Goal: Task Accomplishment & Management: Manage account settings

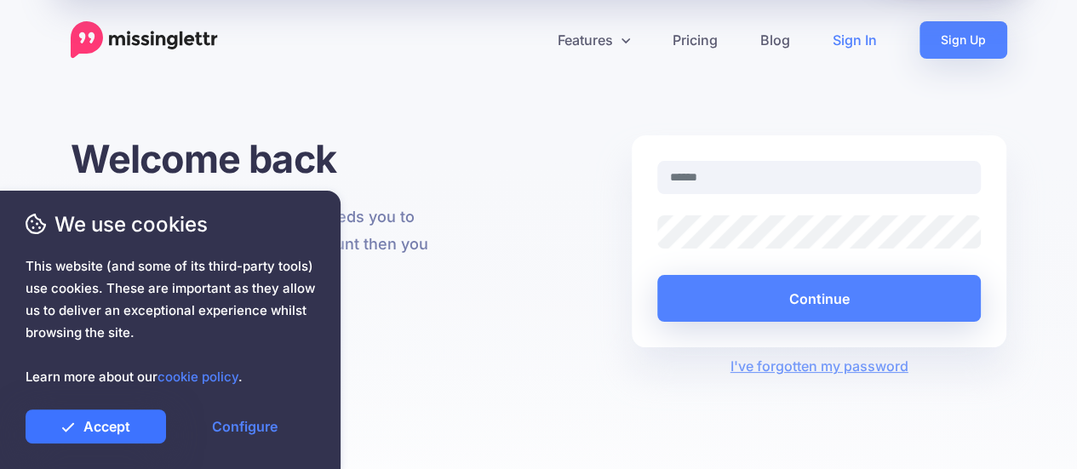
drag, startPoint x: 0, startPoint y: 0, endPoint x: 141, endPoint y: 424, distance: 446.7
click at [140, 425] on link "Accept" at bounding box center [96, 426] width 140 height 34
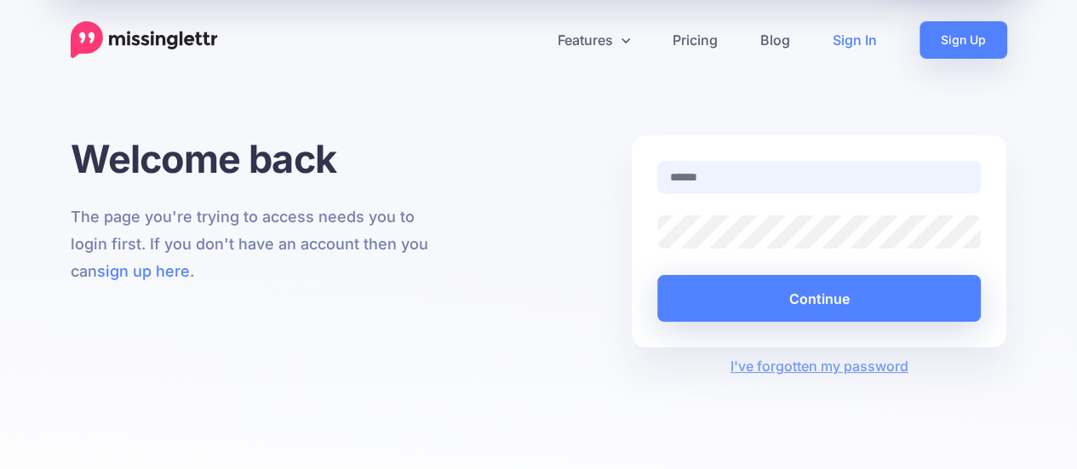
click at [749, 186] on input "text" at bounding box center [819, 177] width 324 height 33
type input "**********"
click at [657, 275] on button "Continue" at bounding box center [819, 298] width 324 height 47
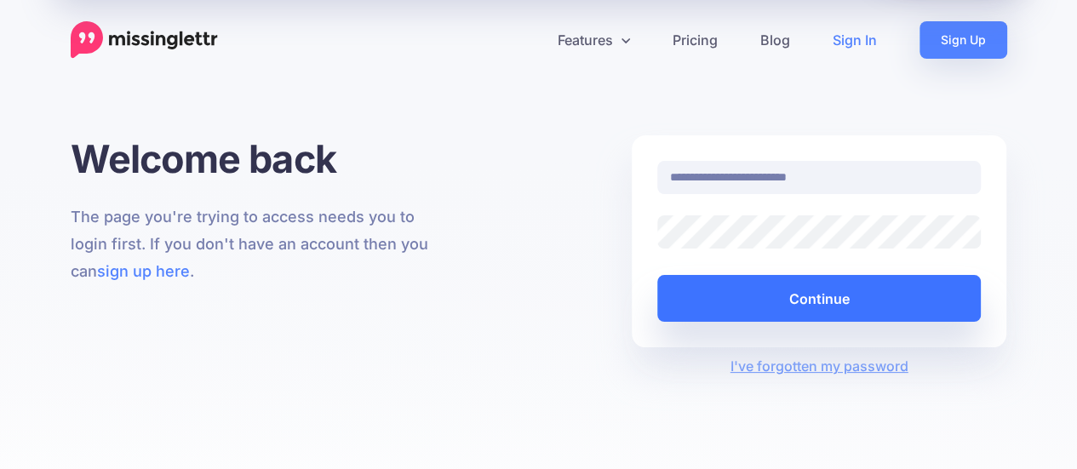
drag, startPoint x: 800, startPoint y: 293, endPoint x: 810, endPoint y: 297, distance: 11.1
click at [803, 294] on button "Continue" at bounding box center [819, 298] width 324 height 47
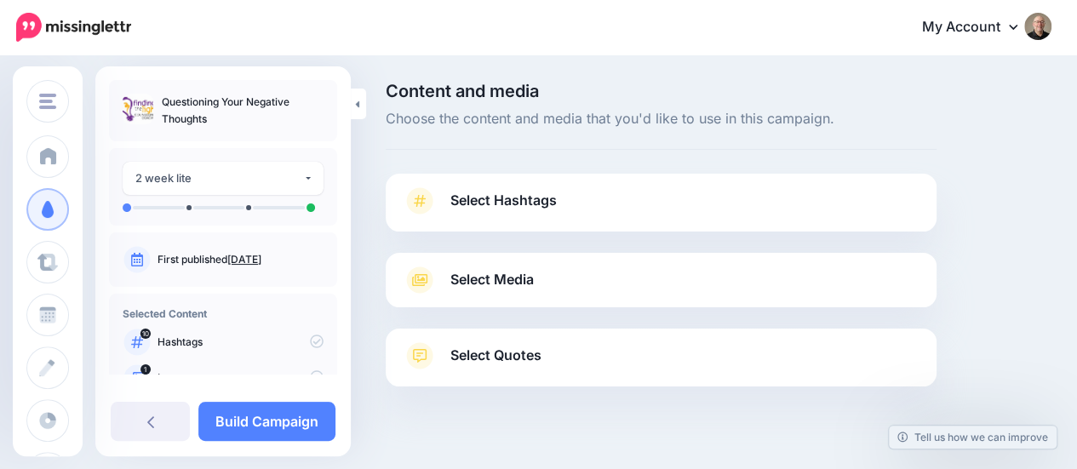
click at [515, 203] on span "Select Hashtags" at bounding box center [503, 200] width 106 height 23
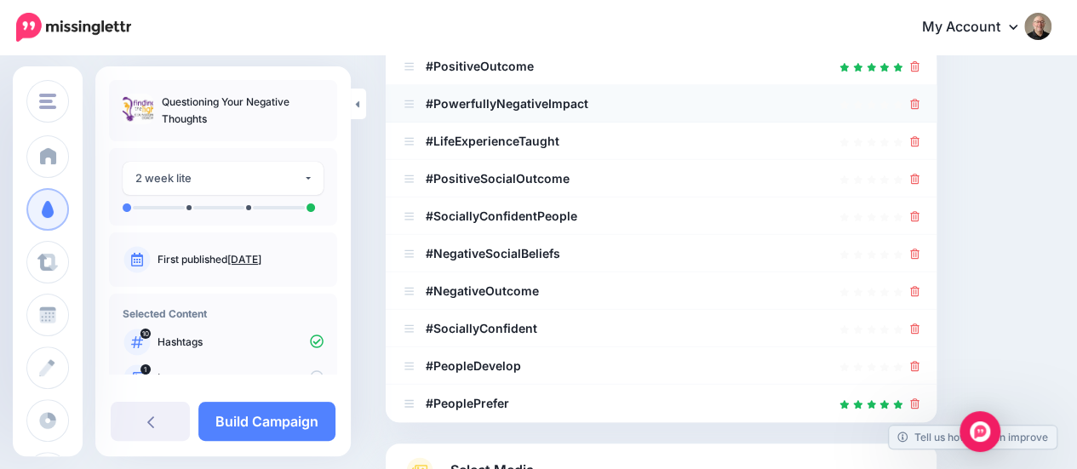
scroll to position [340, 0]
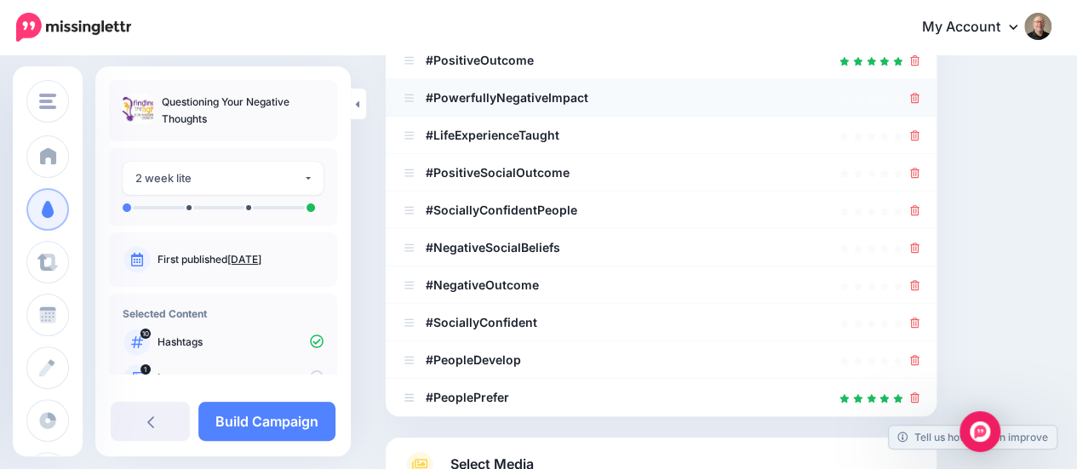
click at [919, 102] on link at bounding box center [914, 97] width 9 height 14
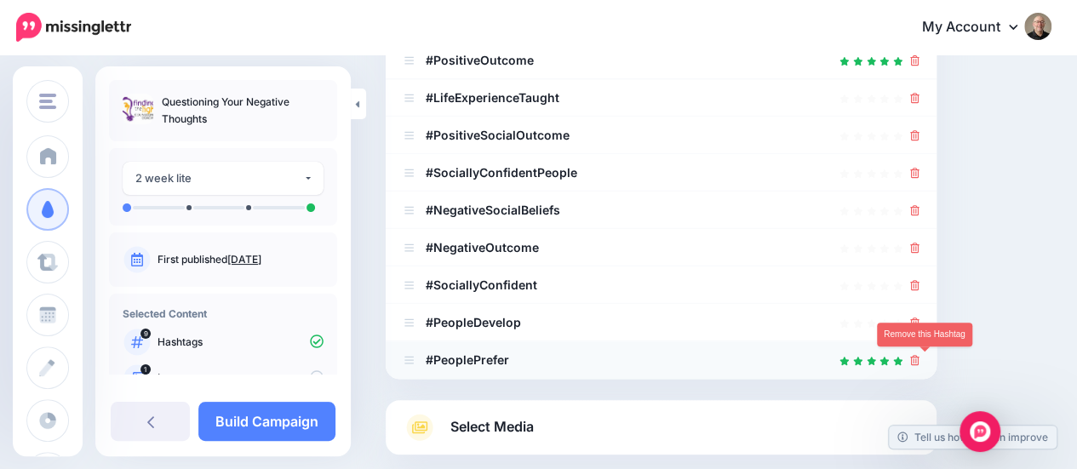
click at [919, 360] on icon at bounding box center [914, 360] width 9 height 10
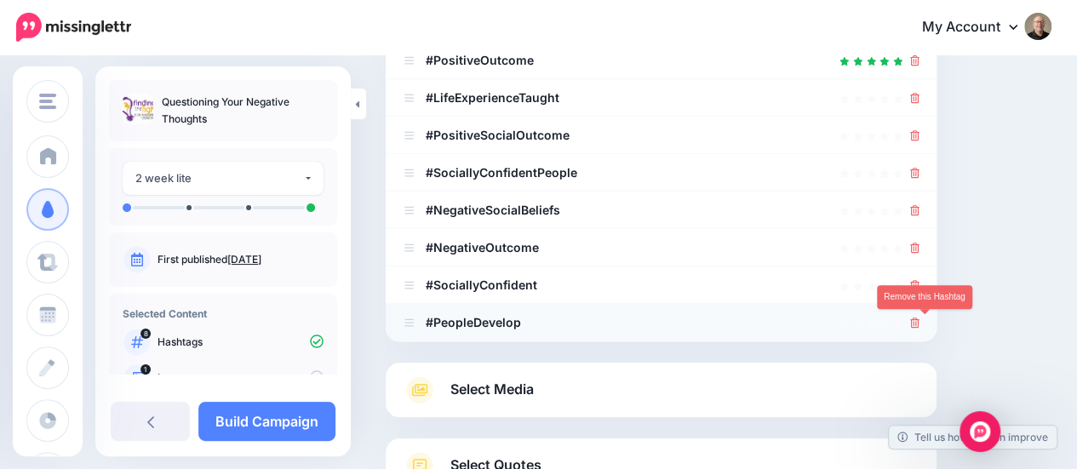
click at [919, 327] on icon at bounding box center [914, 322] width 9 height 10
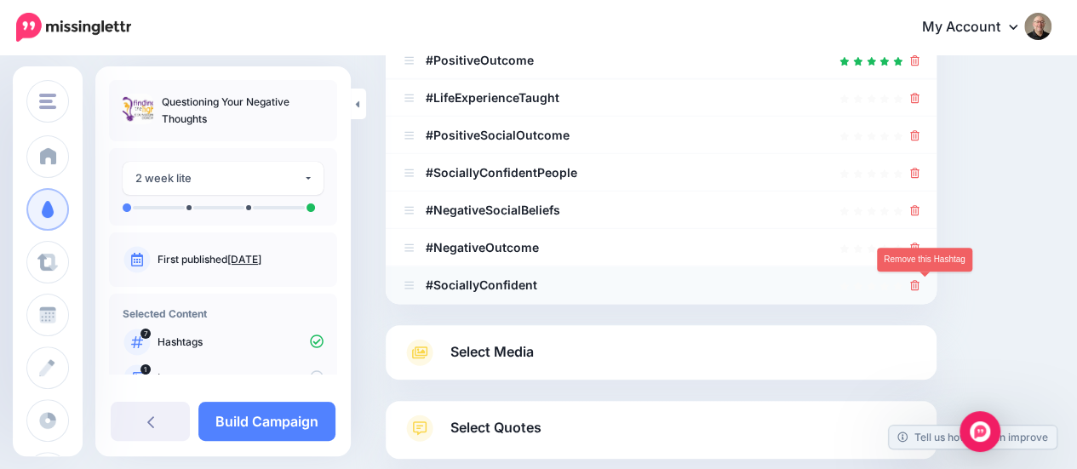
click at [919, 289] on icon at bounding box center [914, 285] width 9 height 10
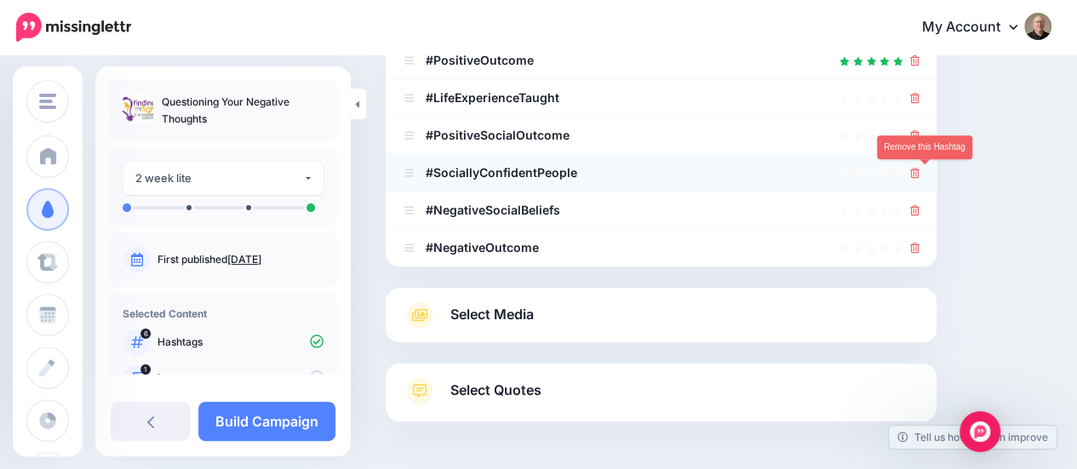
click at [919, 178] on link at bounding box center [914, 172] width 9 height 14
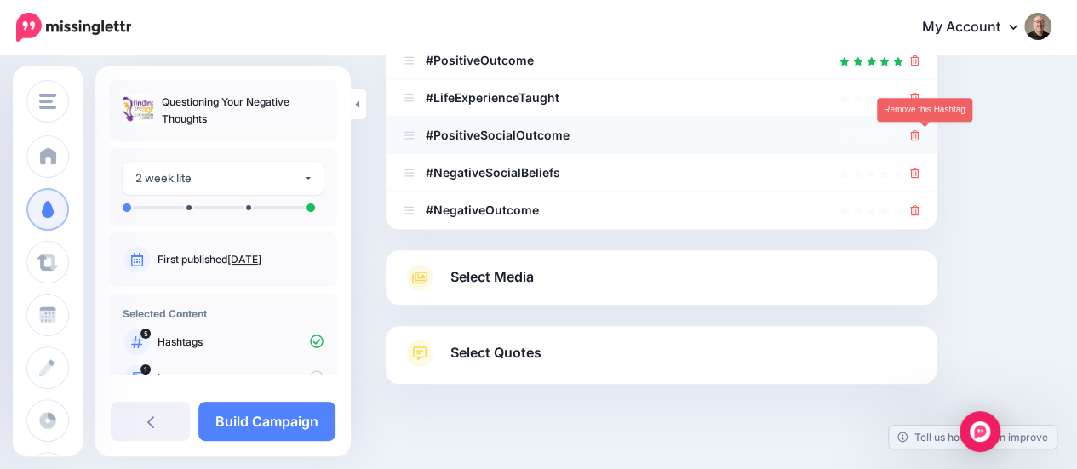
click at [919, 136] on icon at bounding box center [914, 135] width 9 height 10
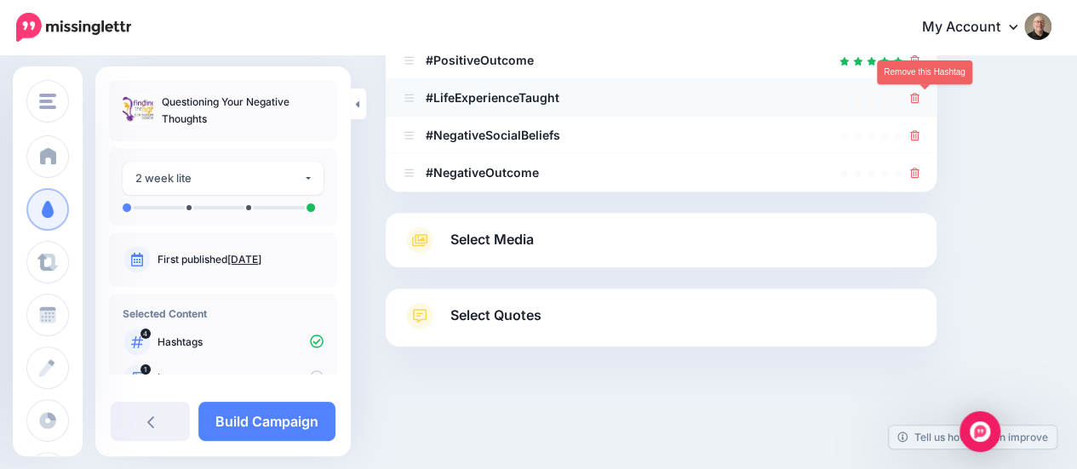
click at [919, 98] on icon at bounding box center [914, 98] width 9 height 10
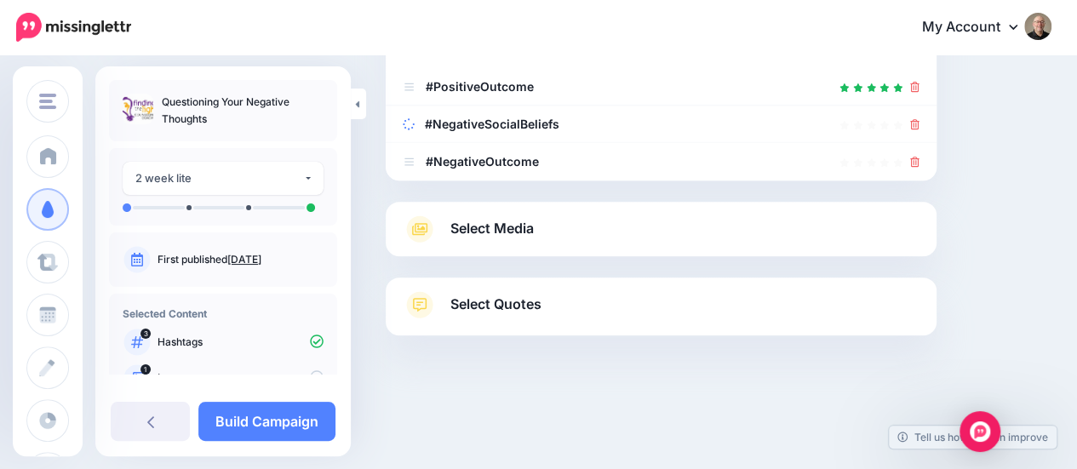
scroll to position [294, 0]
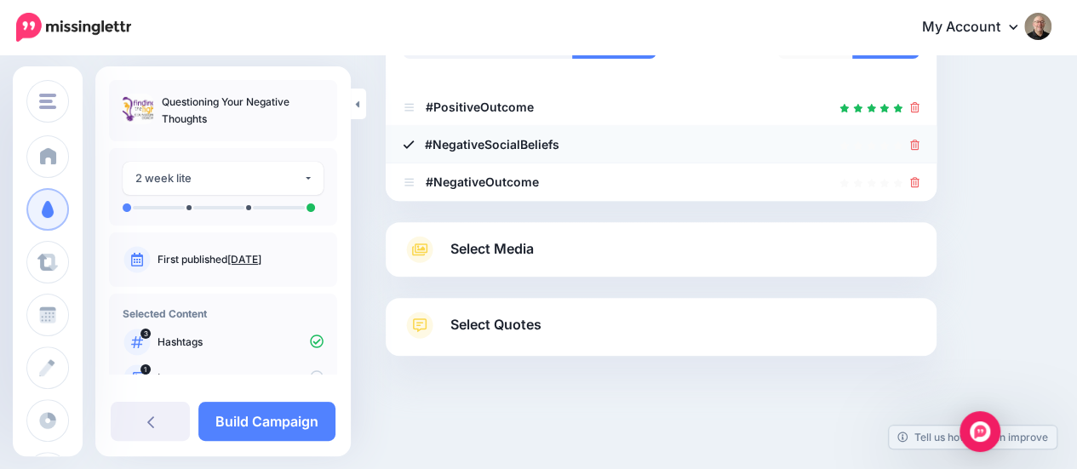
click at [406, 142] on icon at bounding box center [409, 144] width 12 height 12
click at [485, 142] on b "#NegativeSocialBeliefs" at bounding box center [493, 144] width 134 height 14
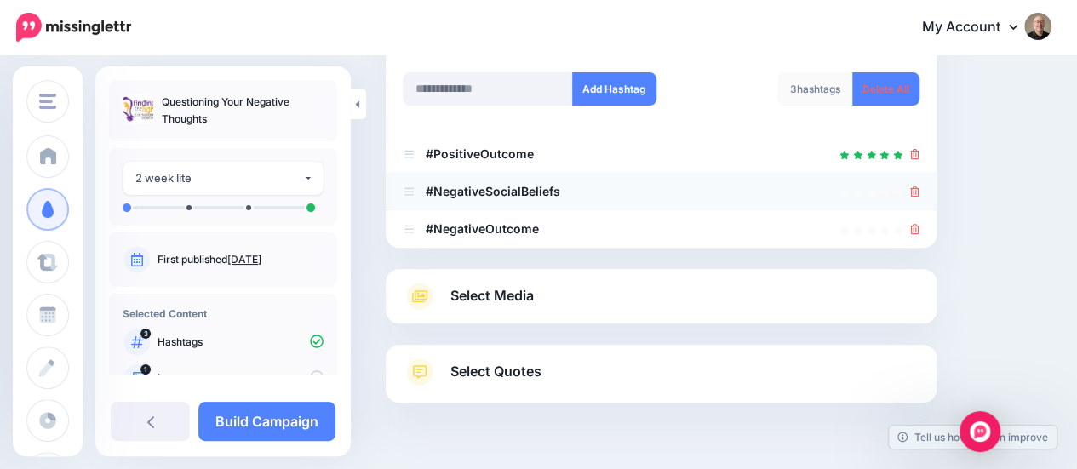
scroll to position [209, 0]
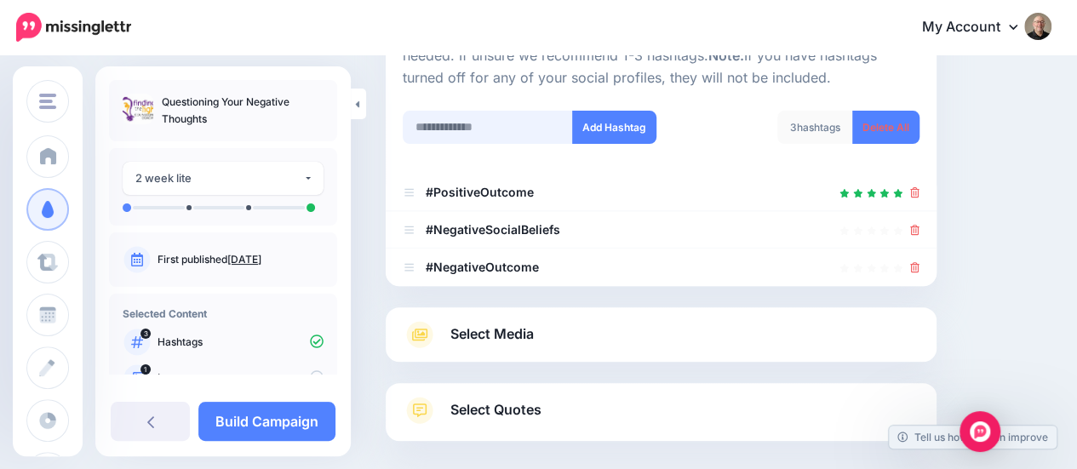
click at [517, 126] on input "text" at bounding box center [488, 127] width 170 height 33
type input "**********"
click at [612, 130] on button "Add Hashtag" at bounding box center [614, 127] width 84 height 33
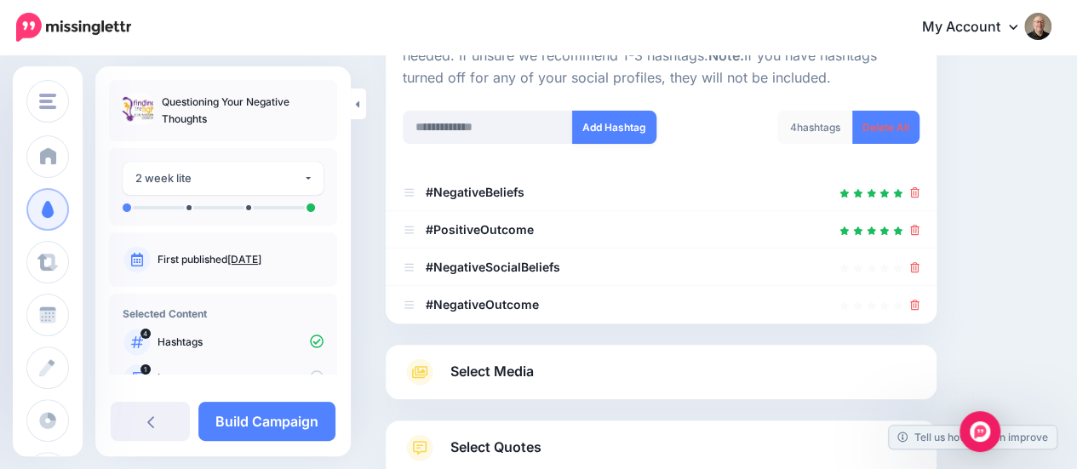
scroll to position [351, 0]
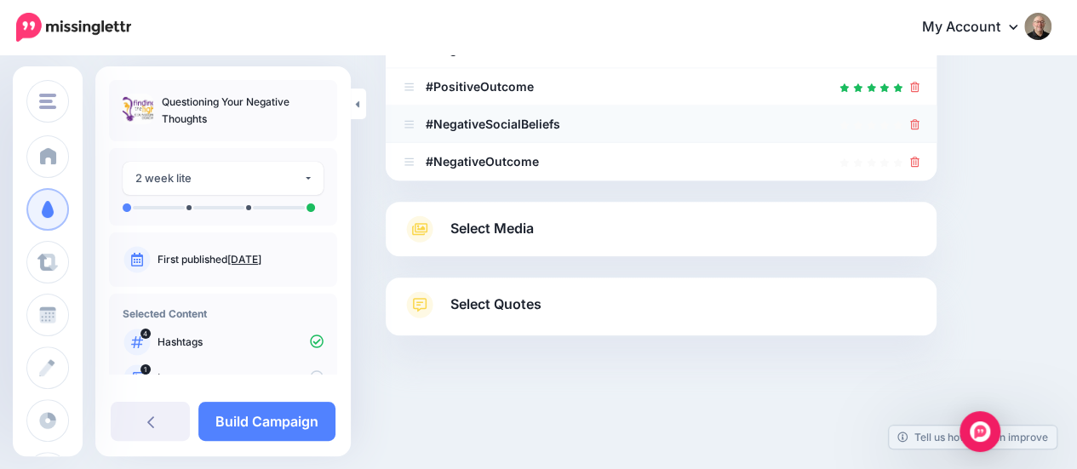
click at [919, 122] on icon at bounding box center [914, 124] width 9 height 10
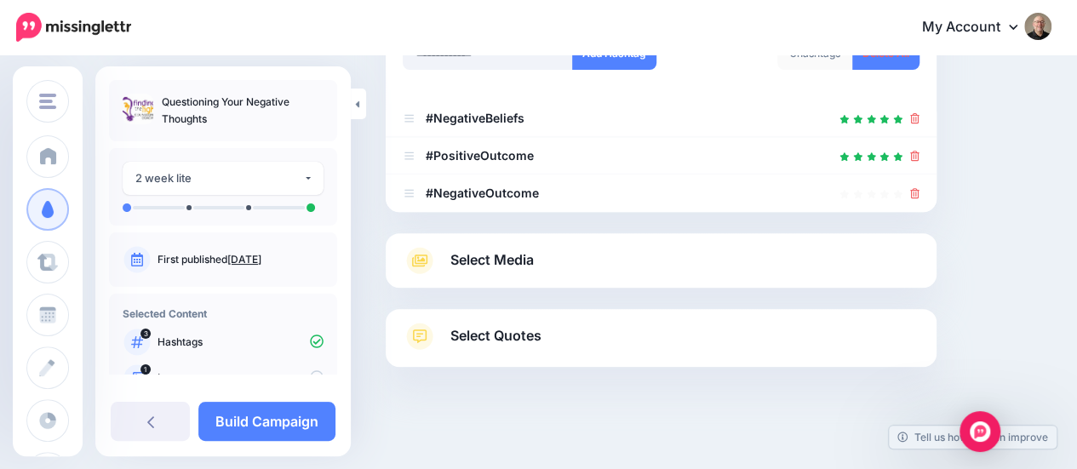
scroll to position [290, 0]
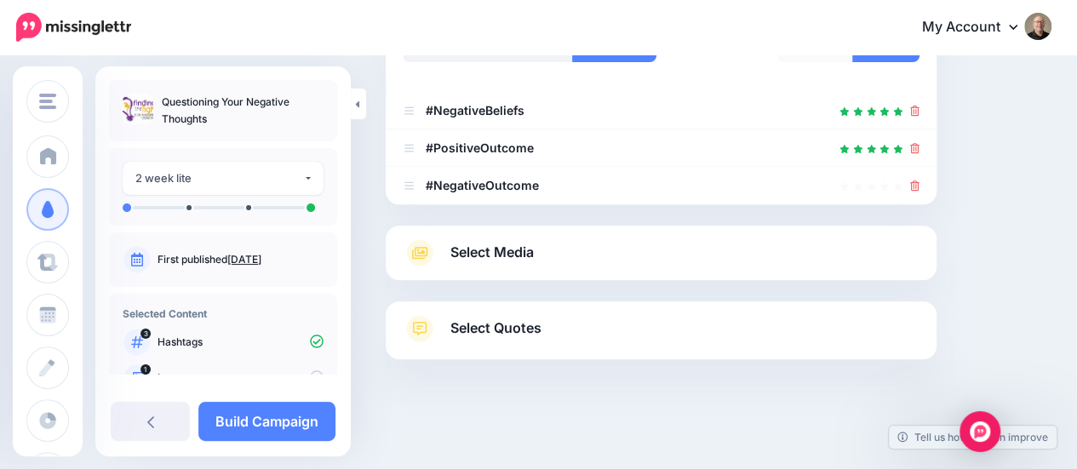
click at [494, 254] on span "Select Media" at bounding box center [491, 252] width 83 height 23
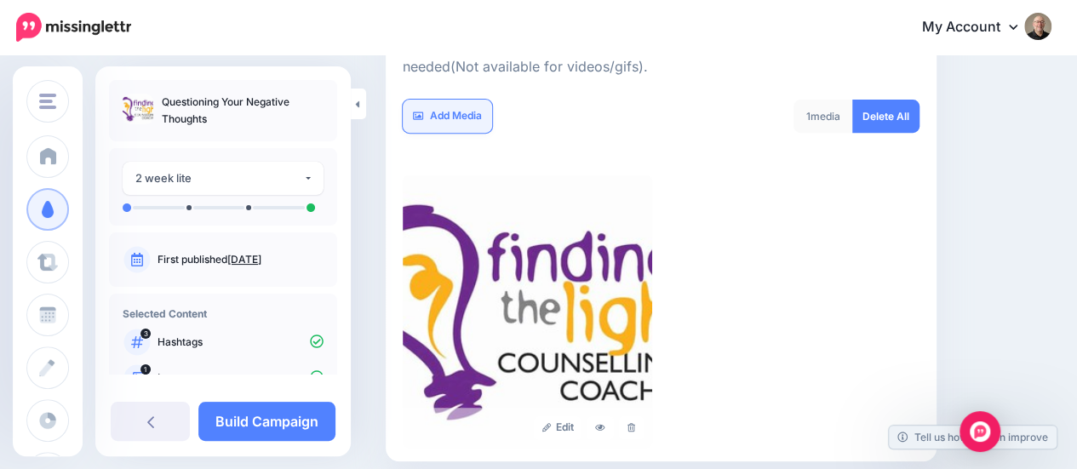
click at [471, 114] on link "Add Media" at bounding box center [447, 116] width 89 height 33
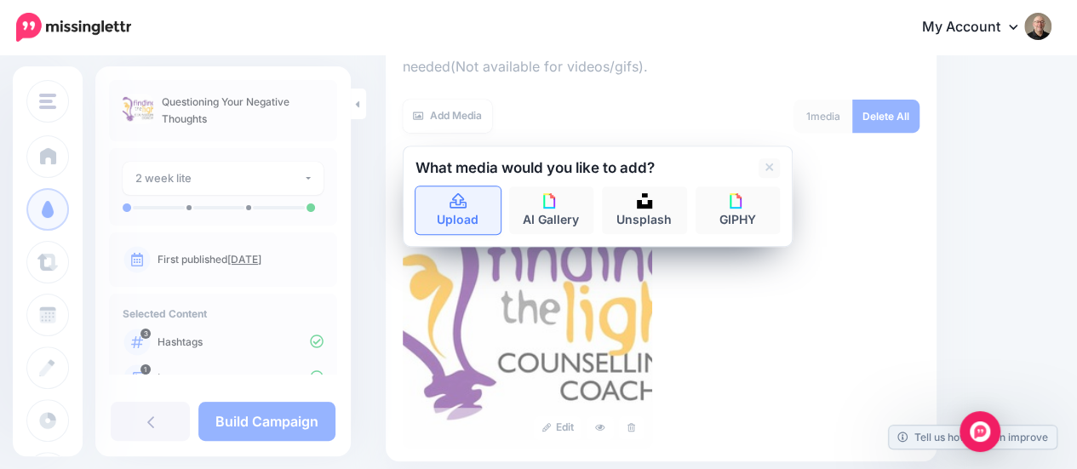
click at [448, 215] on link "Upload" at bounding box center [457, 210] width 85 height 48
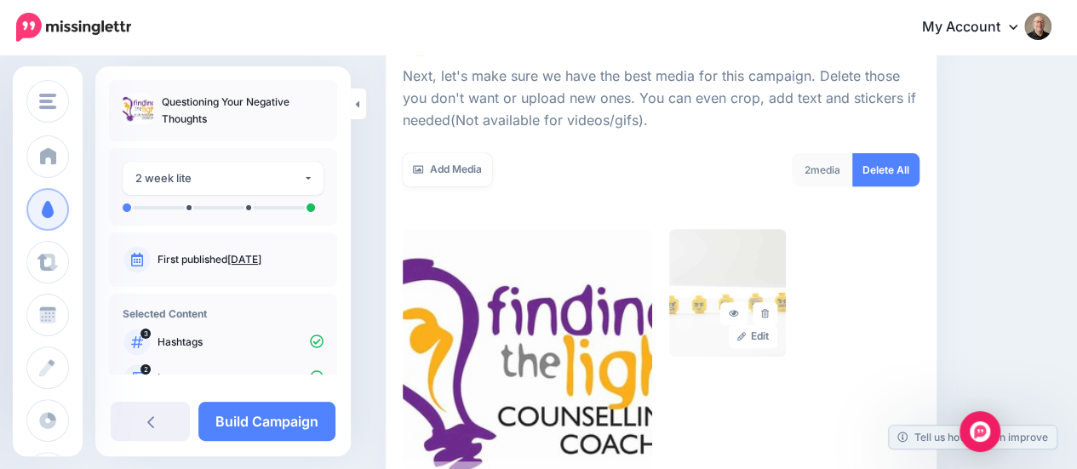
scroll to position [209, 0]
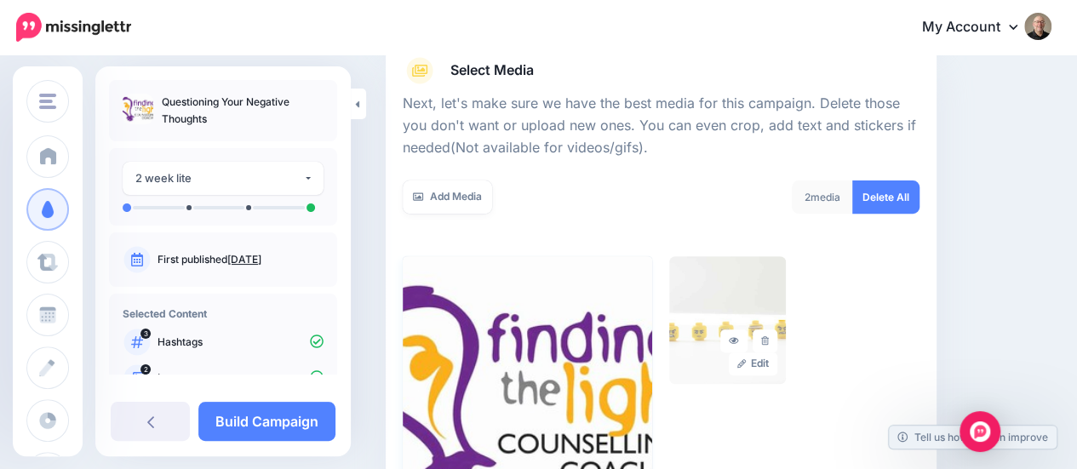
click at [547, 277] on img at bounding box center [527, 392] width 249 height 272
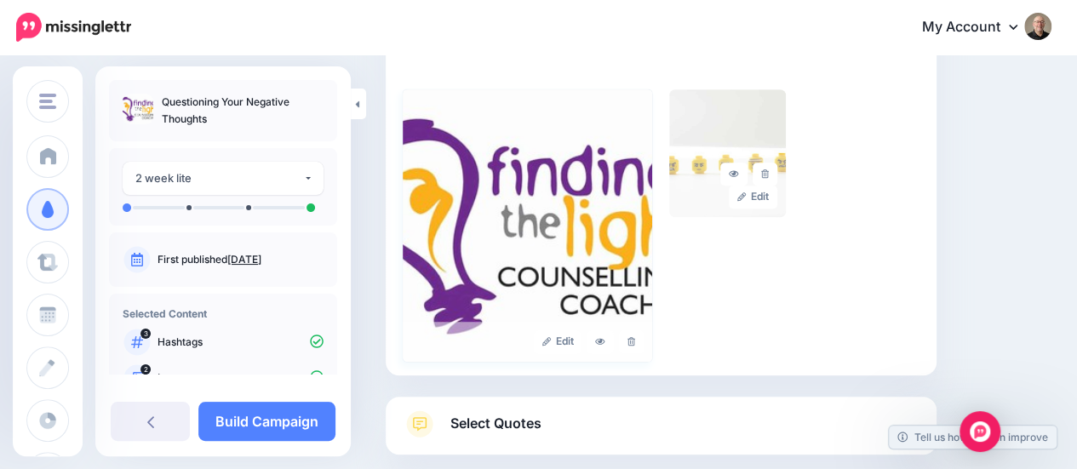
scroll to position [380, 0]
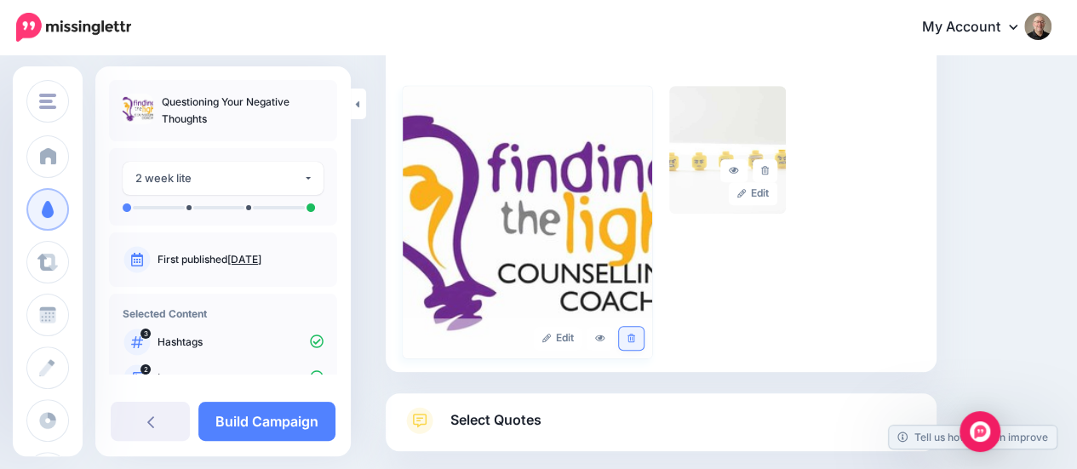
click at [635, 341] on icon at bounding box center [631, 338] width 8 height 9
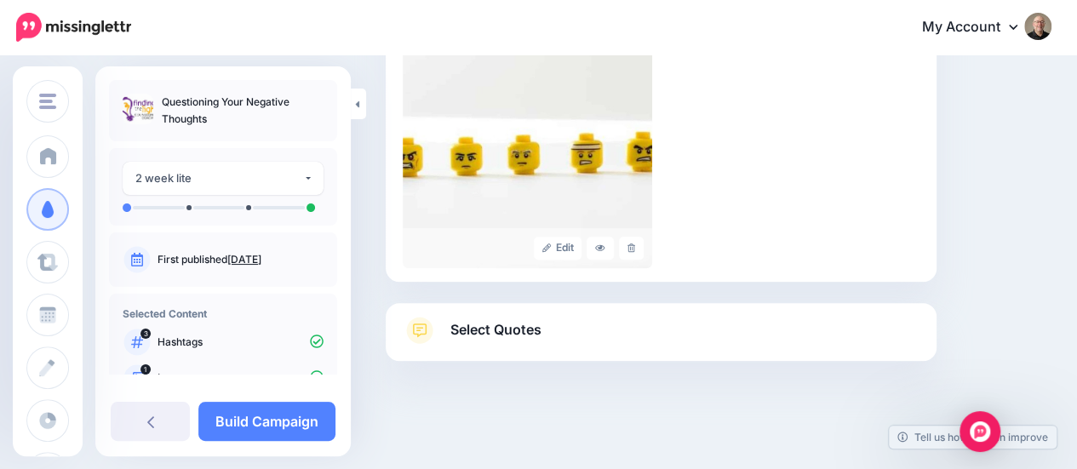
scroll to position [471, 0]
click at [493, 330] on span "Select Quotes" at bounding box center [495, 328] width 91 height 23
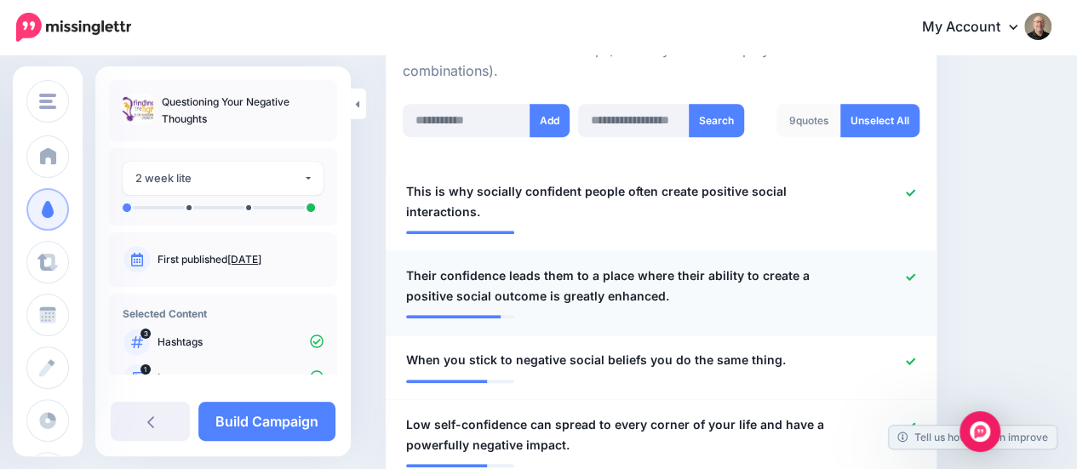
scroll to position [557, 0]
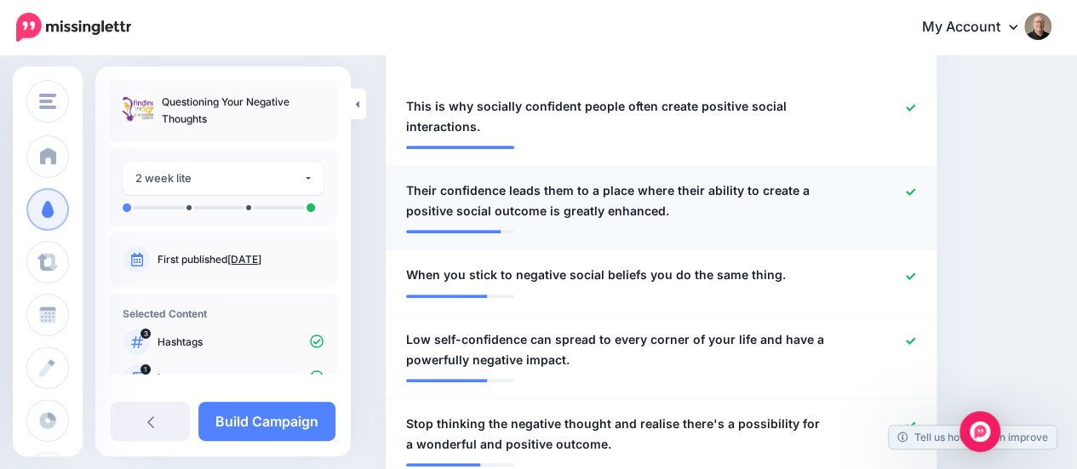
click at [915, 186] on link at bounding box center [910, 192] width 9 height 12
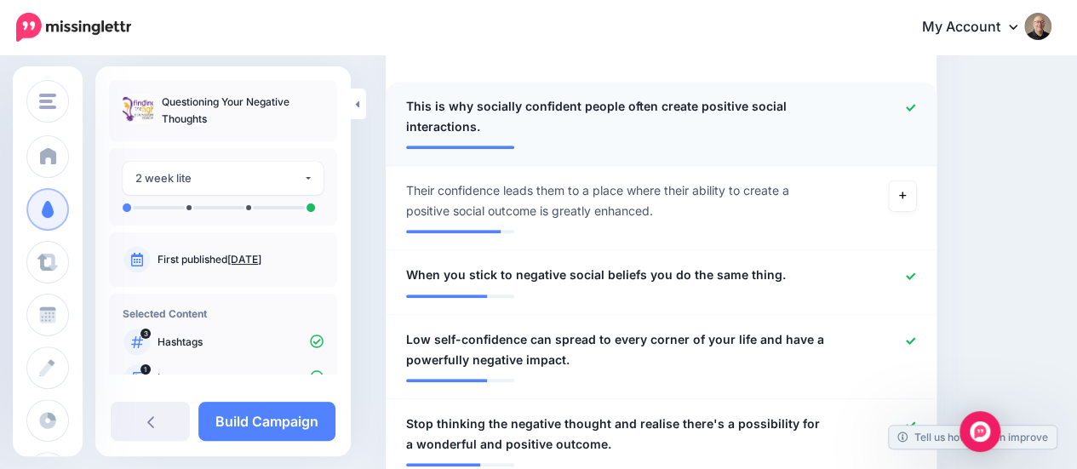
click at [915, 103] on icon at bounding box center [910, 107] width 9 height 9
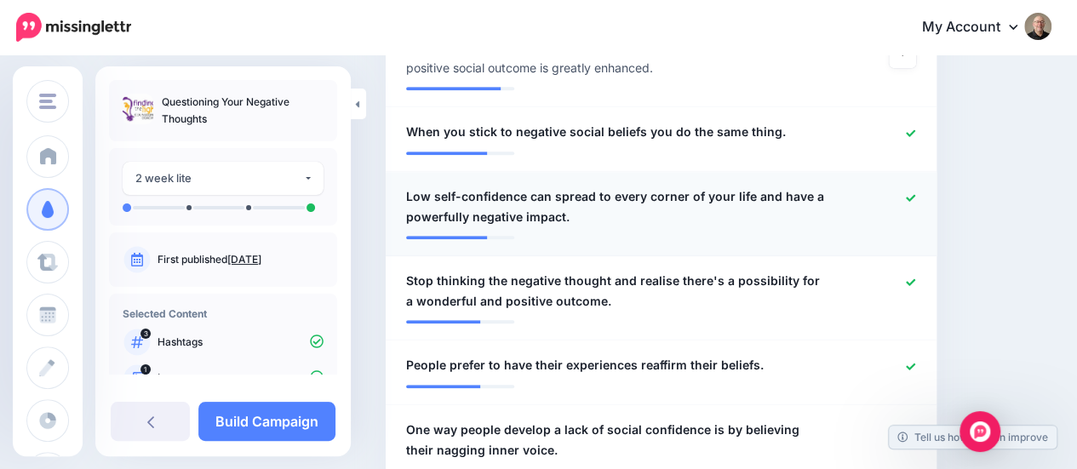
scroll to position [727, 0]
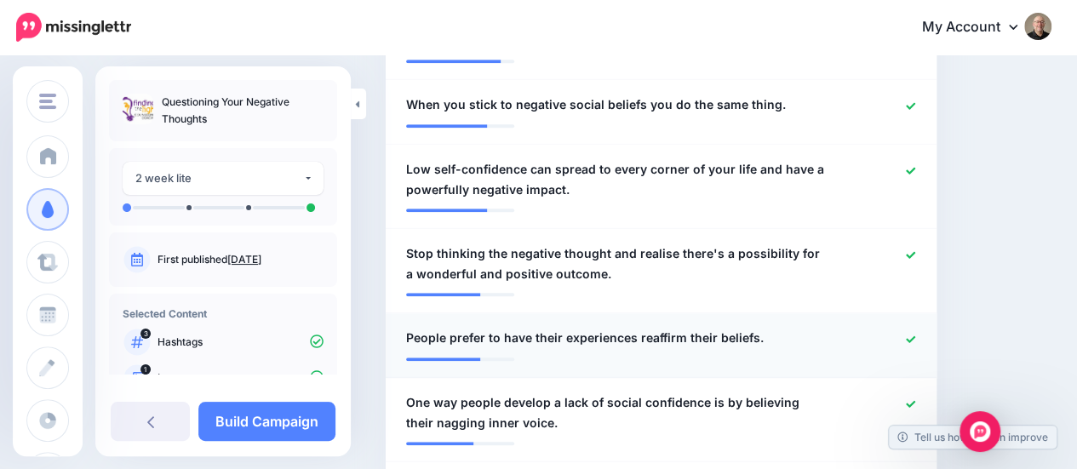
click at [915, 334] on icon at bounding box center [910, 338] width 9 height 9
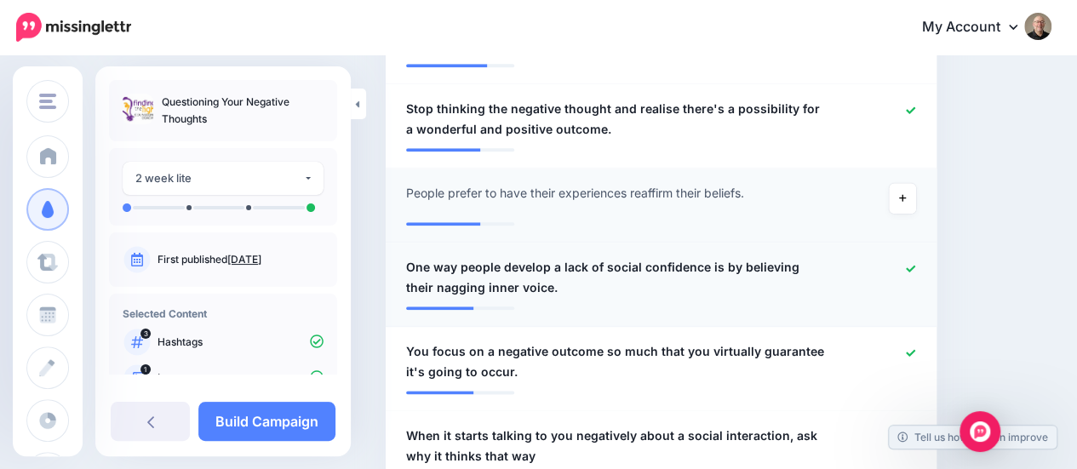
scroll to position [897, 0]
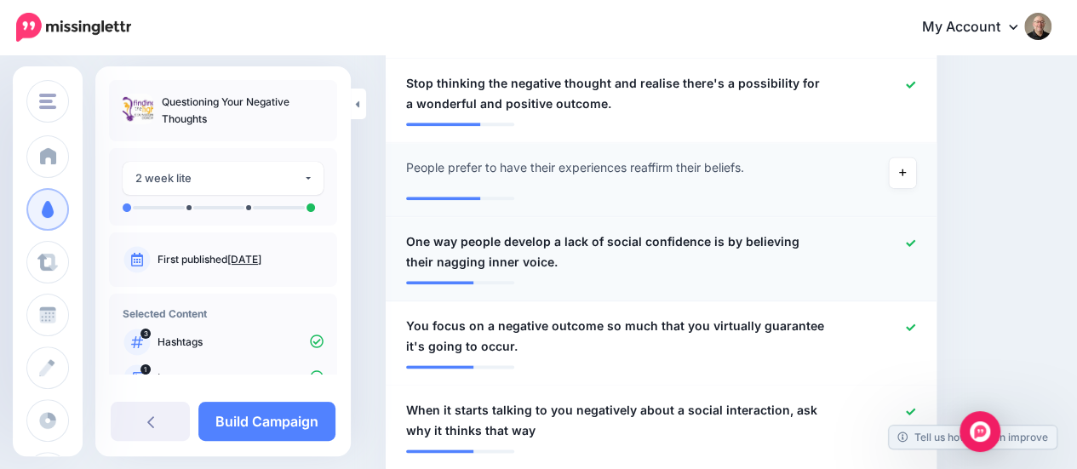
click at [915, 238] on icon at bounding box center [910, 242] width 9 height 9
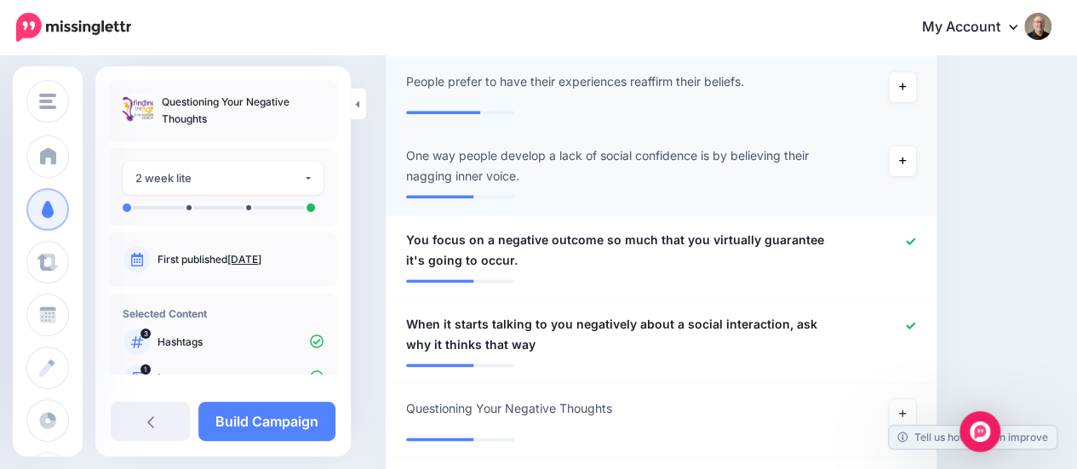
scroll to position [982, 0]
click at [915, 322] on icon at bounding box center [910, 326] width 9 height 9
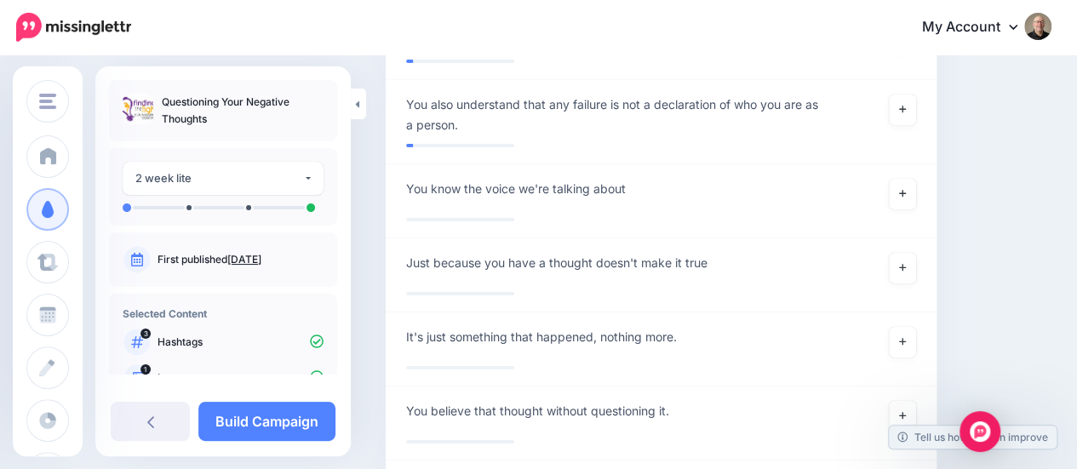
scroll to position [2939, 0]
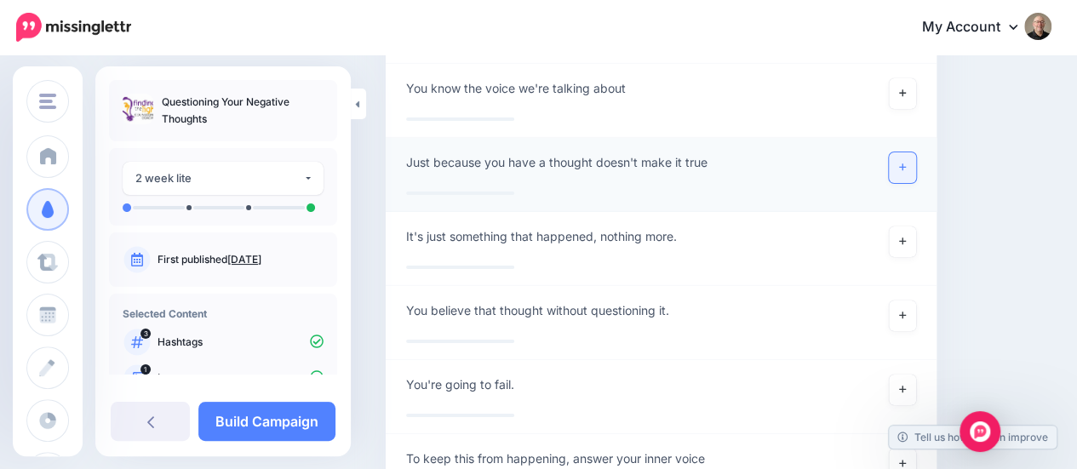
click at [906, 163] on icon at bounding box center [902, 166] width 7 height 7
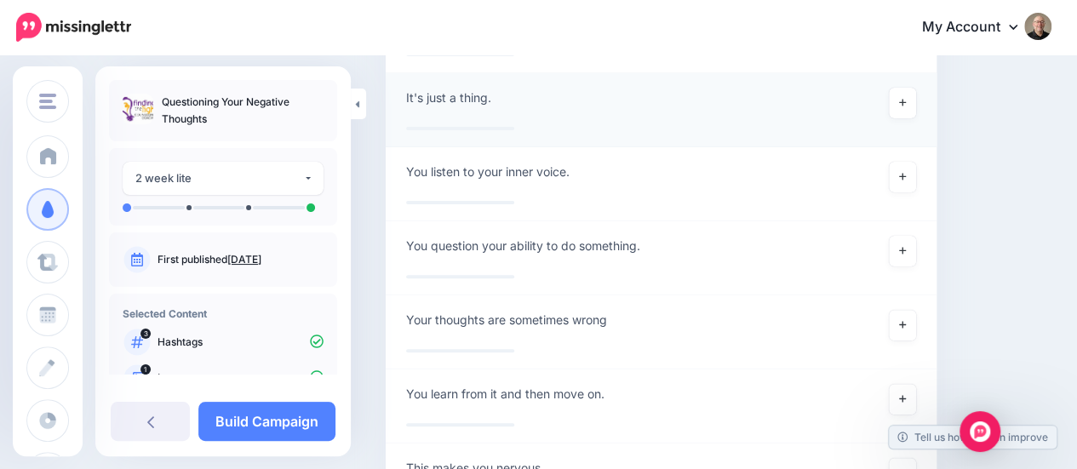
scroll to position [3450, 0]
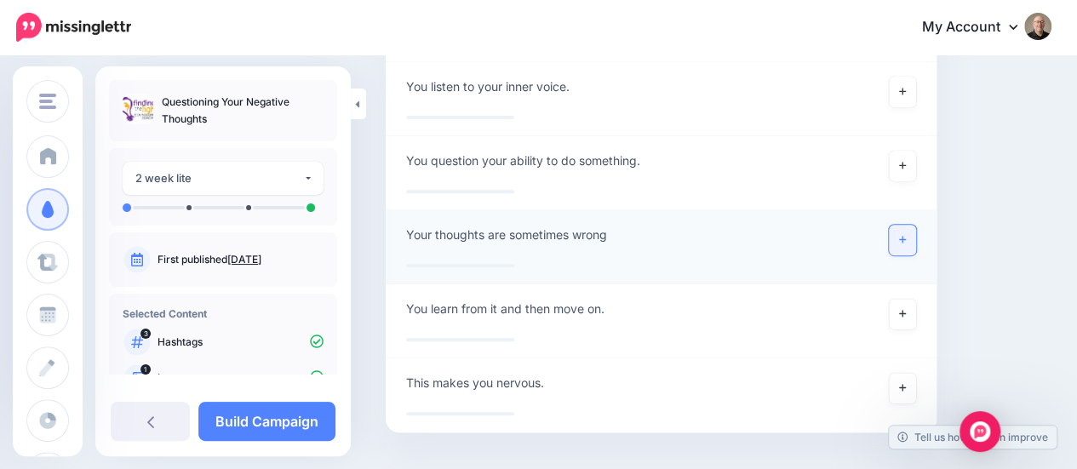
click at [906, 235] on icon at bounding box center [902, 239] width 7 height 9
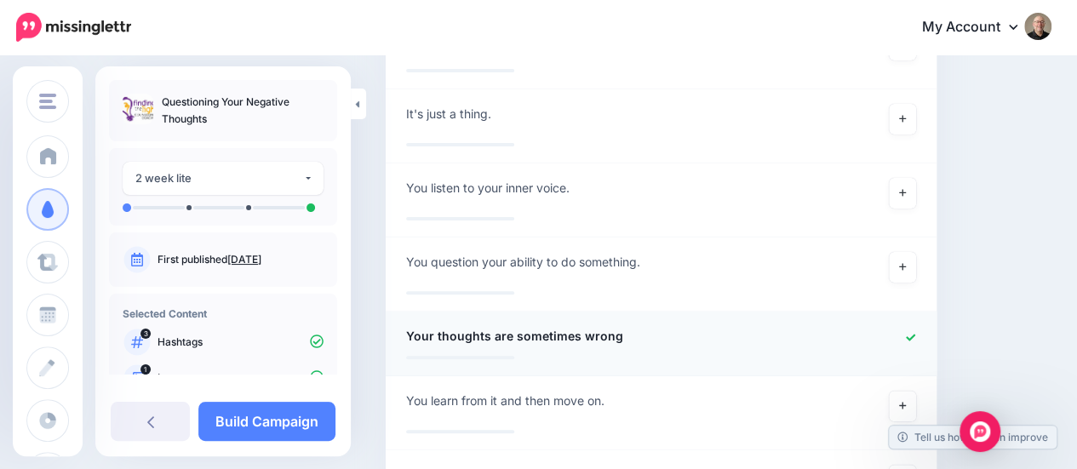
scroll to position [3491, 0]
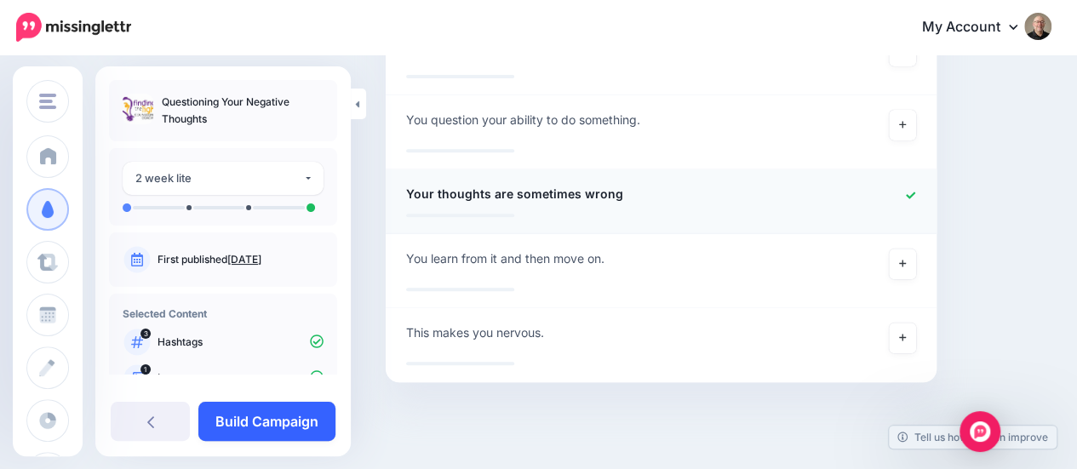
click at [293, 421] on link "Build Campaign" at bounding box center [266, 421] width 137 height 39
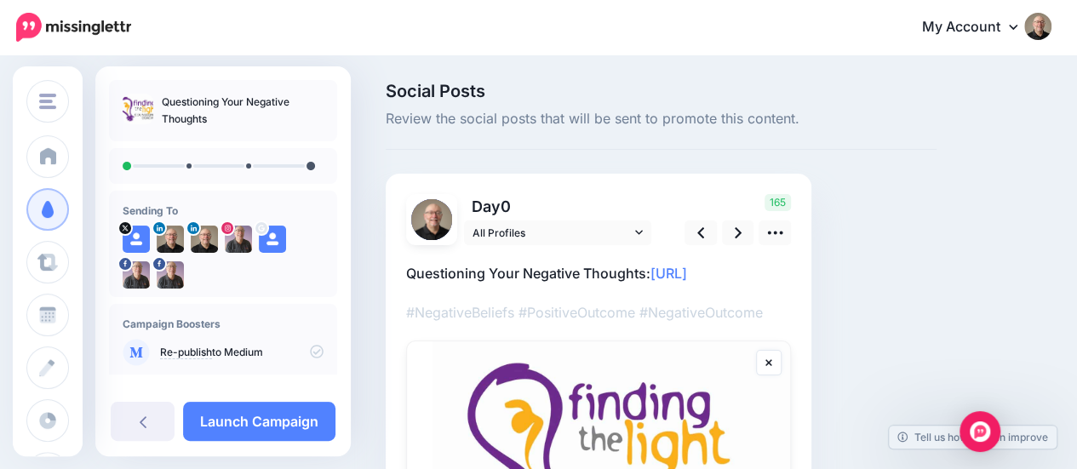
click at [773, 358] on link at bounding box center [769, 363] width 26 height 26
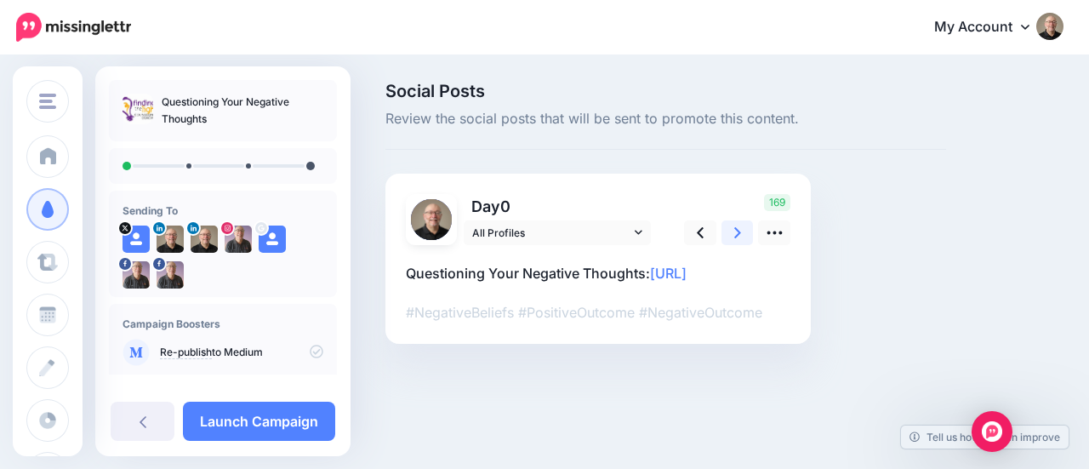
click at [740, 232] on link at bounding box center [738, 232] width 32 height 25
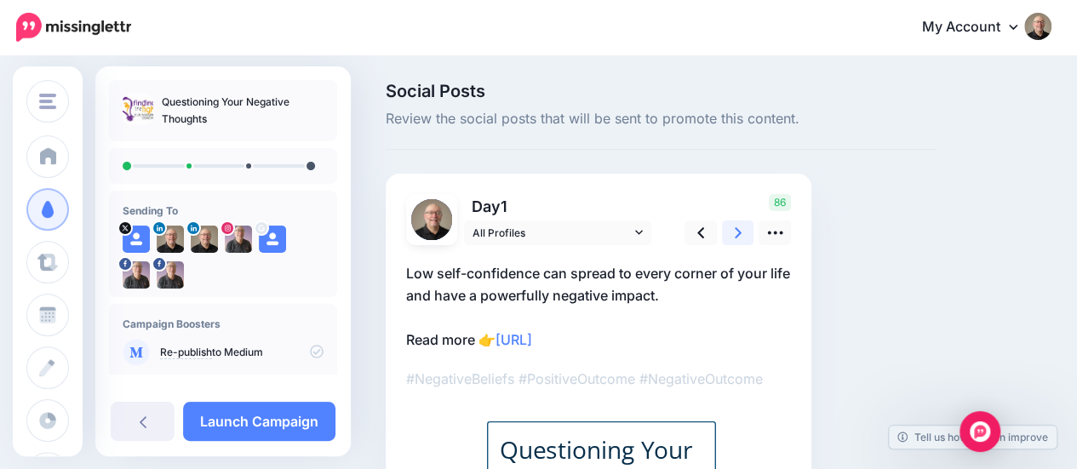
click at [734, 231] on icon at bounding box center [737, 233] width 7 height 18
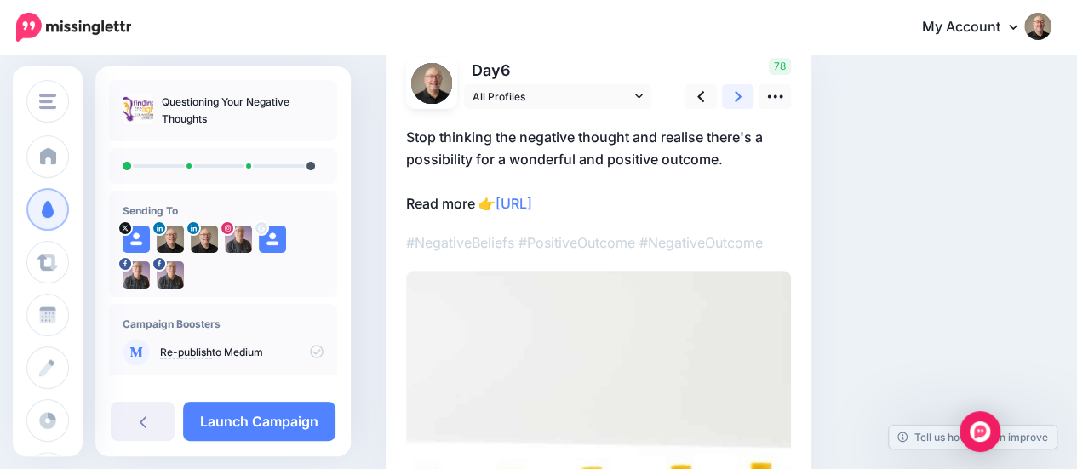
scroll to position [85, 0]
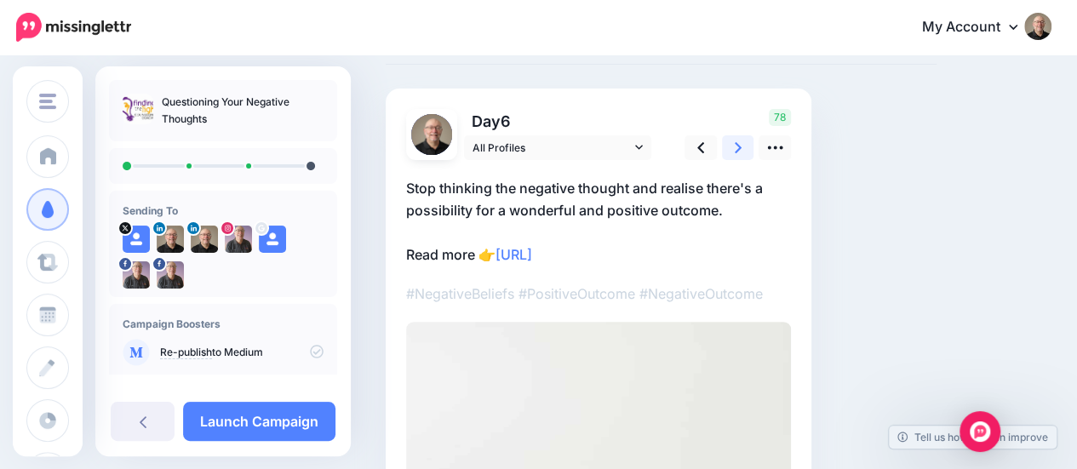
click at [734, 146] on link at bounding box center [738, 147] width 32 height 25
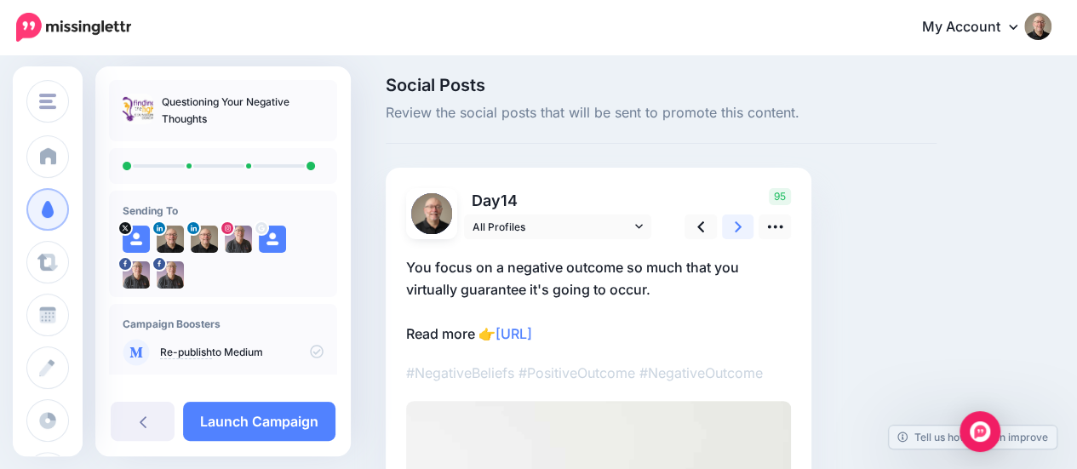
scroll to position [0, 0]
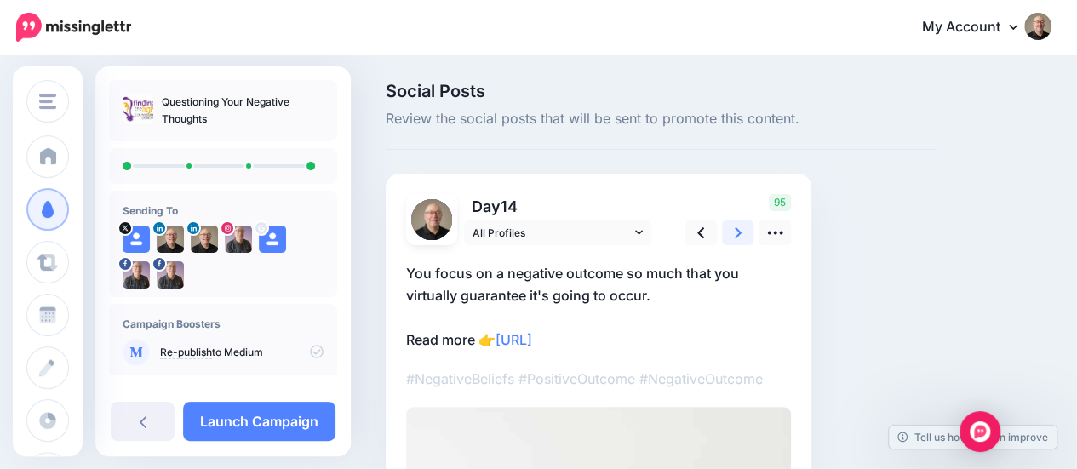
click at [740, 231] on icon at bounding box center [737, 232] width 7 height 11
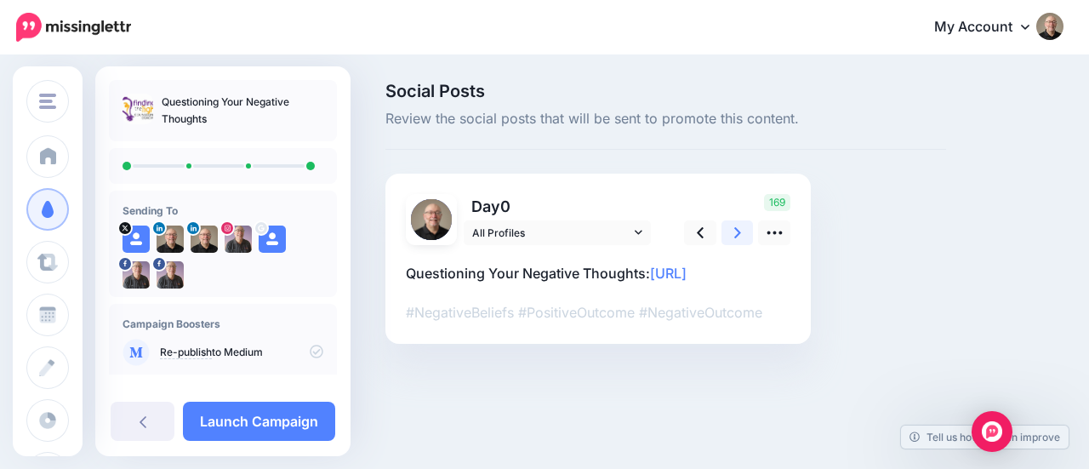
click at [735, 231] on icon at bounding box center [737, 233] width 7 height 18
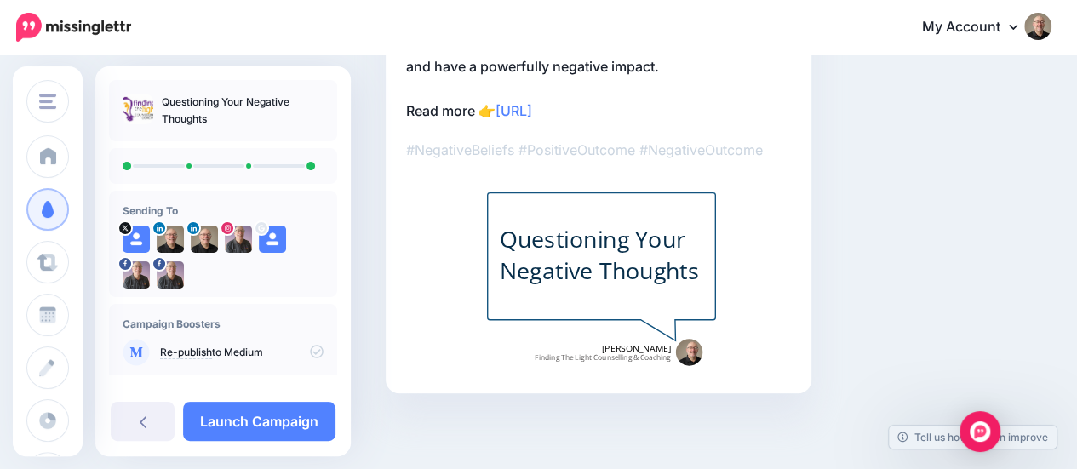
scroll to position [59, 0]
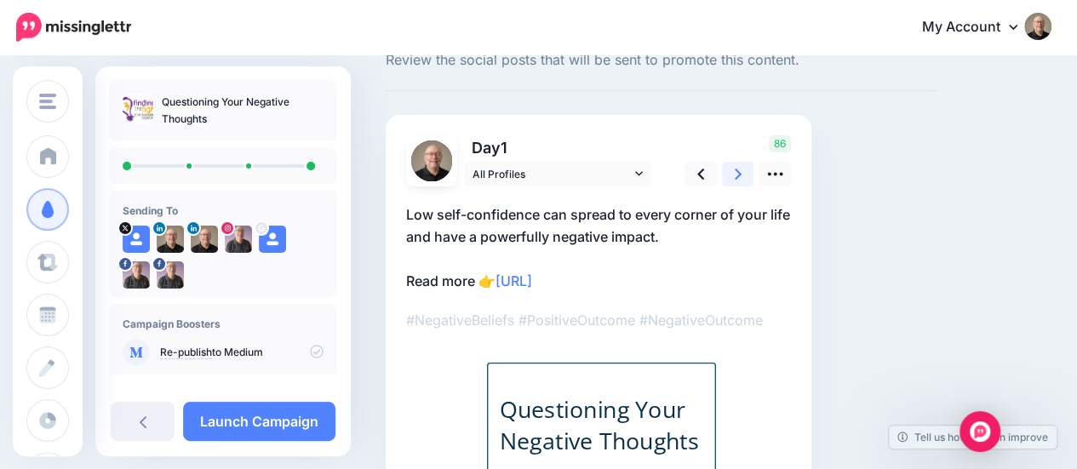
click at [740, 169] on icon at bounding box center [737, 174] width 7 height 18
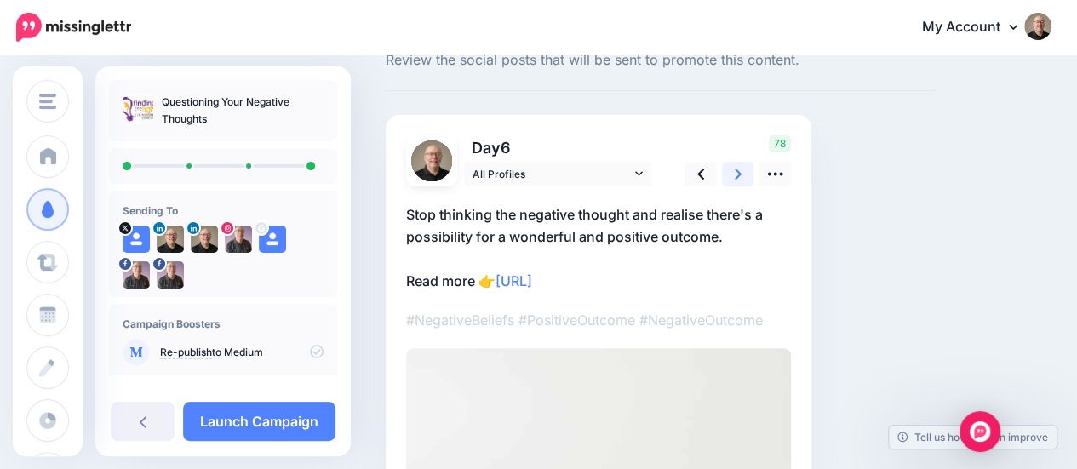
click at [739, 174] on icon at bounding box center [737, 174] width 7 height 18
click at [740, 174] on icon at bounding box center [737, 174] width 7 height 11
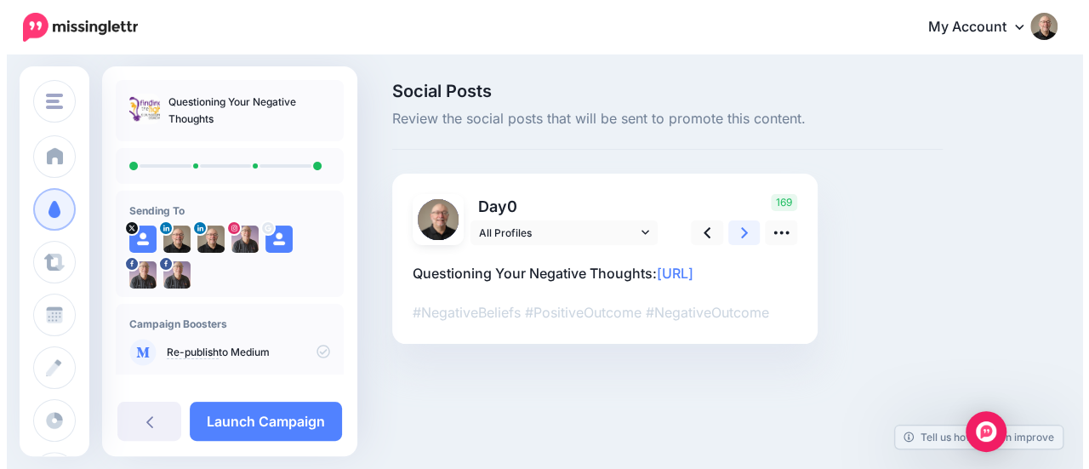
scroll to position [0, 0]
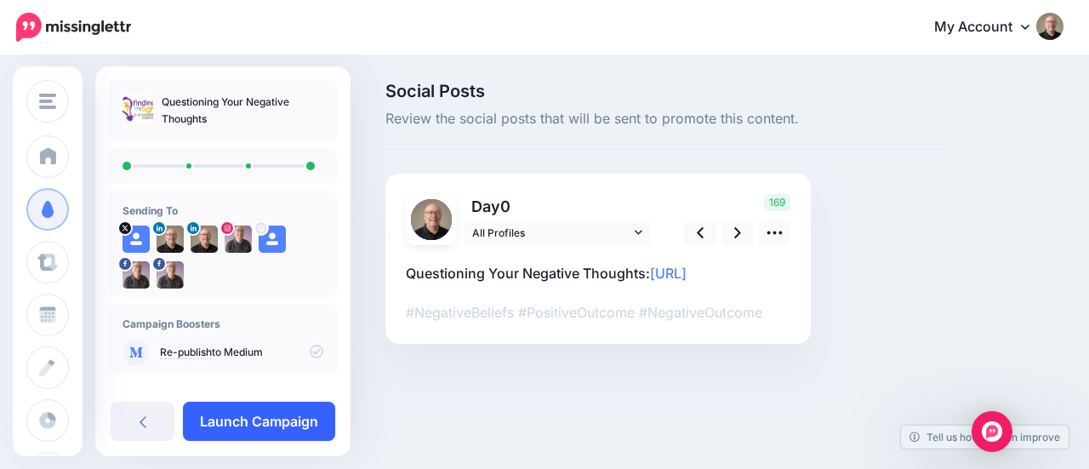
click at [277, 421] on link "Launch Campaign" at bounding box center [259, 421] width 152 height 39
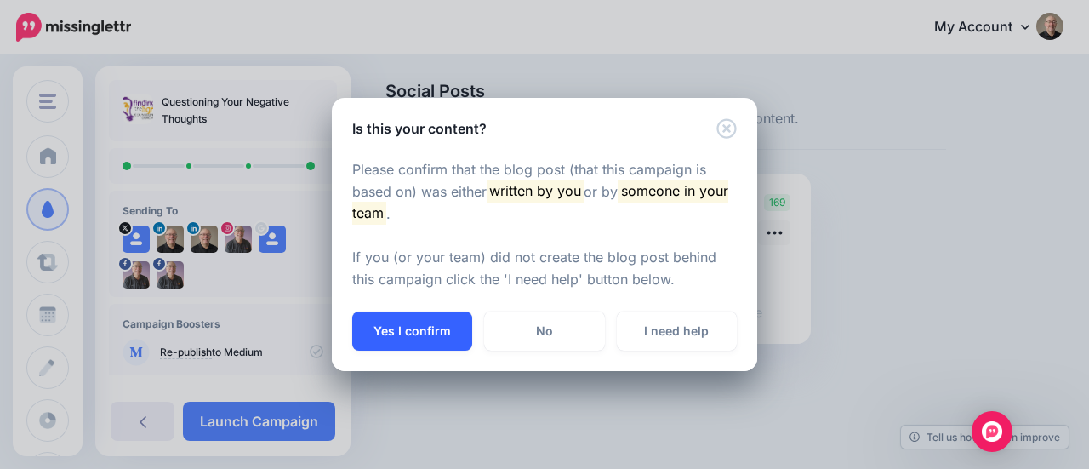
click at [412, 337] on button "Yes I confirm" at bounding box center [412, 330] width 120 height 39
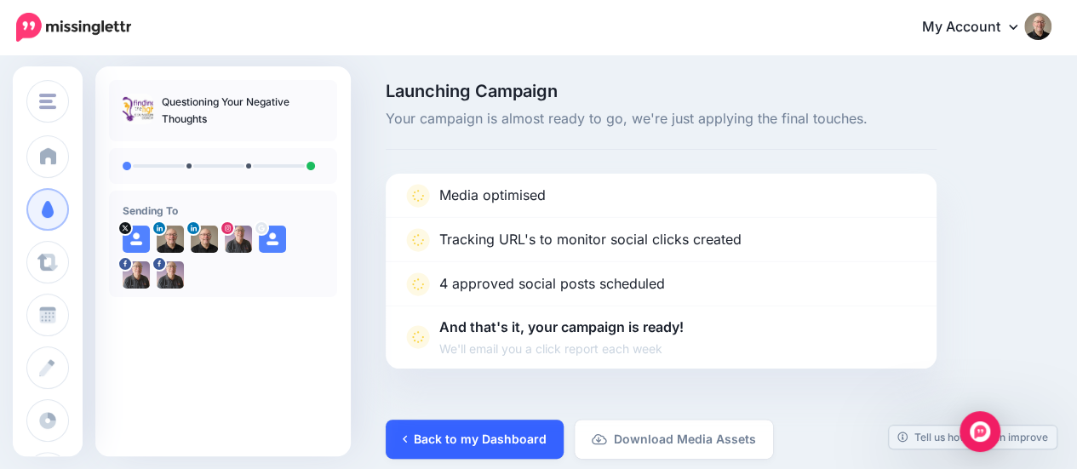
click at [474, 431] on link "Back to my Dashboard" at bounding box center [475, 439] width 178 height 39
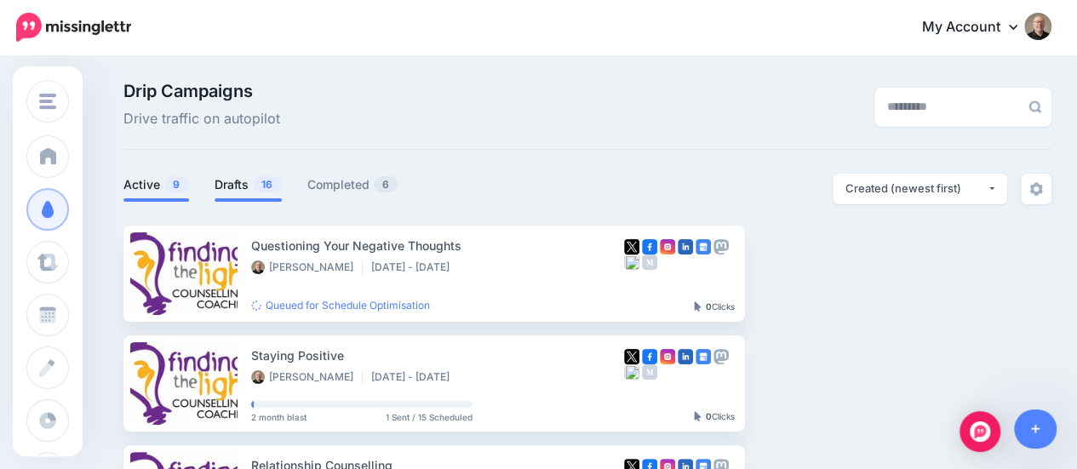
click at [228, 187] on link "Drafts 16" at bounding box center [247, 184] width 67 height 20
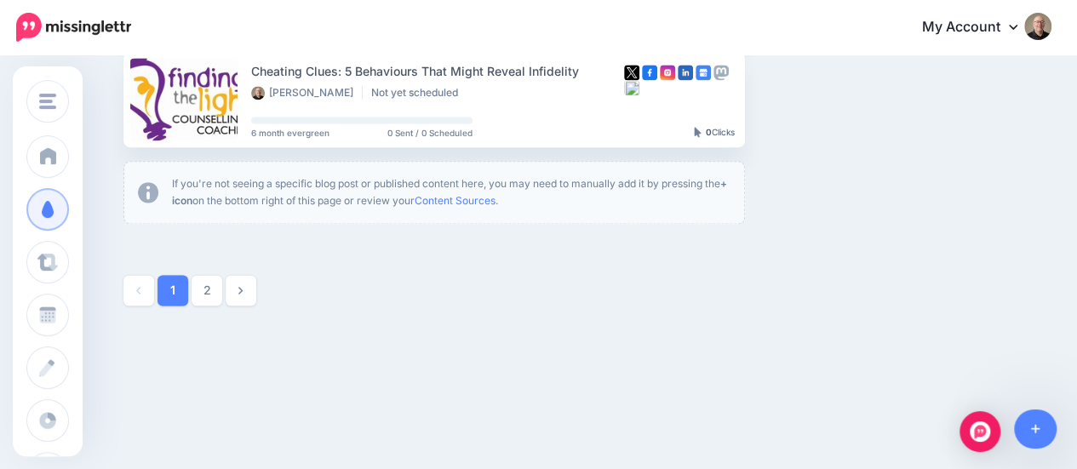
scroll to position [1168, 0]
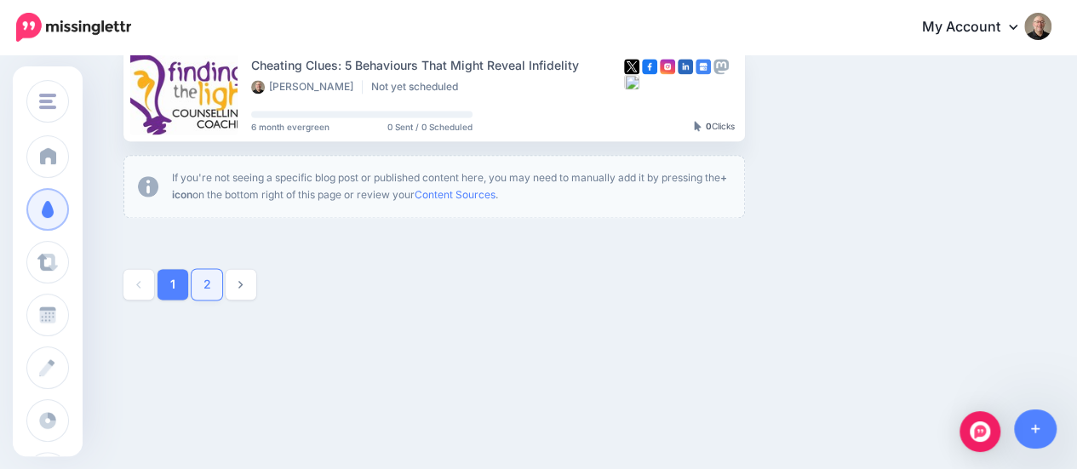
click at [211, 278] on link "2" at bounding box center [206, 284] width 31 height 31
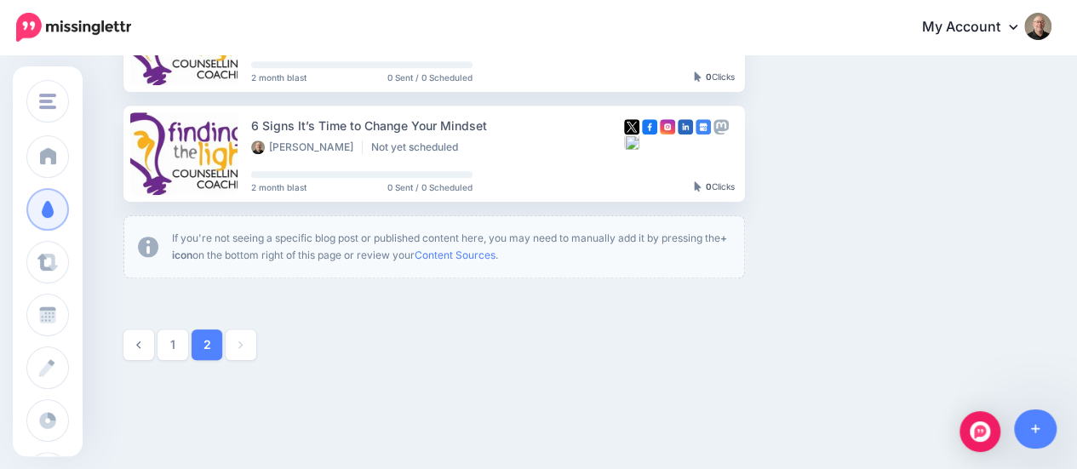
scroll to position [644, 0]
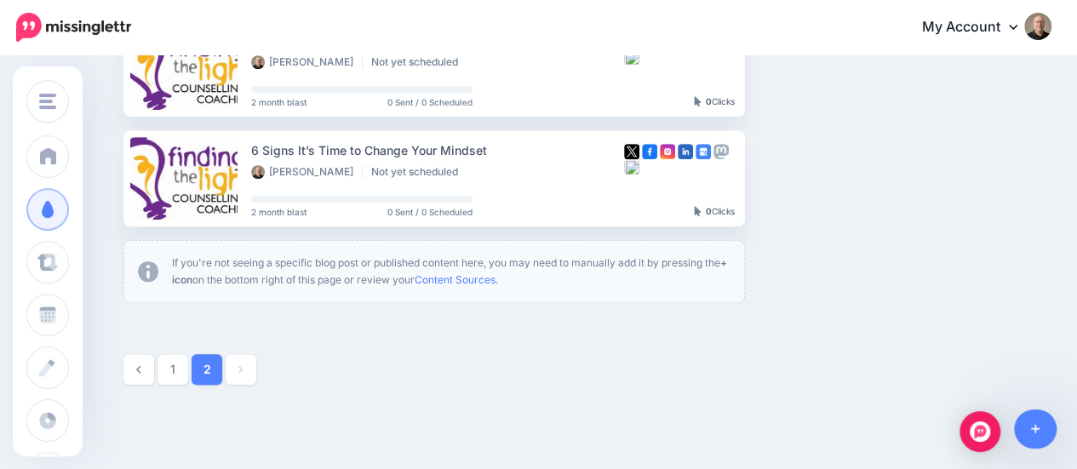
click at [1017, 28] on icon at bounding box center [1012, 27] width 9 height 5
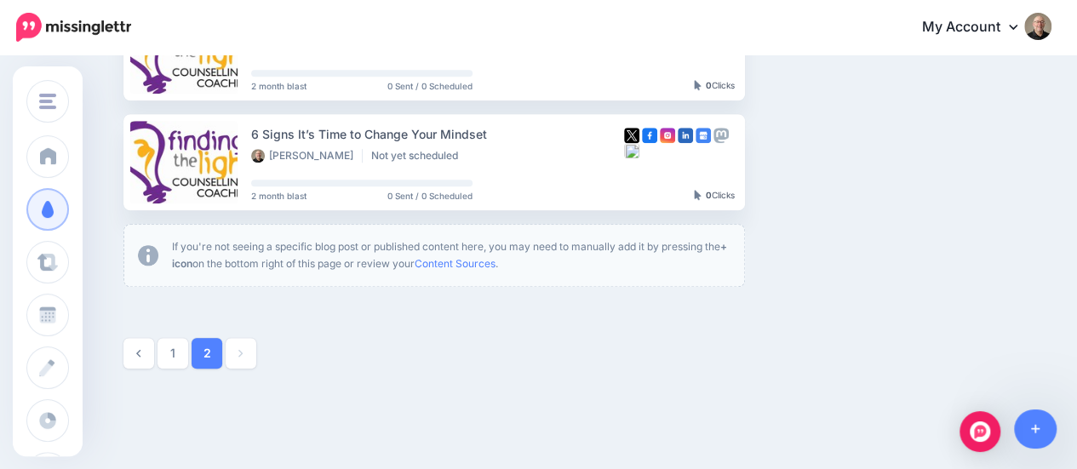
scroll to position [729, 0]
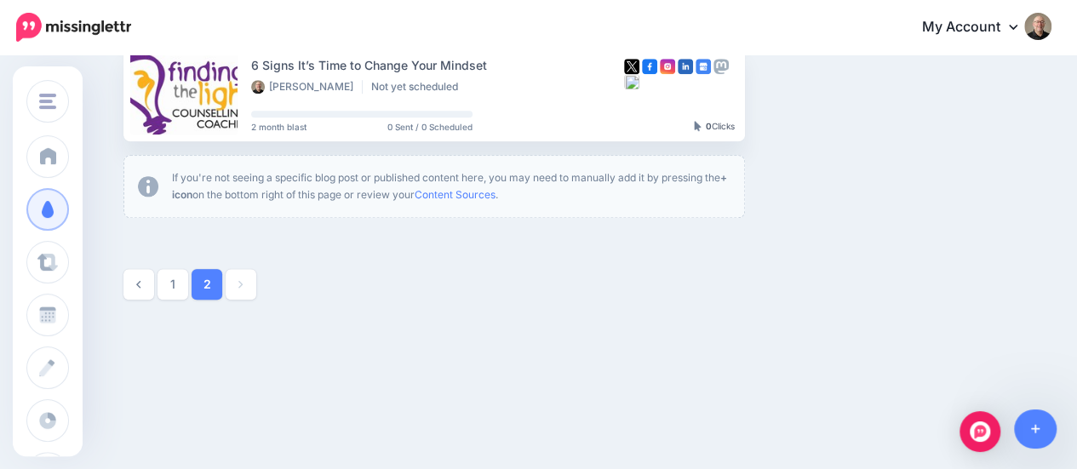
click at [180, 282] on link "1" at bounding box center [172, 284] width 31 height 31
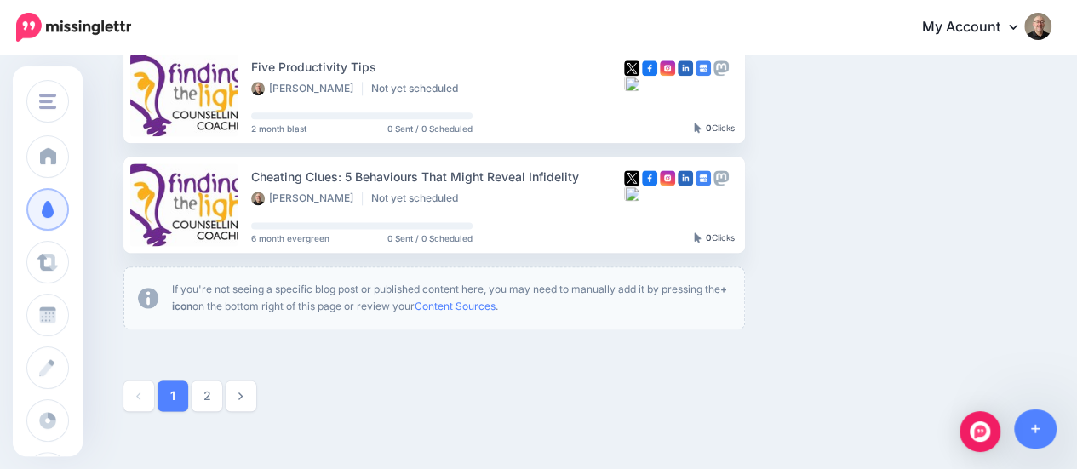
scroll to position [1082, 0]
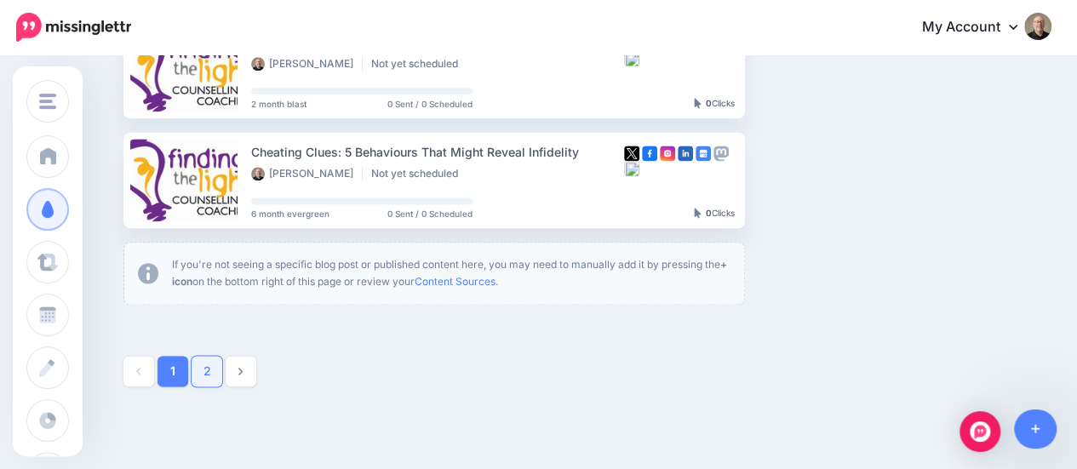
click at [209, 370] on link "2" at bounding box center [206, 371] width 31 height 31
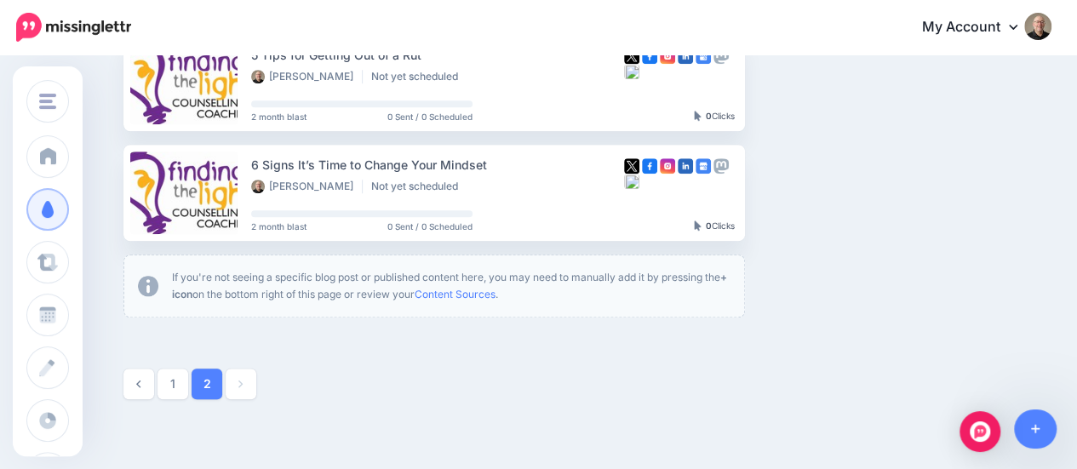
scroll to position [656, 0]
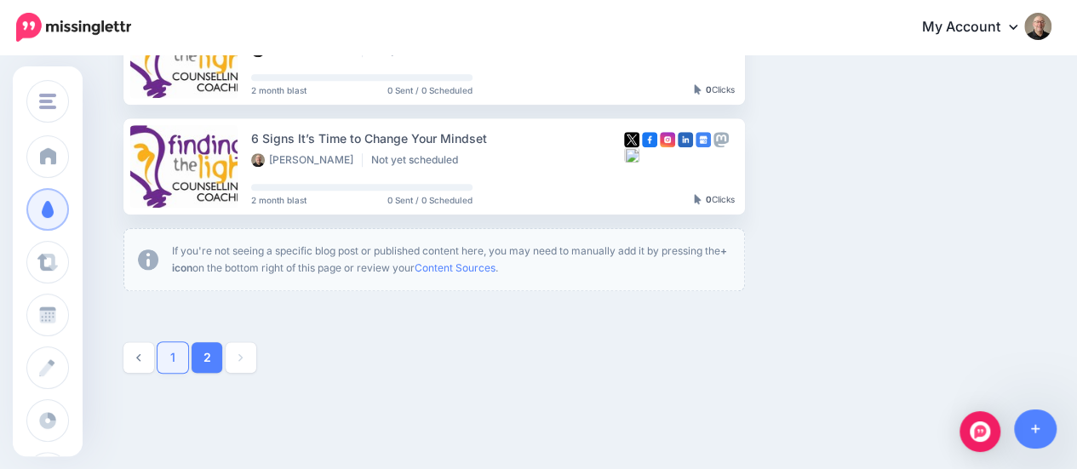
click at [169, 360] on link "1" at bounding box center [172, 357] width 31 height 31
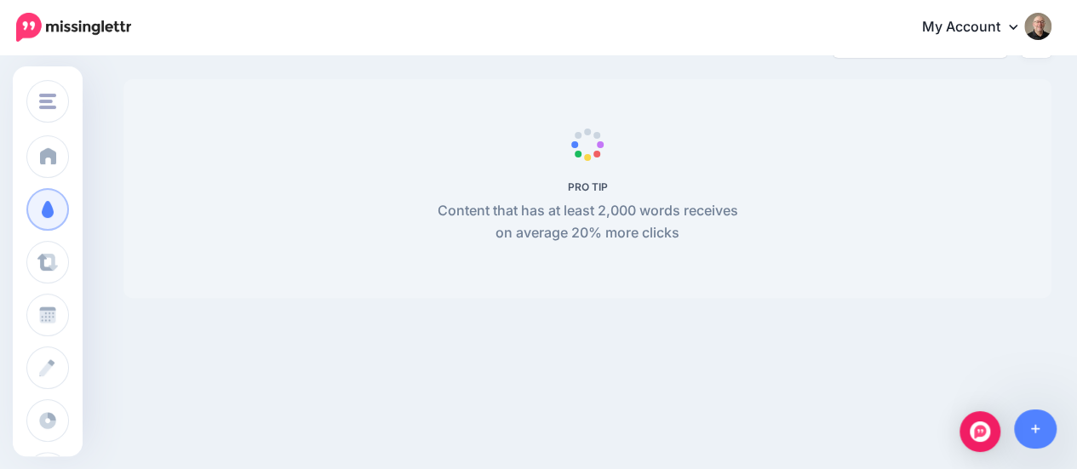
scroll to position [146, 0]
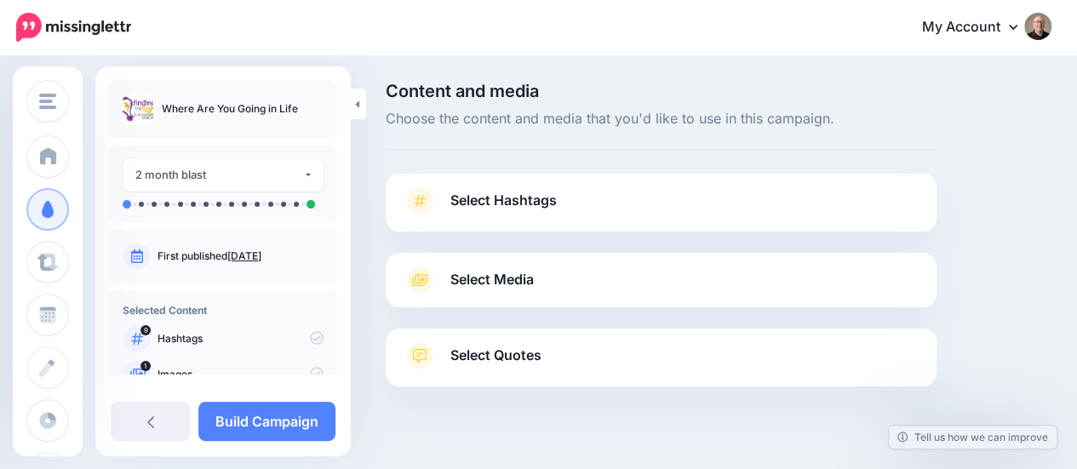
click at [501, 203] on span "Select Hashtags" at bounding box center [503, 200] width 106 height 23
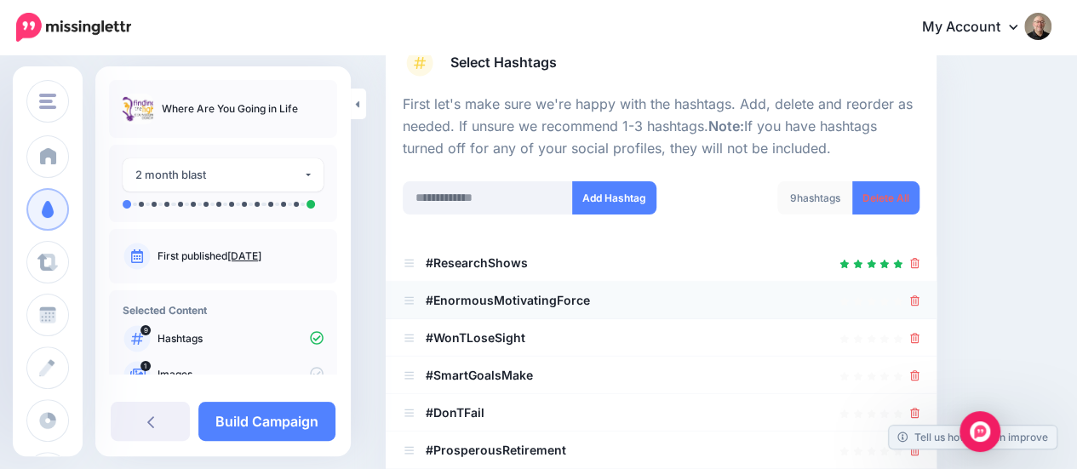
scroll to position [170, 0]
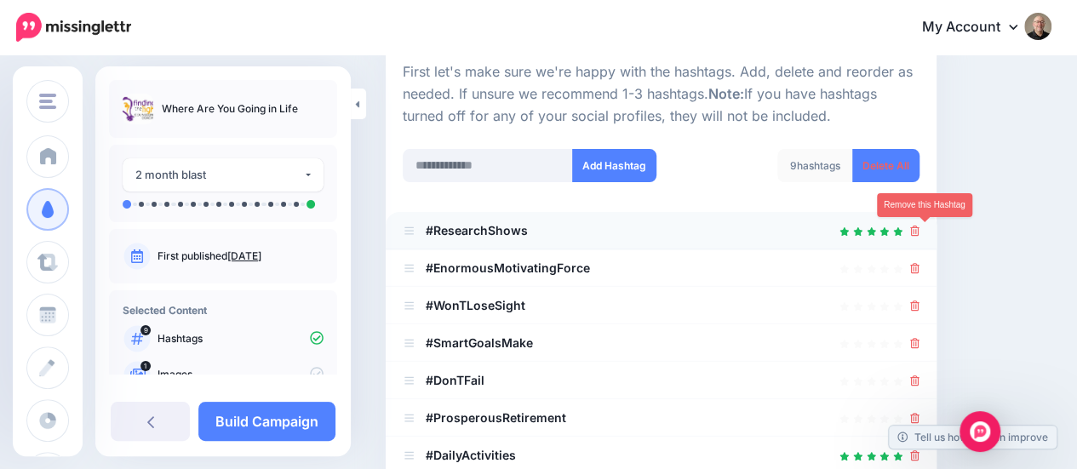
click at [919, 237] on link at bounding box center [914, 230] width 9 height 14
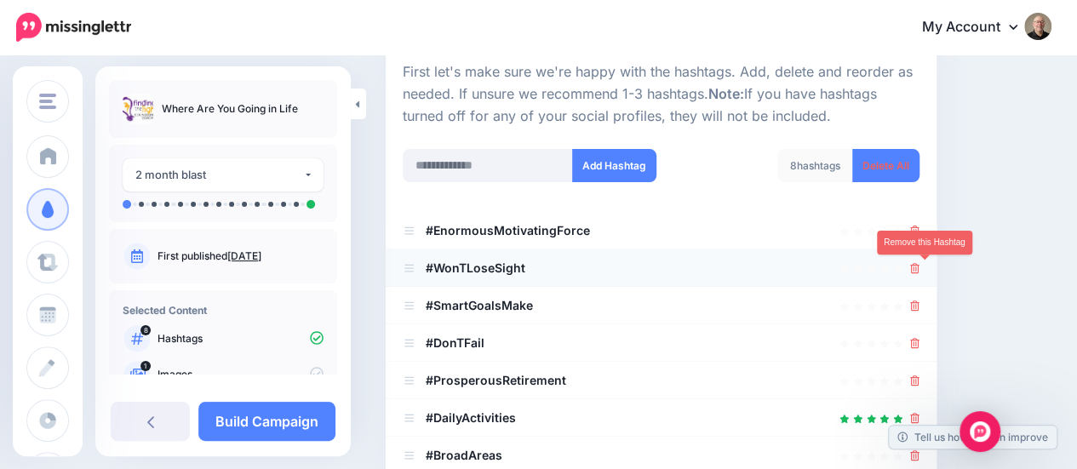
click at [919, 270] on icon at bounding box center [914, 268] width 9 height 10
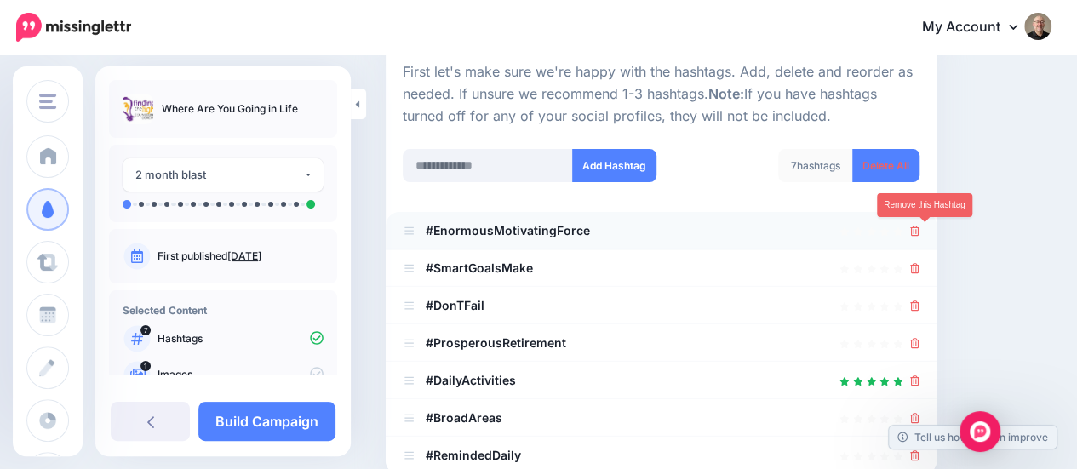
click at [919, 234] on icon at bounding box center [914, 231] width 9 height 10
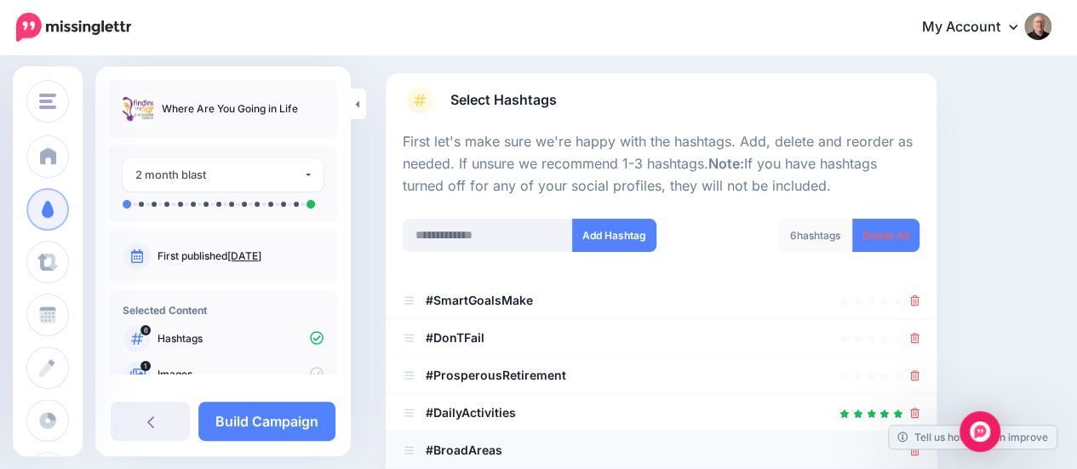
scroll to position [85, 0]
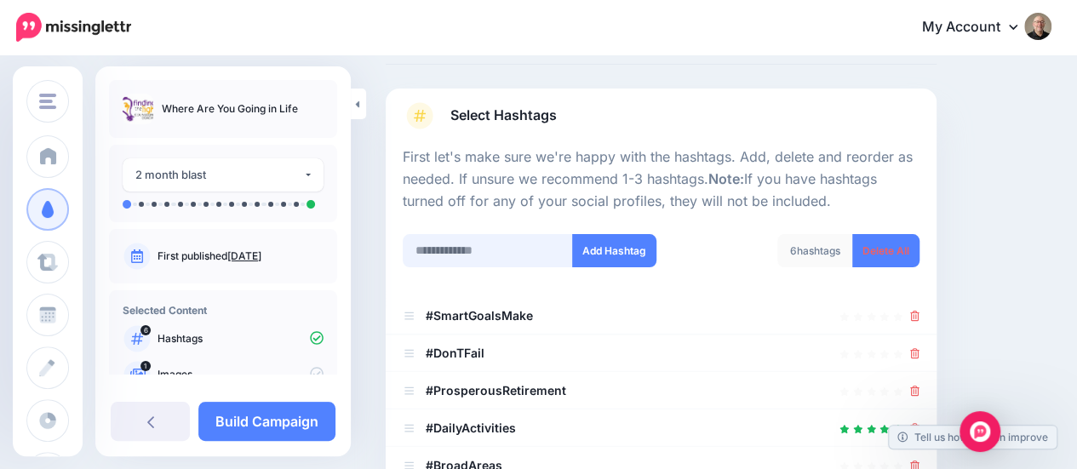
click at [460, 251] on input "text" at bounding box center [488, 250] width 170 height 33
type input "********"
click at [631, 251] on button "Add Hashtag" at bounding box center [614, 250] width 84 height 33
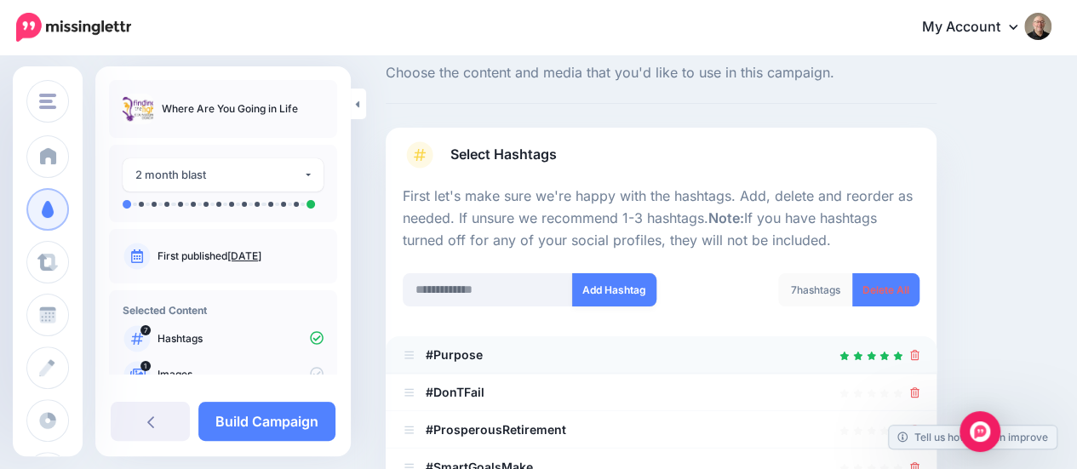
scroll to position [41, 0]
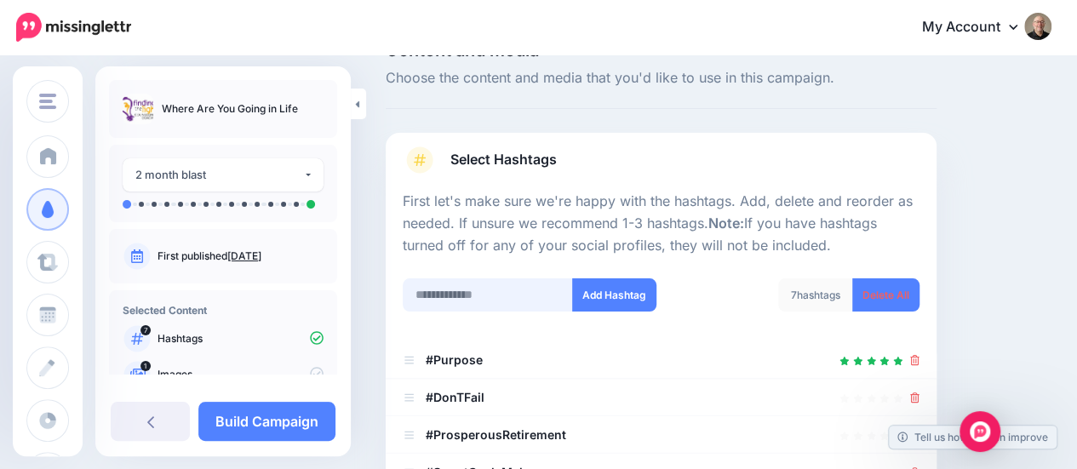
click at [454, 294] on input "text" at bounding box center [488, 294] width 170 height 33
click at [414, 292] on input "*********" at bounding box center [488, 294] width 170 height 33
type input "**********"
click at [608, 286] on button "Add Hashtag" at bounding box center [614, 294] width 84 height 33
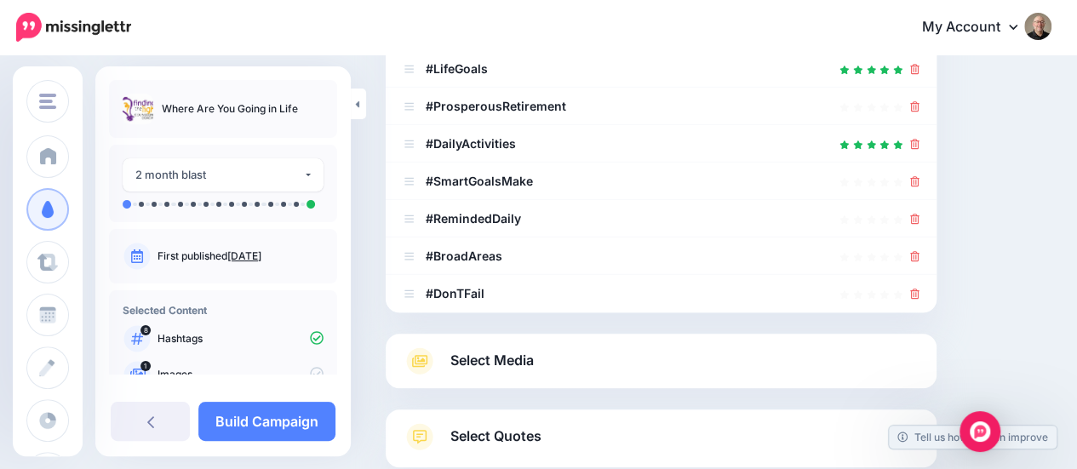
scroll to position [284, 0]
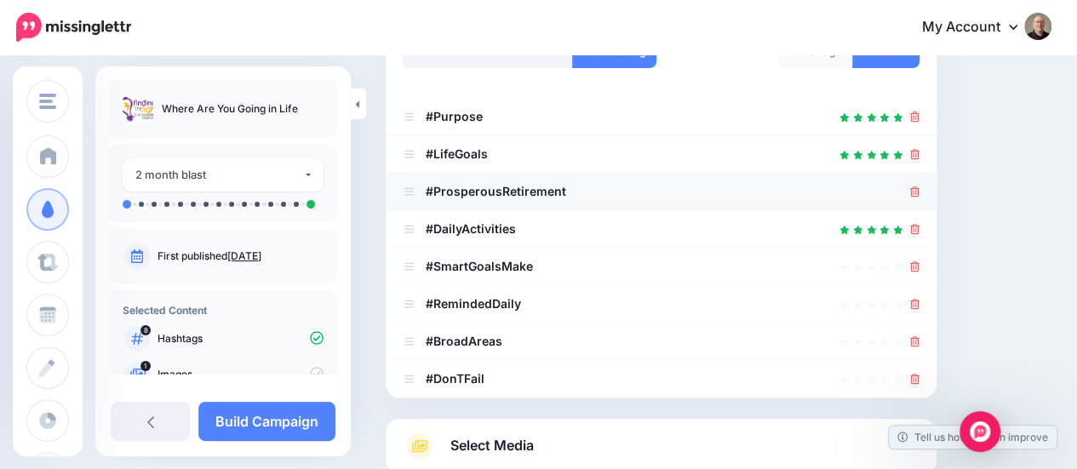
click at [919, 193] on icon at bounding box center [914, 191] width 9 height 10
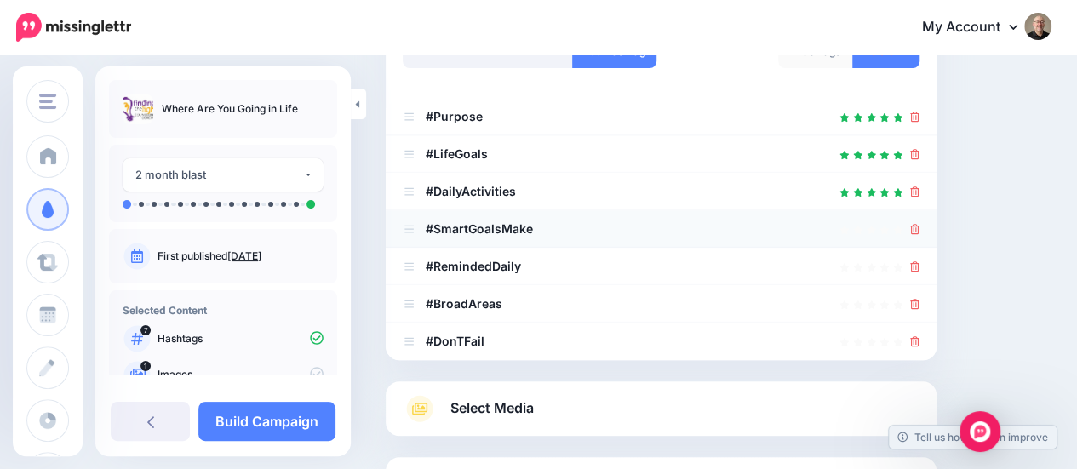
click at [919, 226] on icon at bounding box center [914, 229] width 9 height 10
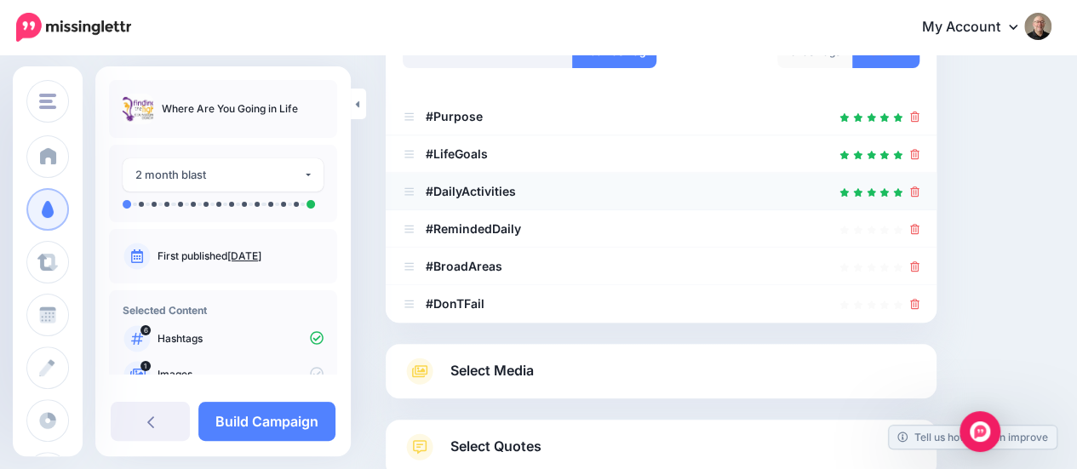
click at [919, 191] on icon at bounding box center [914, 191] width 9 height 10
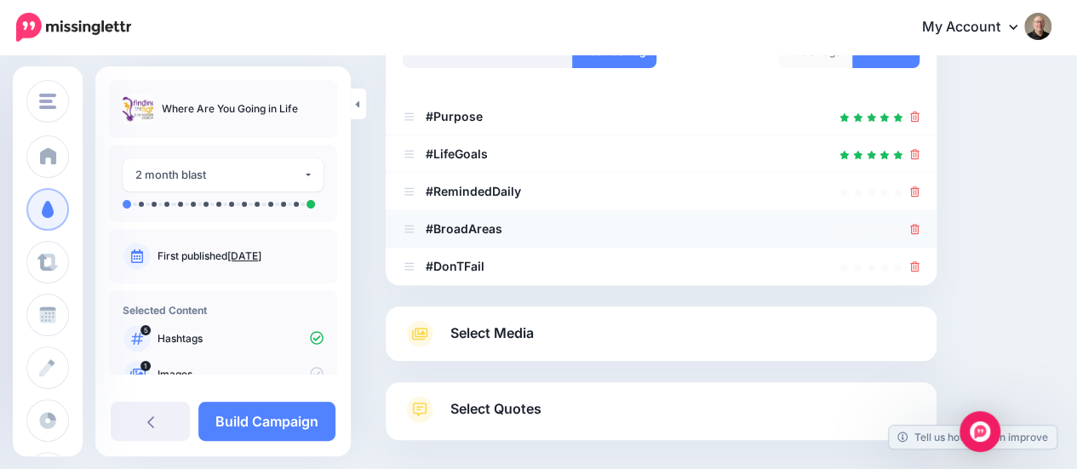
click at [919, 227] on icon at bounding box center [914, 229] width 9 height 10
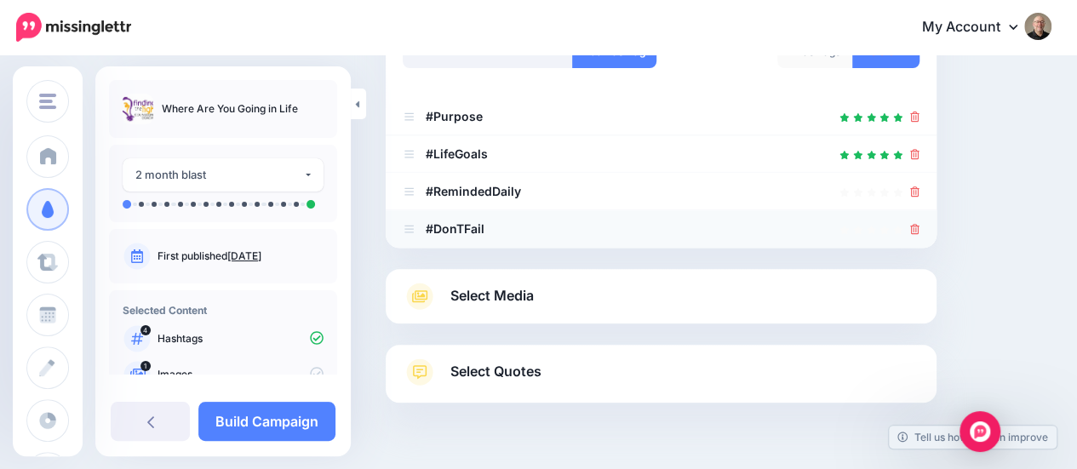
click at [919, 232] on icon at bounding box center [914, 229] width 9 height 10
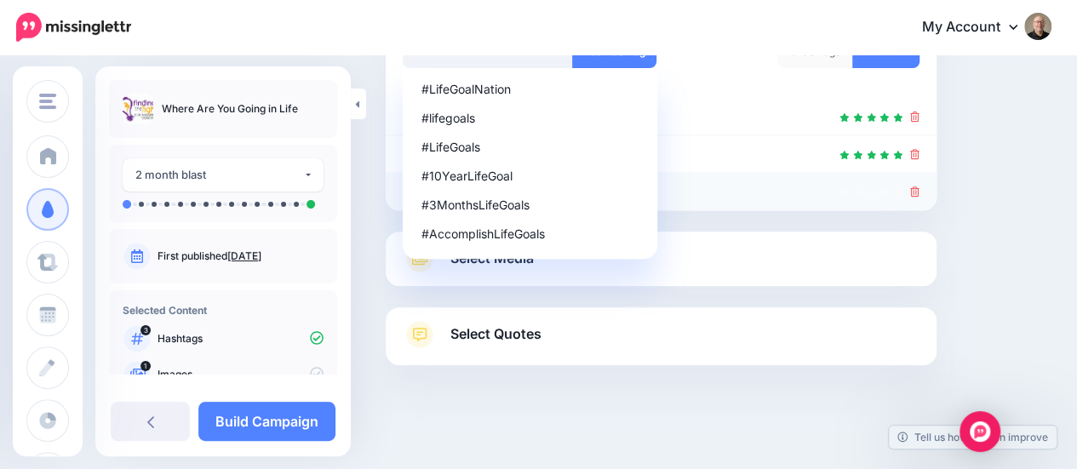
click at [919, 189] on icon at bounding box center [914, 191] width 9 height 10
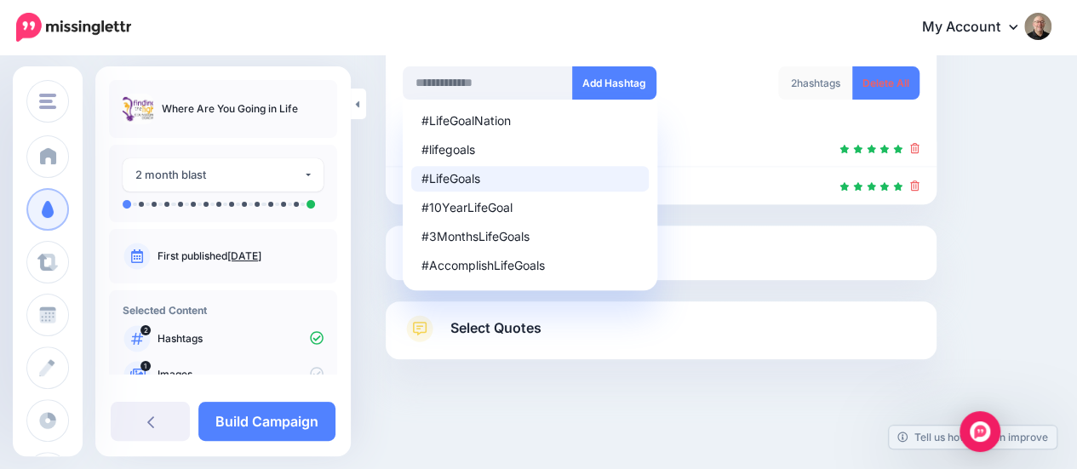
click at [466, 181] on div "#LifeGoals" at bounding box center [529, 179] width 217 height 12
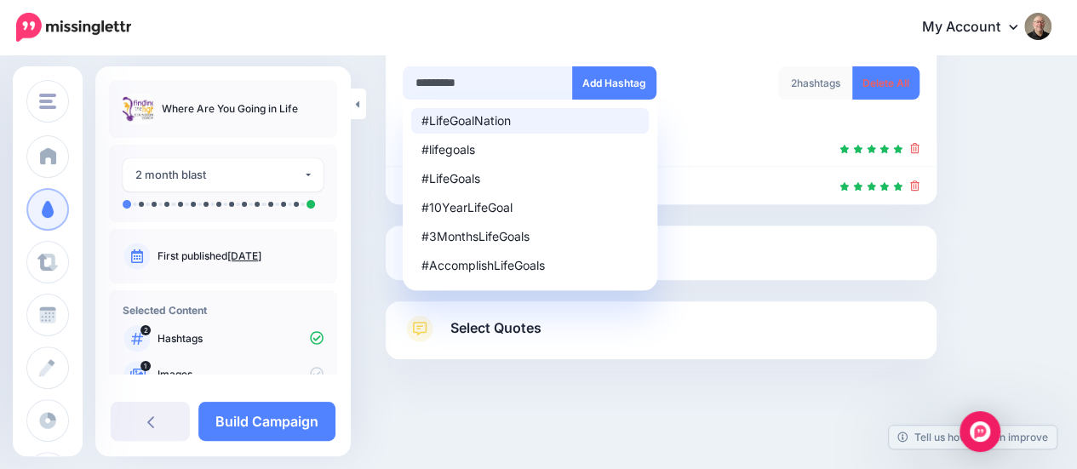
click at [415, 83] on input "*********" at bounding box center [488, 82] width 170 height 33
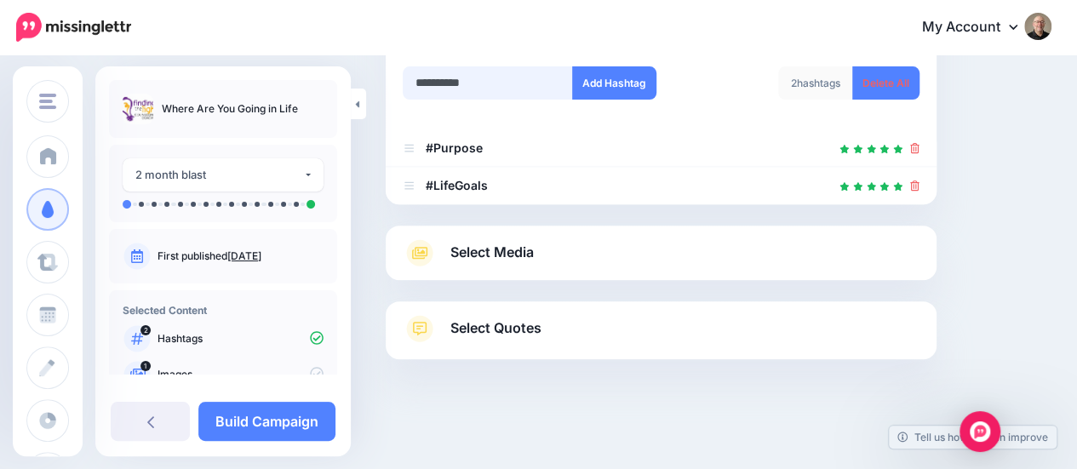
click at [509, 79] on input "**********" at bounding box center [488, 82] width 170 height 33
type input "*******"
drag, startPoint x: 614, startPoint y: 77, endPoint x: 617, endPoint y: 87, distance: 10.0
click at [614, 79] on button "Add Hashtag" at bounding box center [614, 82] width 84 height 33
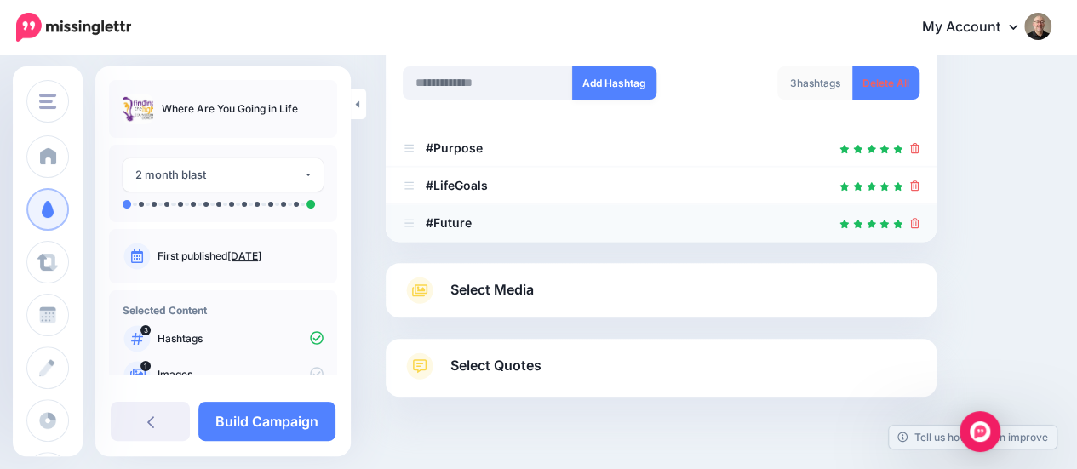
scroll to position [290, 0]
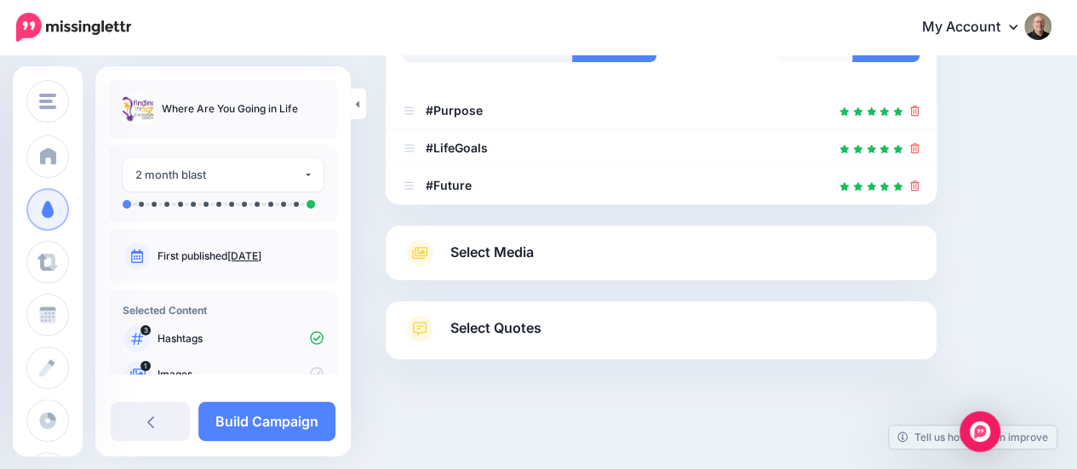
click at [480, 254] on span "Select Media" at bounding box center [491, 252] width 83 height 23
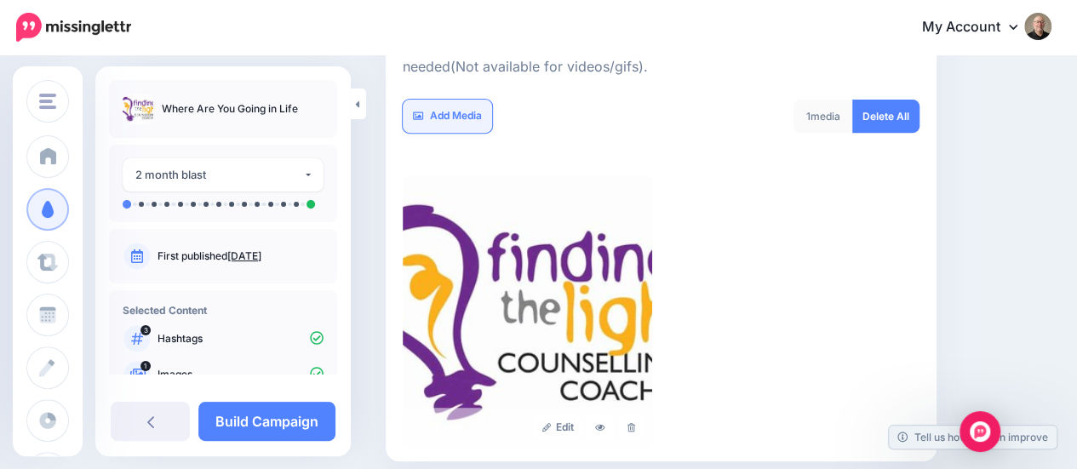
click at [458, 117] on link "Add Media" at bounding box center [447, 116] width 89 height 33
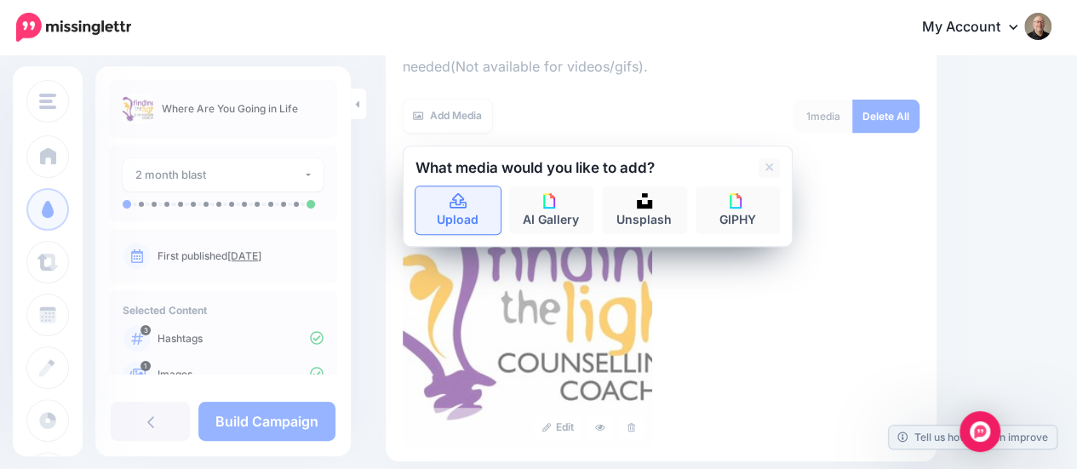
click at [469, 212] on link "Upload" at bounding box center [457, 210] width 85 height 48
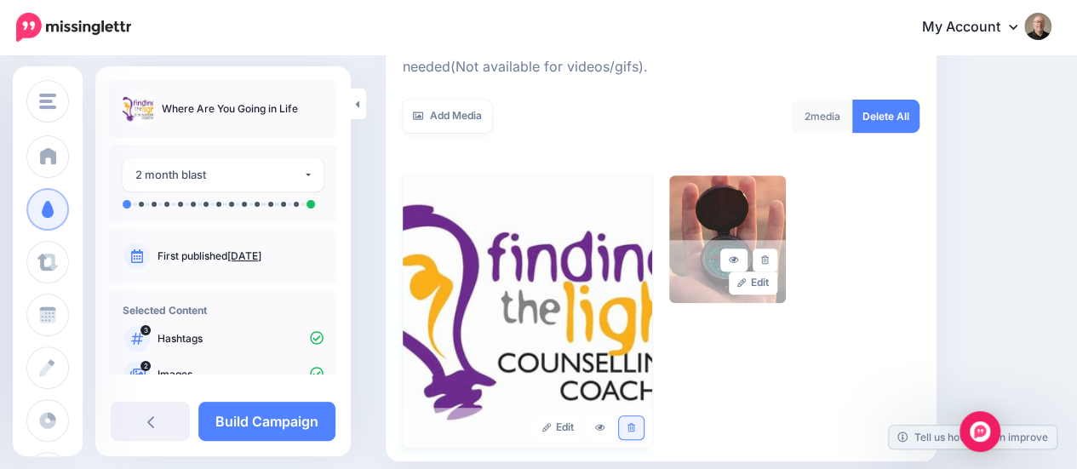
scroll to position [465, 0]
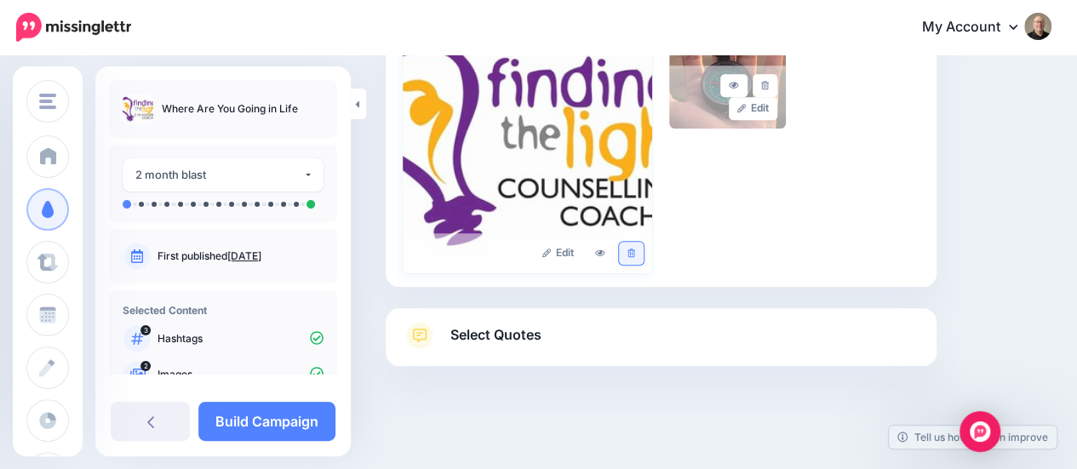
click at [635, 253] on icon at bounding box center [631, 253] width 8 height 9
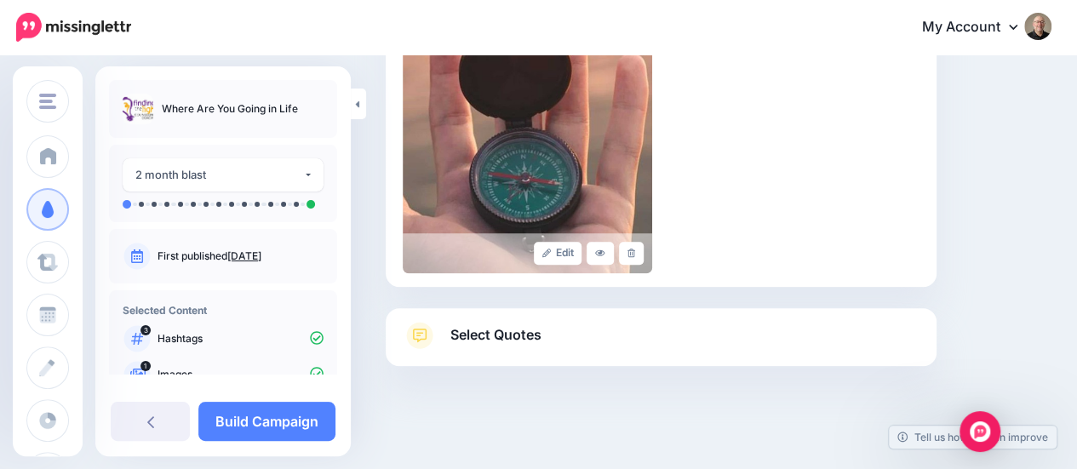
click at [514, 334] on span "Select Quotes" at bounding box center [495, 334] width 91 height 23
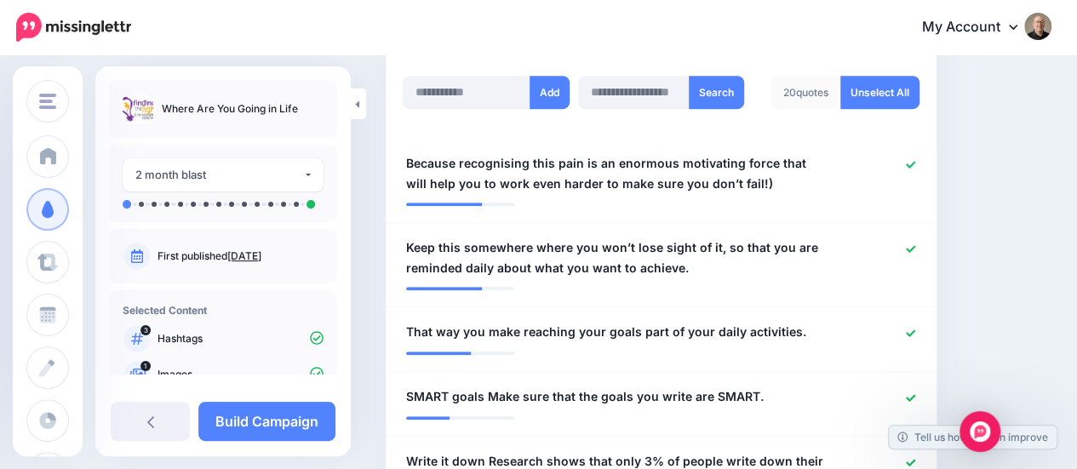
scroll to position [550, 0]
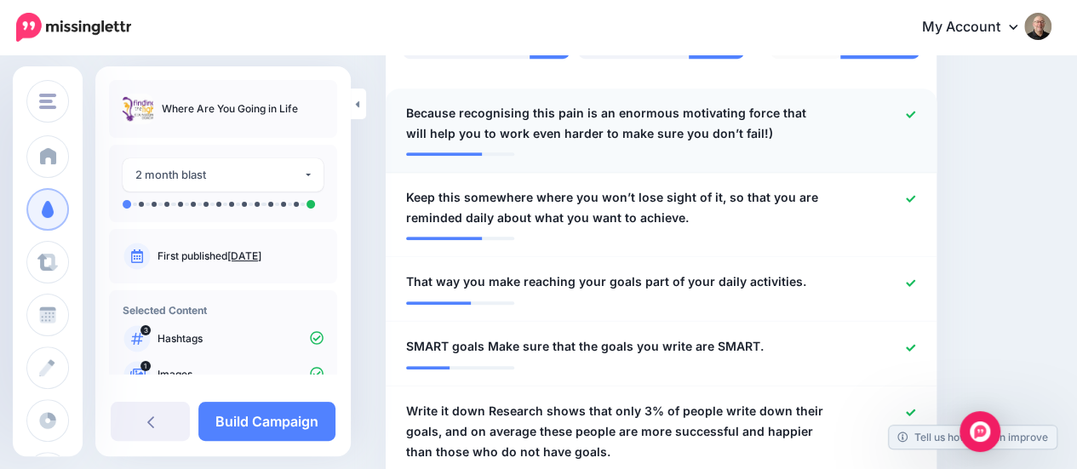
click at [915, 110] on icon at bounding box center [910, 114] width 9 height 9
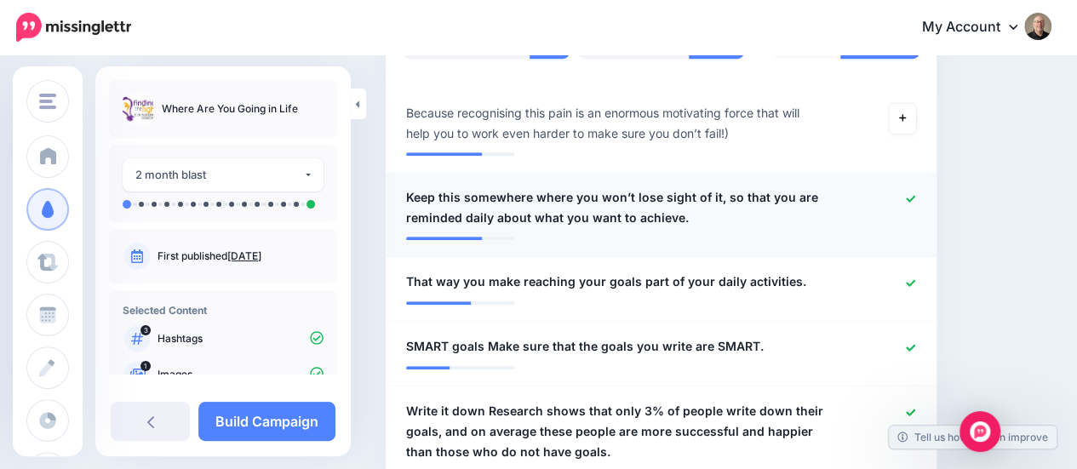
click at [915, 192] on link at bounding box center [910, 198] width 9 height 12
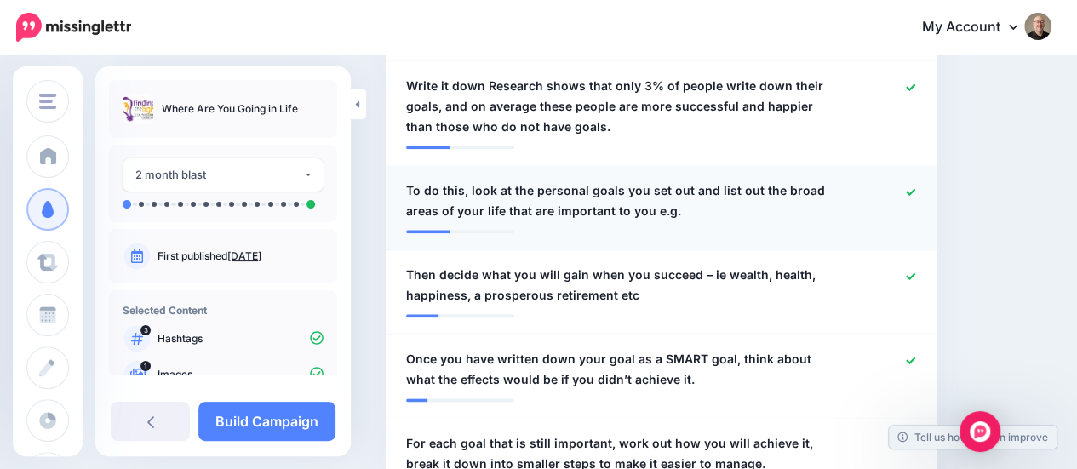
scroll to position [890, 0]
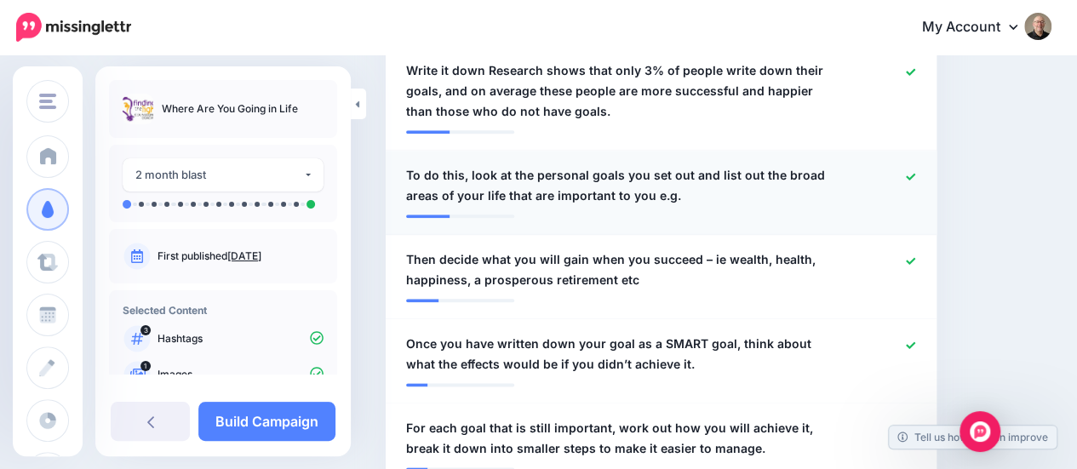
click at [915, 174] on icon at bounding box center [910, 176] width 9 height 7
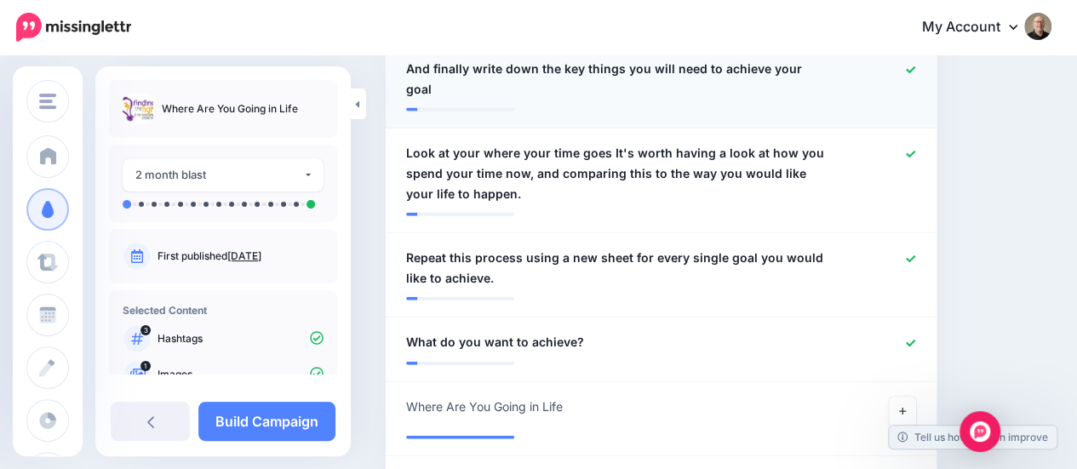
scroll to position [1911, 0]
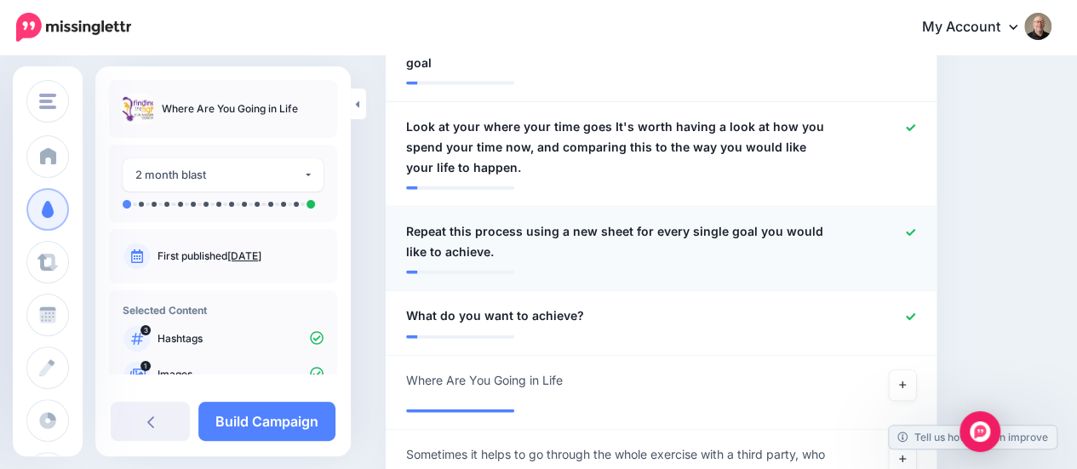
click at [915, 228] on icon at bounding box center [910, 232] width 9 height 9
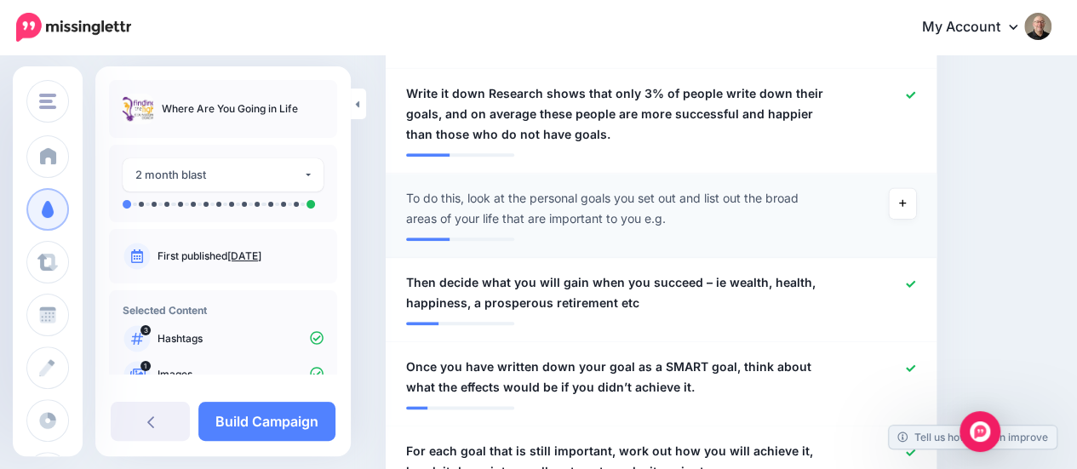
scroll to position [890, 0]
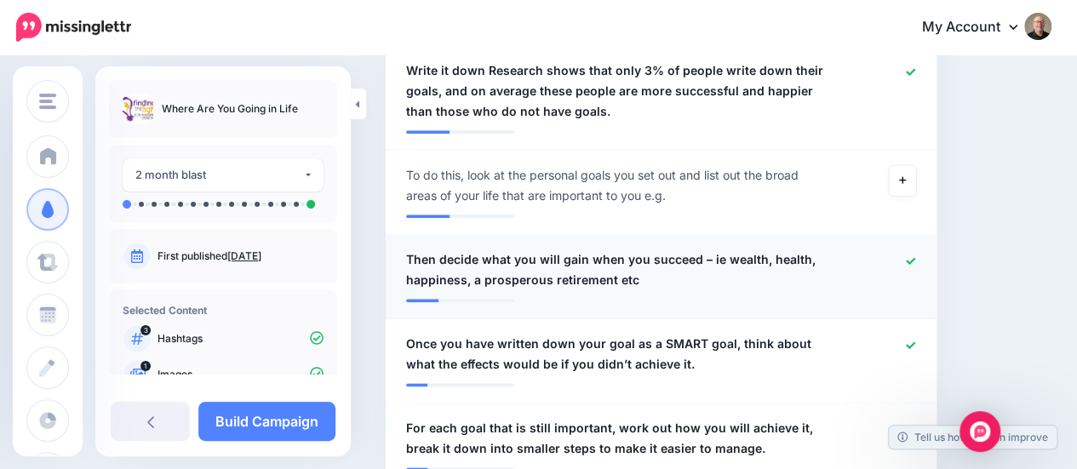
click at [915, 262] on icon at bounding box center [910, 260] width 9 height 9
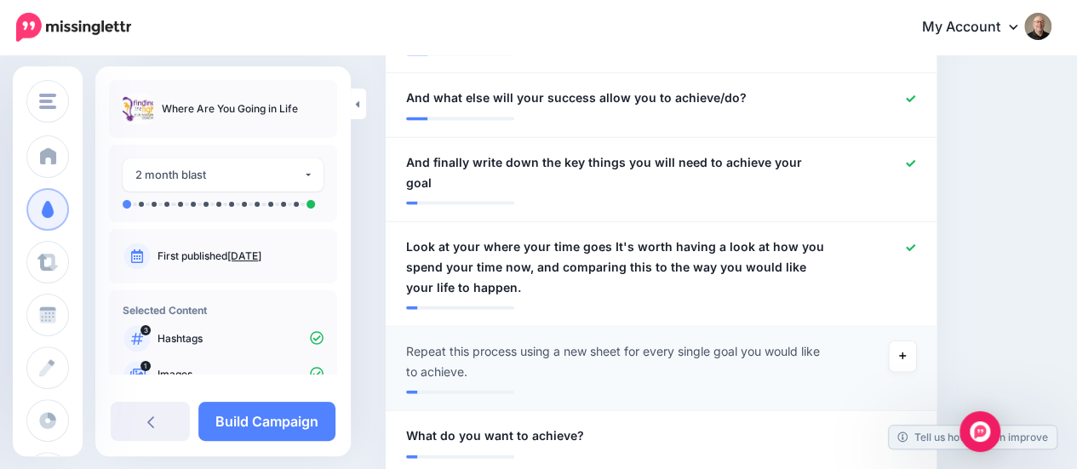
scroll to position [1541, 0]
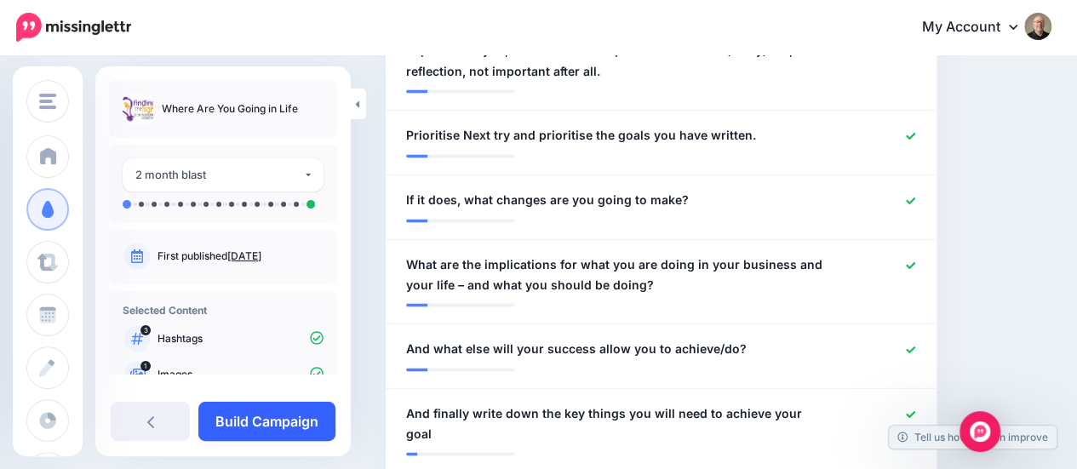
click at [291, 417] on link "Build Campaign" at bounding box center [266, 421] width 137 height 39
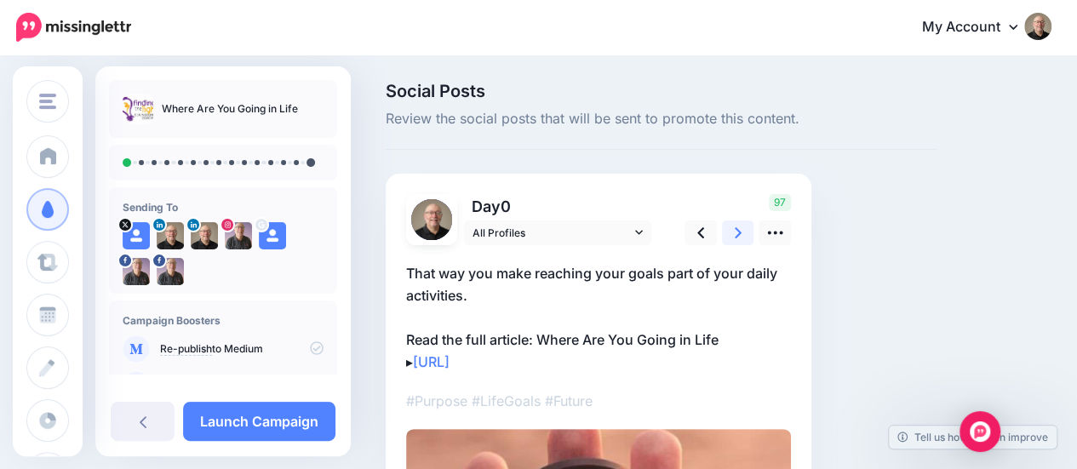
click at [734, 231] on link at bounding box center [738, 232] width 32 height 25
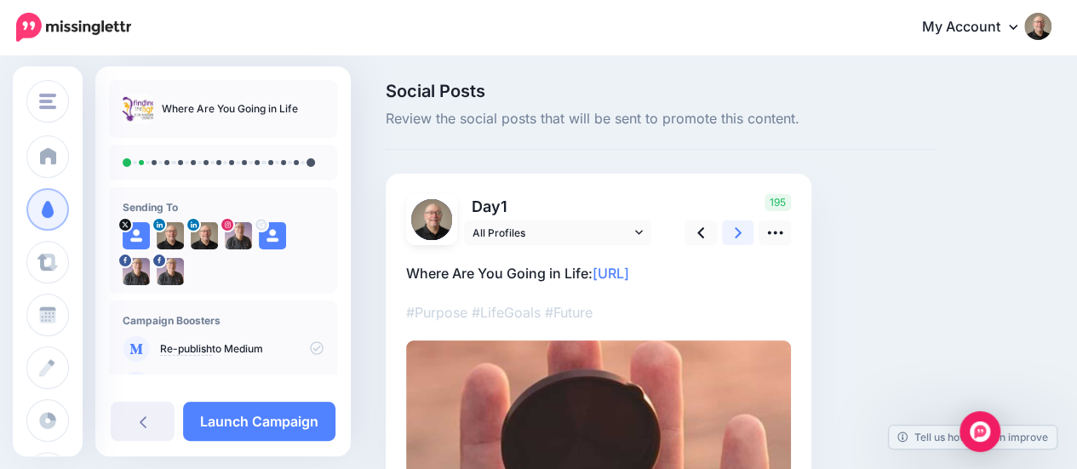
click at [732, 230] on link at bounding box center [738, 232] width 32 height 25
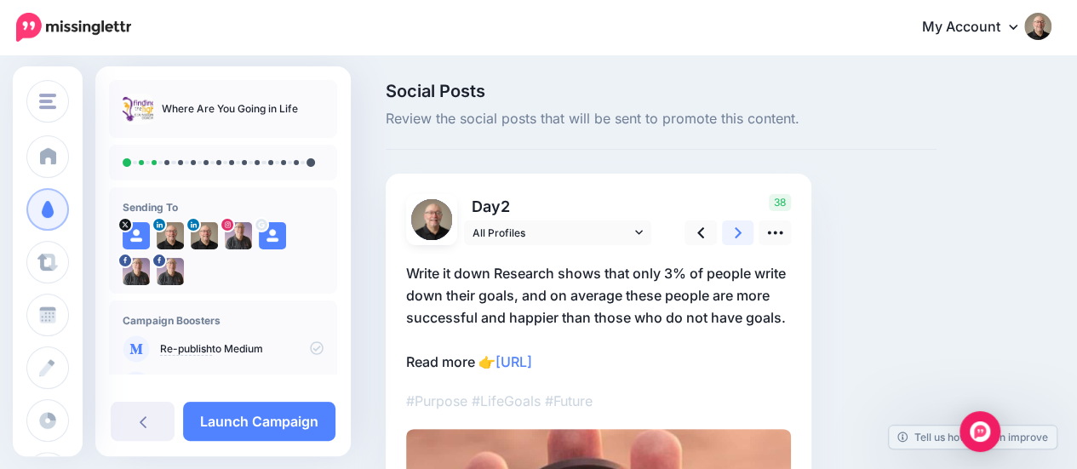
click at [733, 230] on link at bounding box center [738, 232] width 32 height 25
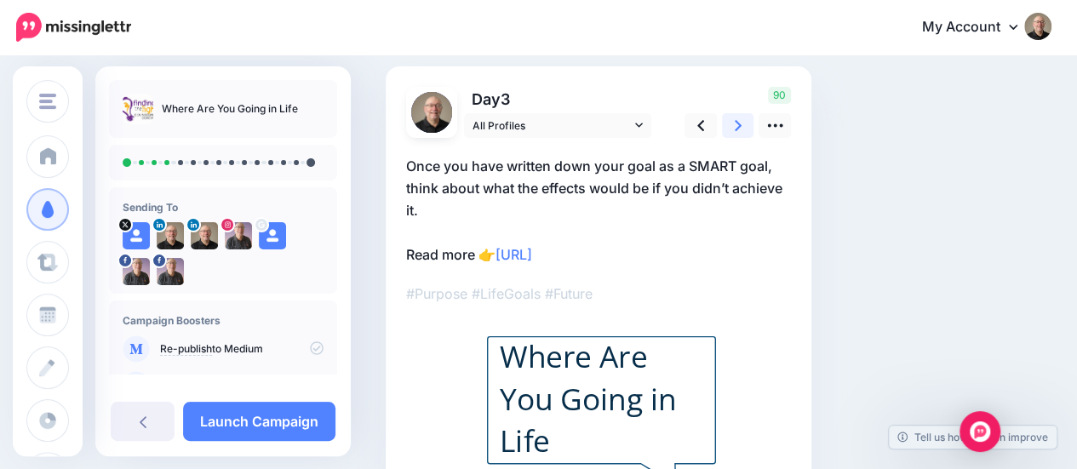
scroll to position [85, 0]
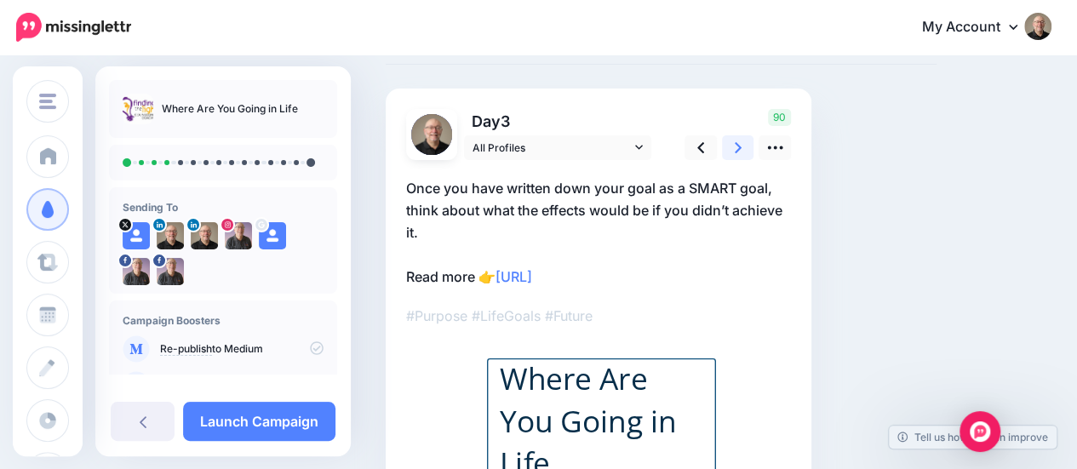
click at [741, 147] on link at bounding box center [738, 147] width 32 height 25
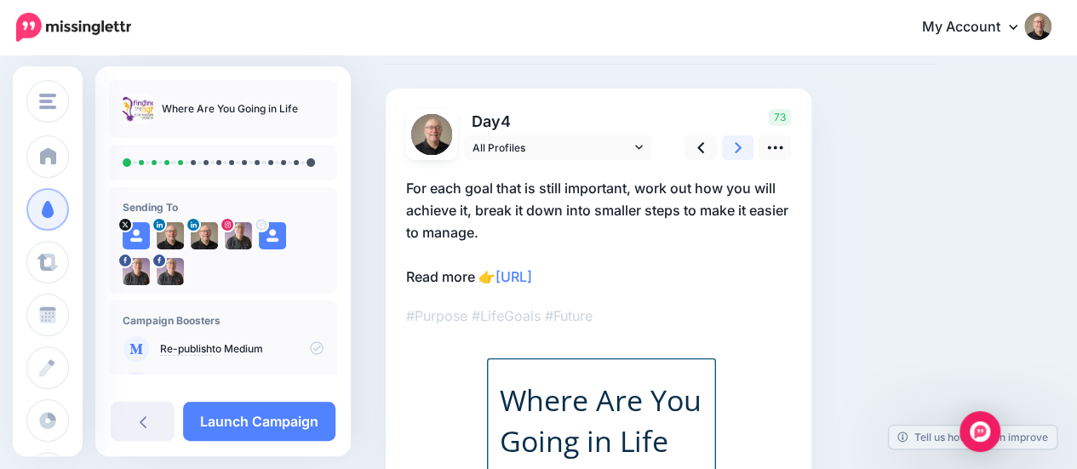
click at [739, 147] on icon at bounding box center [737, 147] width 7 height 11
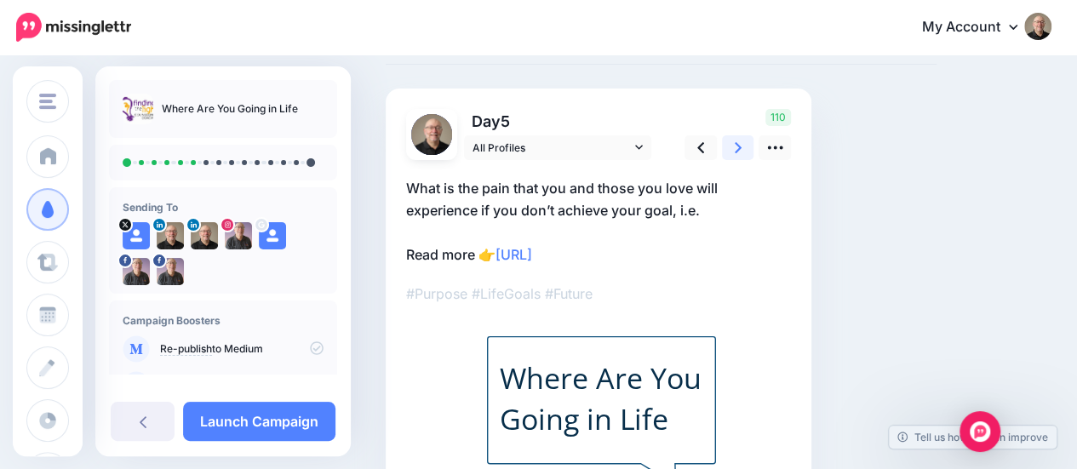
click at [737, 146] on icon at bounding box center [737, 147] width 7 height 11
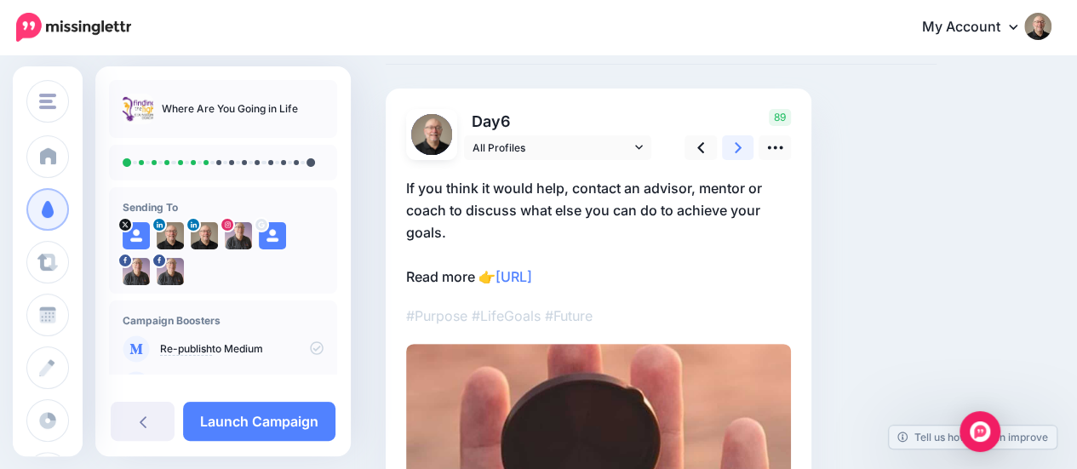
click at [737, 146] on icon at bounding box center [737, 147] width 7 height 11
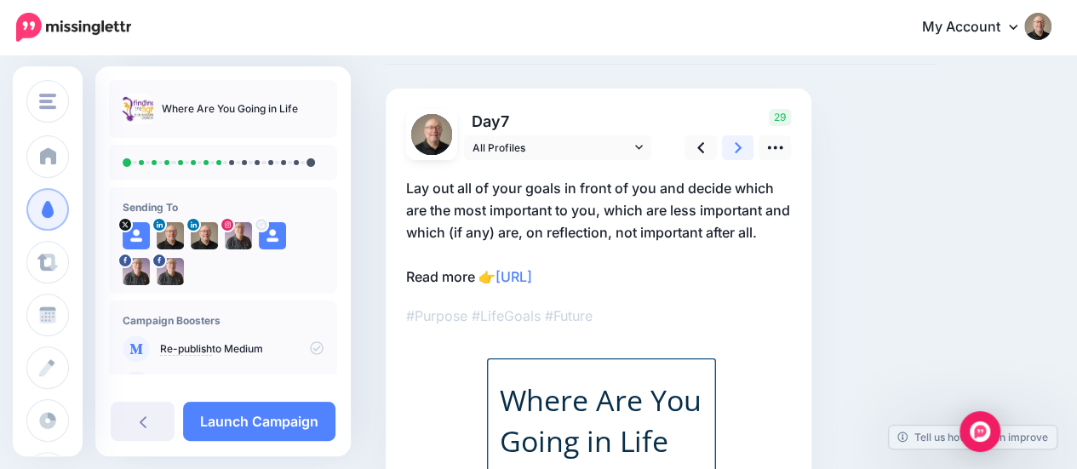
click at [738, 146] on icon at bounding box center [737, 147] width 7 height 11
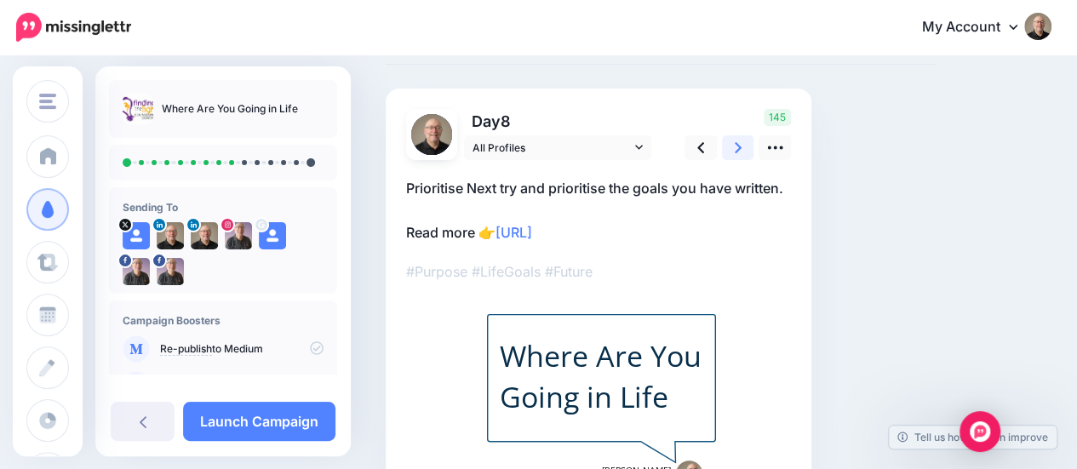
click at [738, 146] on icon at bounding box center [737, 147] width 7 height 11
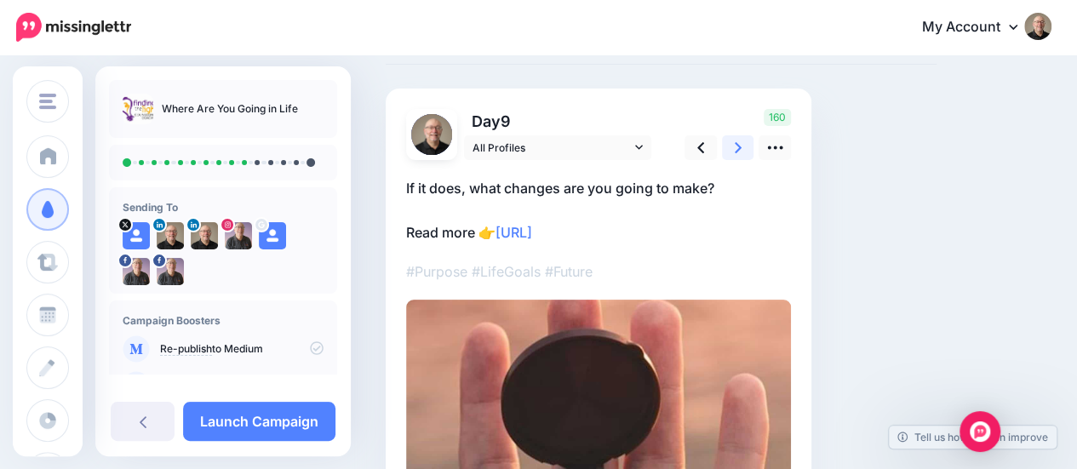
click at [738, 146] on icon at bounding box center [737, 147] width 7 height 11
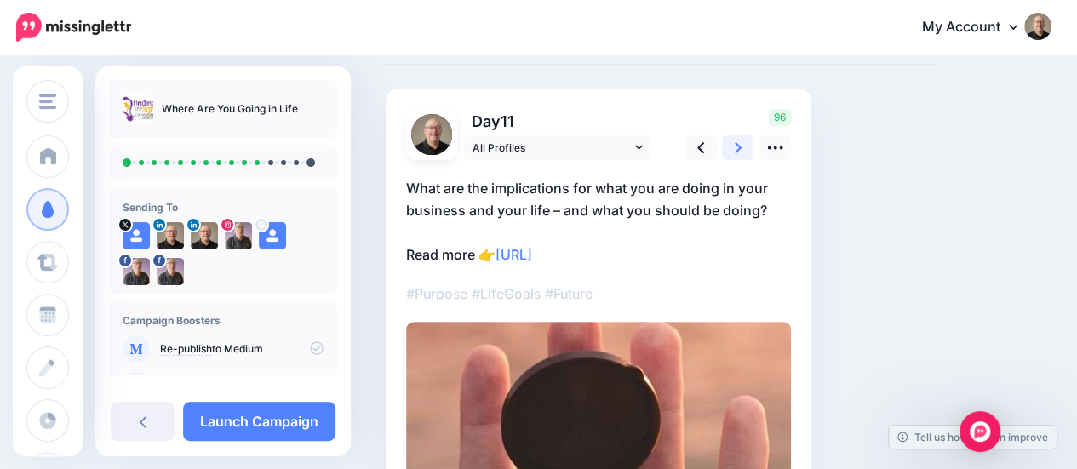
click at [738, 146] on icon at bounding box center [737, 147] width 7 height 11
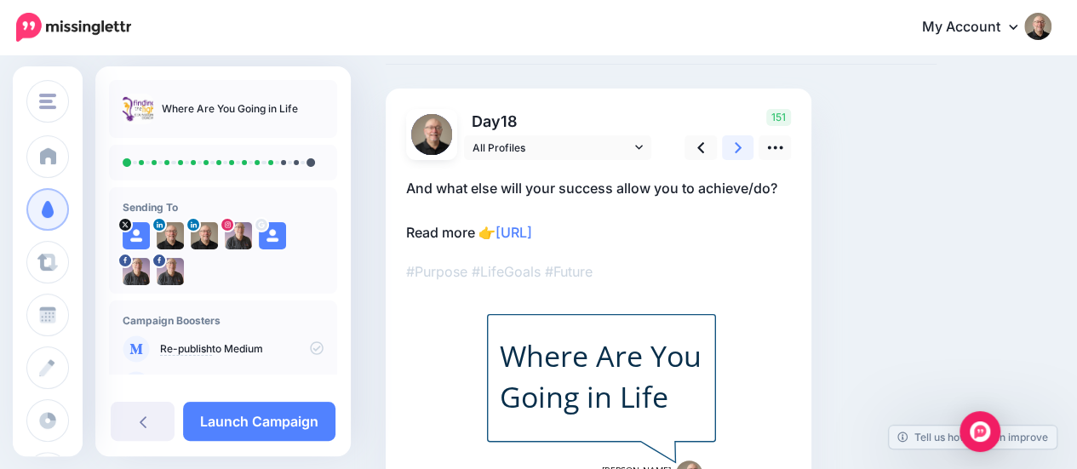
click at [738, 146] on icon at bounding box center [737, 147] width 7 height 11
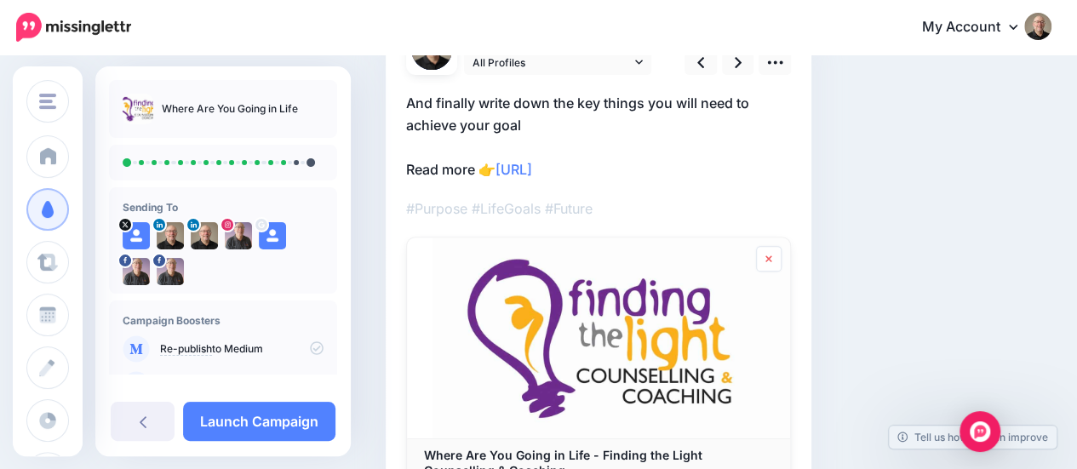
click at [769, 257] on icon at bounding box center [768, 258] width 6 height 7
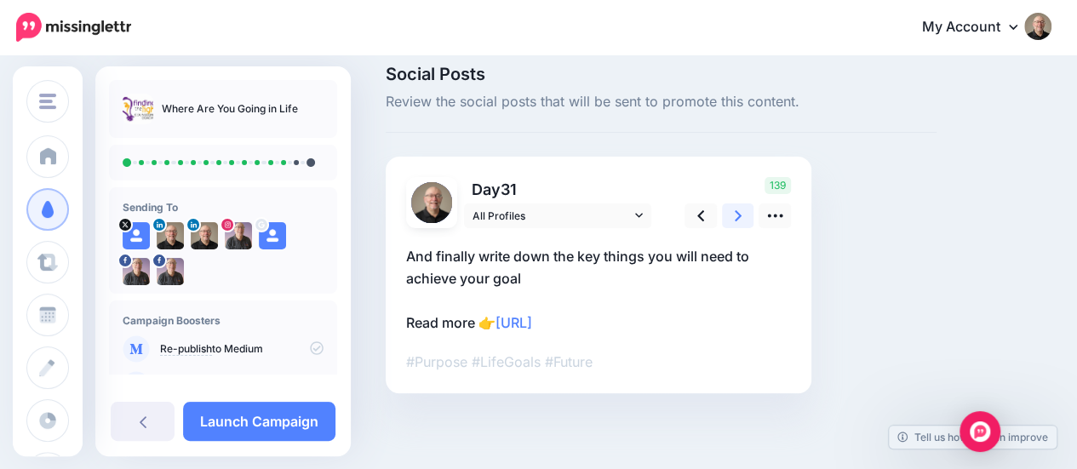
click at [737, 217] on icon at bounding box center [737, 215] width 7 height 11
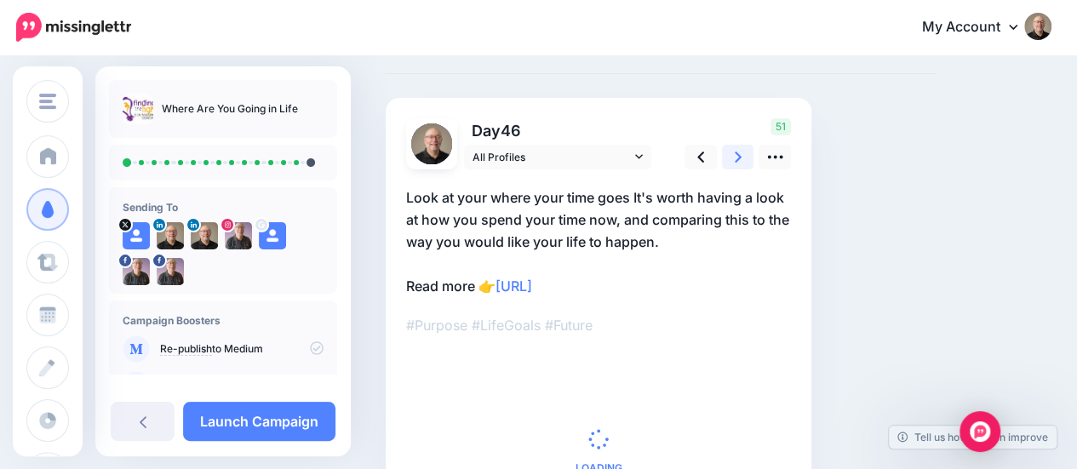
scroll to position [102, 0]
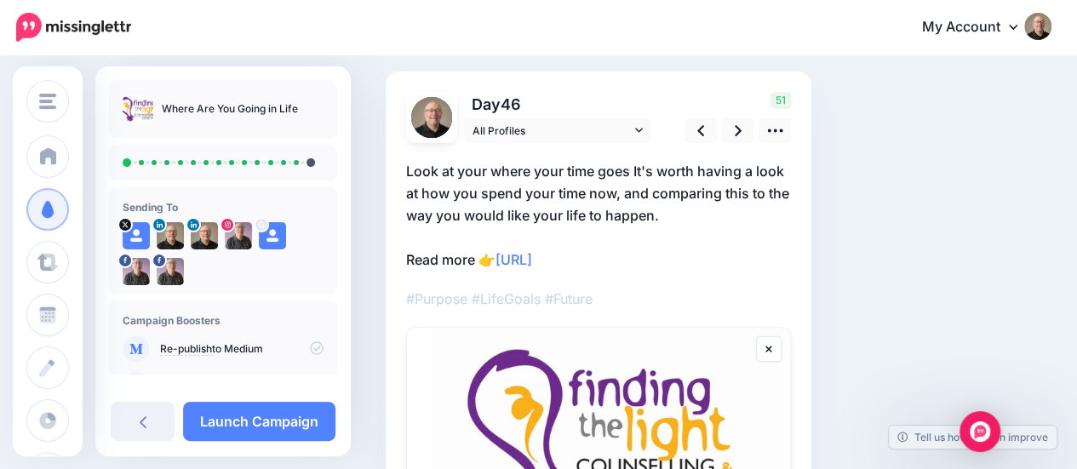
click at [773, 349] on link at bounding box center [769, 349] width 26 height 26
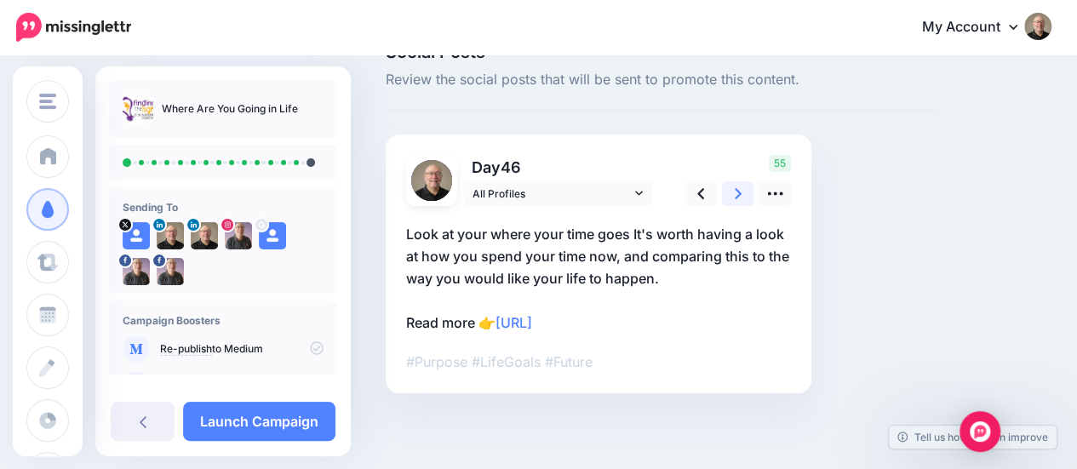
click at [740, 190] on icon at bounding box center [737, 194] width 7 height 18
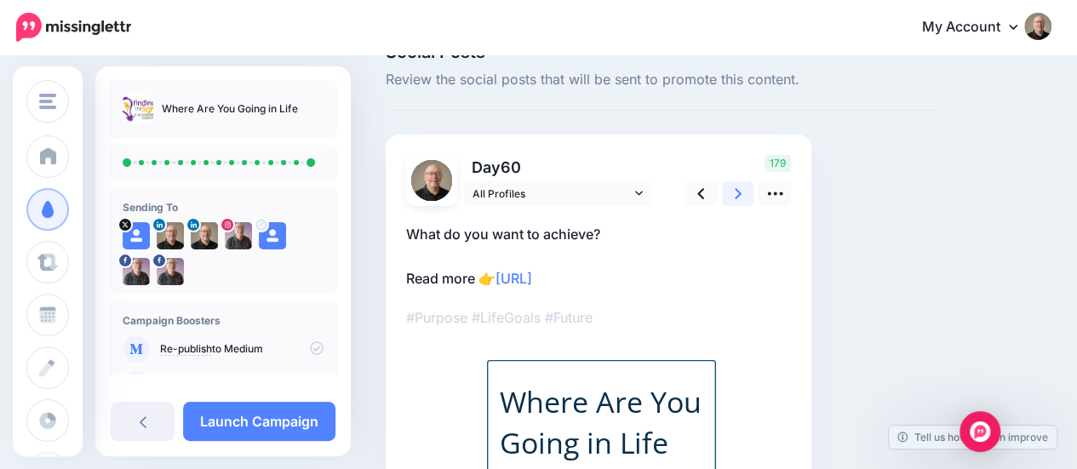
click at [740, 188] on icon at bounding box center [737, 194] width 7 height 18
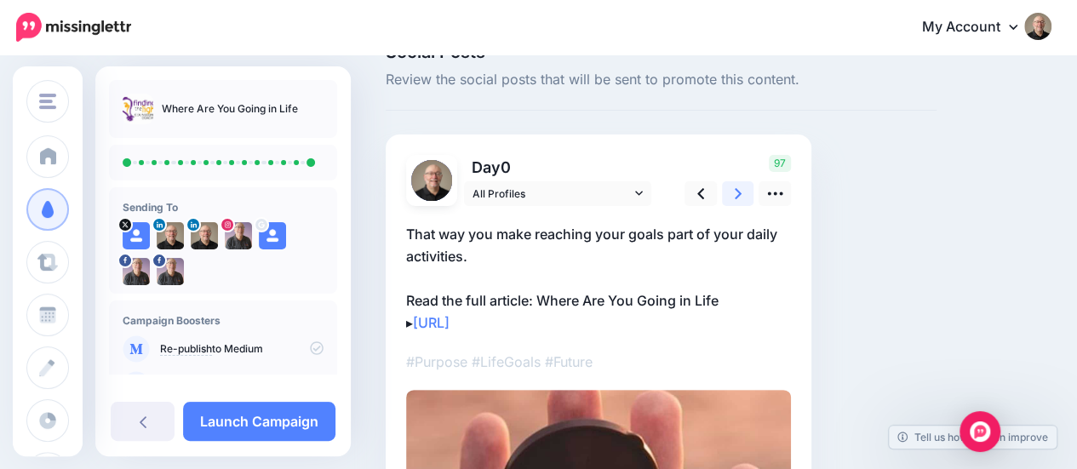
click at [734, 188] on icon at bounding box center [737, 193] width 7 height 11
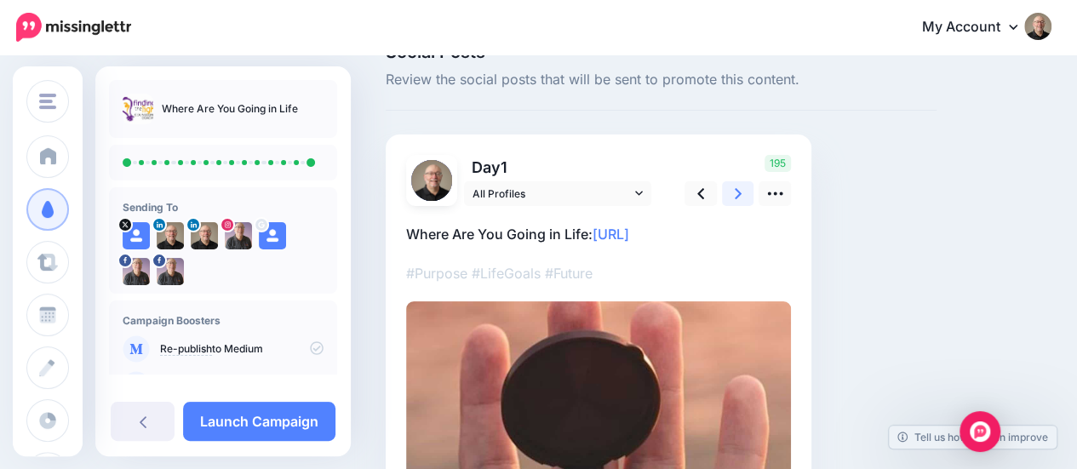
click at [734, 188] on icon at bounding box center [737, 193] width 7 height 11
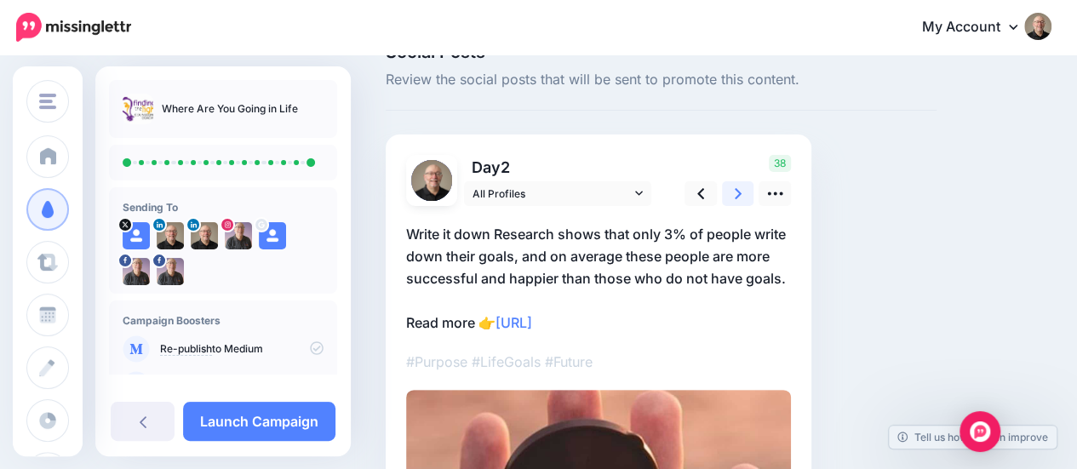
click at [734, 188] on icon at bounding box center [737, 193] width 7 height 11
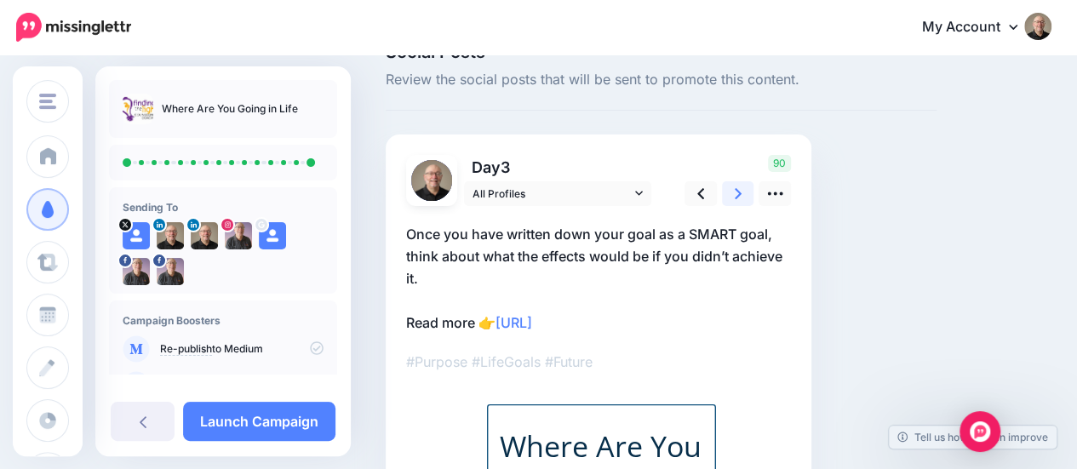
click at [734, 188] on icon at bounding box center [737, 193] width 7 height 11
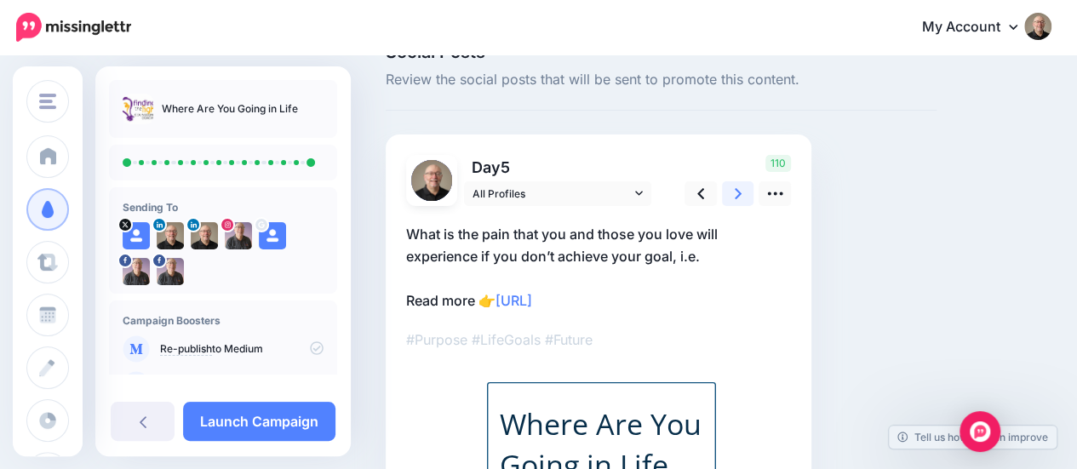
click at [734, 188] on icon at bounding box center [737, 193] width 7 height 11
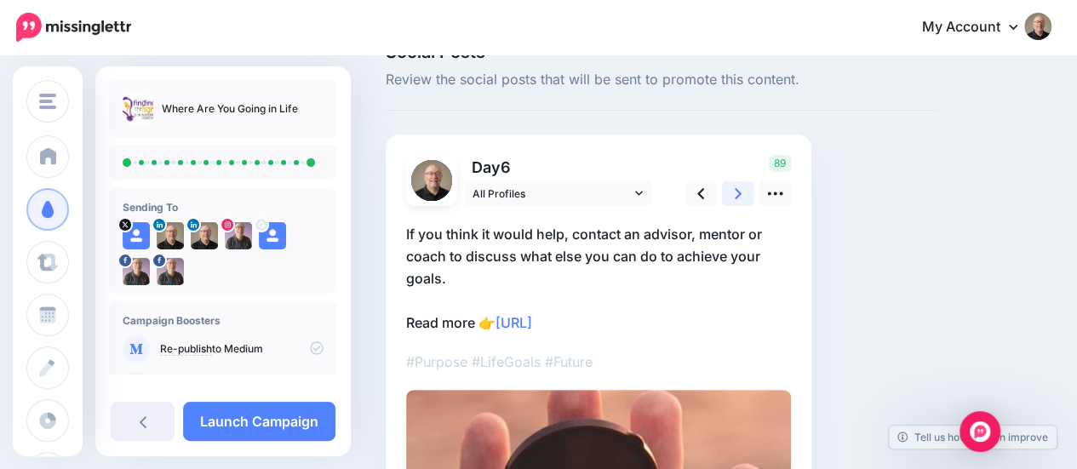
click at [734, 188] on icon at bounding box center [737, 193] width 7 height 11
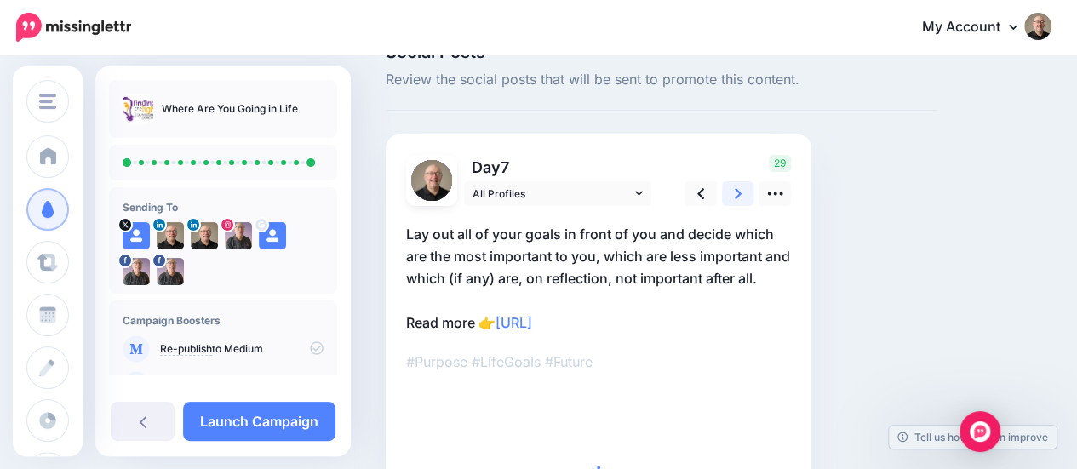
click at [734, 188] on icon at bounding box center [737, 194] width 7 height 18
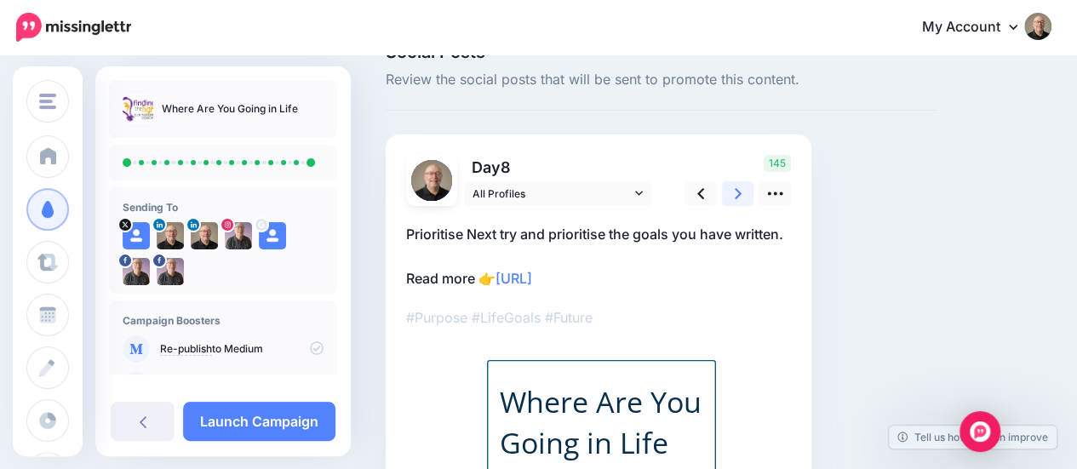
click at [734, 188] on icon at bounding box center [737, 194] width 7 height 18
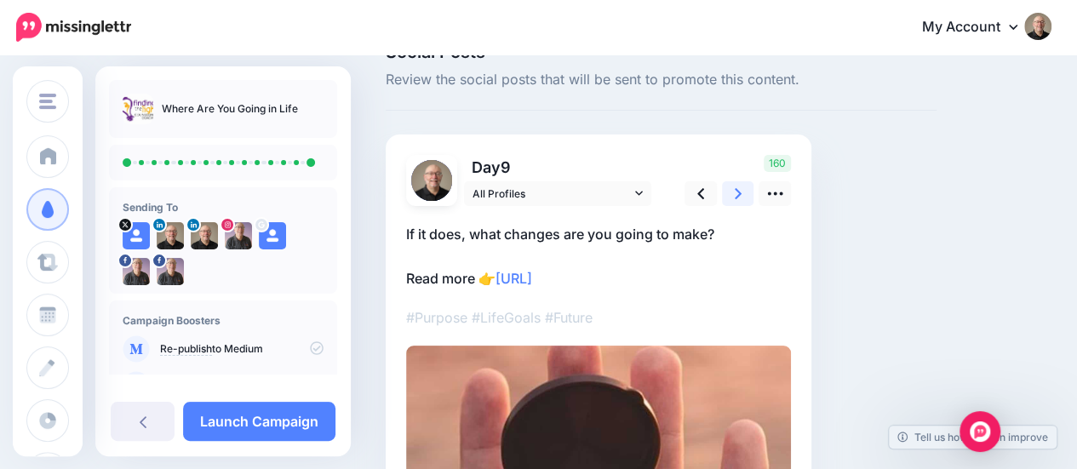
click at [734, 188] on icon at bounding box center [737, 194] width 7 height 18
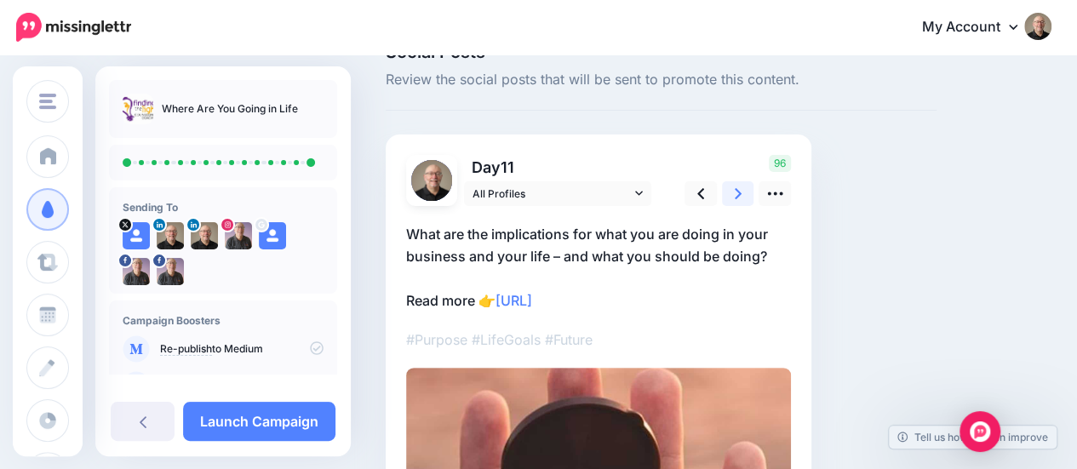
click at [734, 188] on icon at bounding box center [737, 194] width 7 height 18
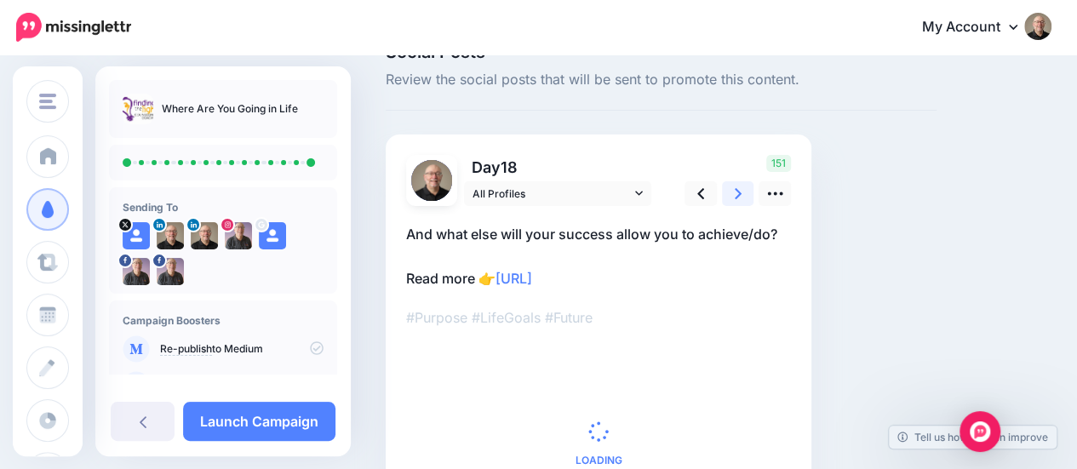
click at [734, 188] on icon at bounding box center [737, 194] width 7 height 18
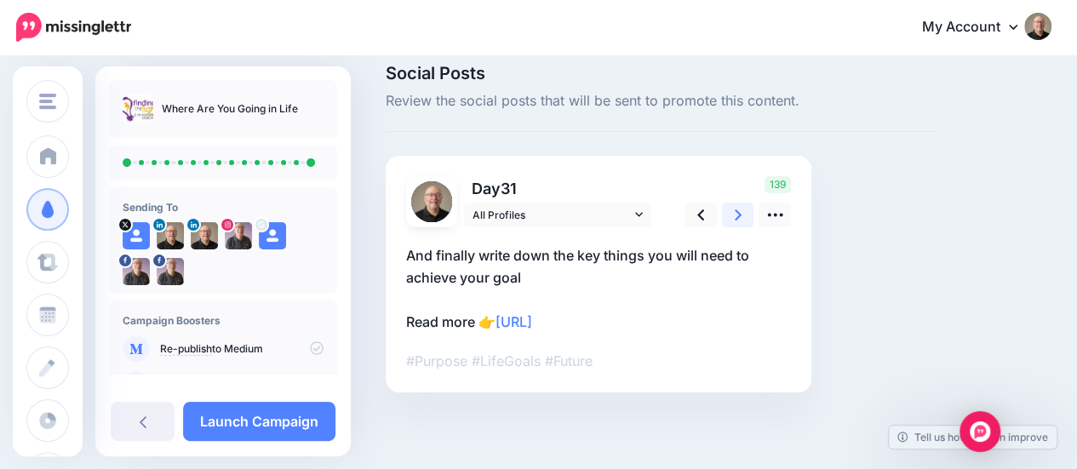
scroll to position [17, 0]
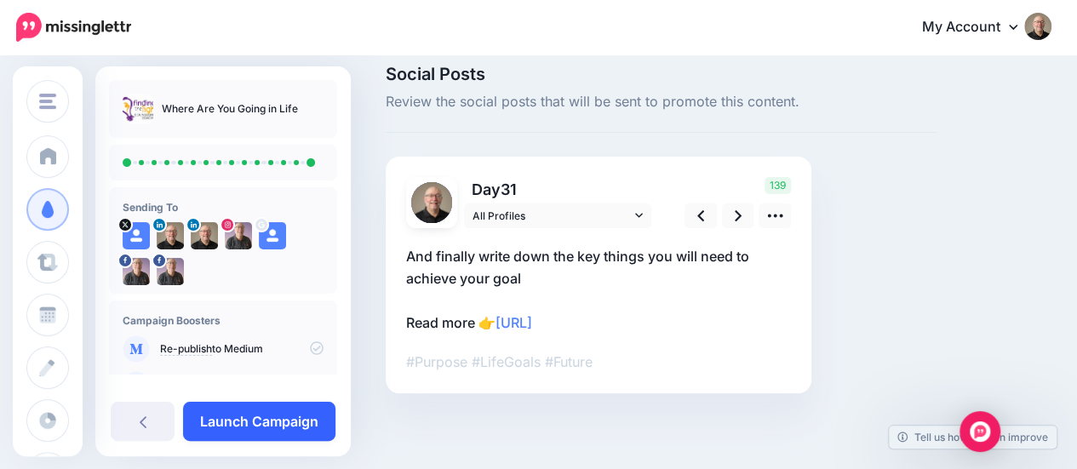
click at [271, 426] on link "Launch Campaign" at bounding box center [259, 421] width 152 height 39
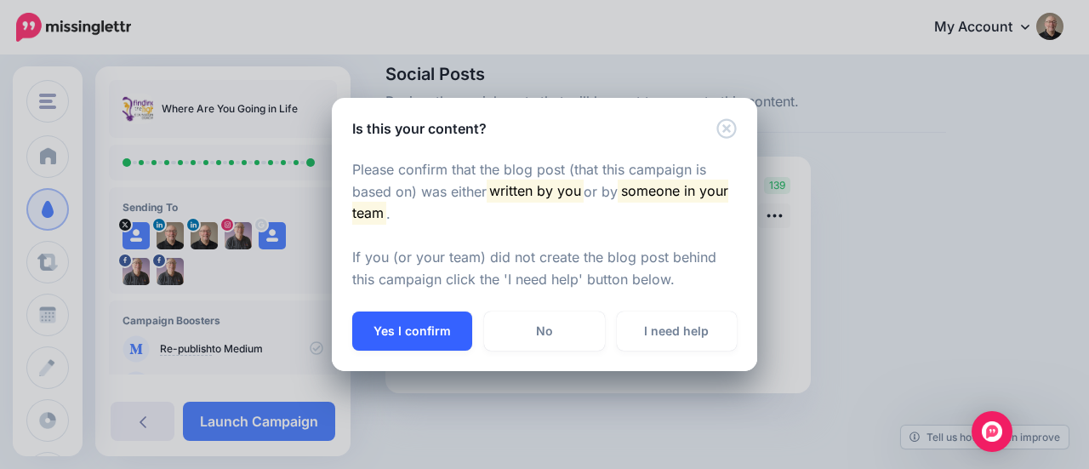
click at [418, 331] on button "Yes I confirm" at bounding box center [412, 330] width 120 height 39
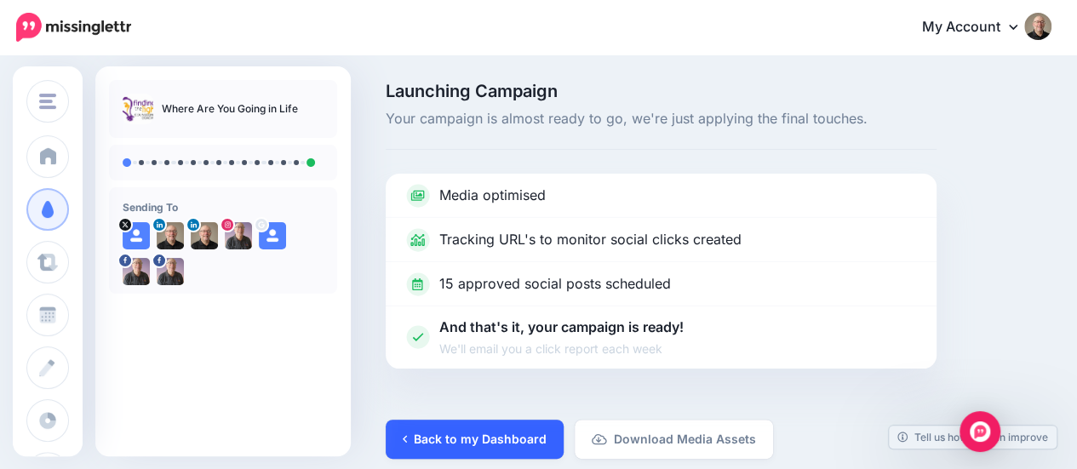
click at [460, 442] on link "Back to my Dashboard" at bounding box center [475, 439] width 178 height 39
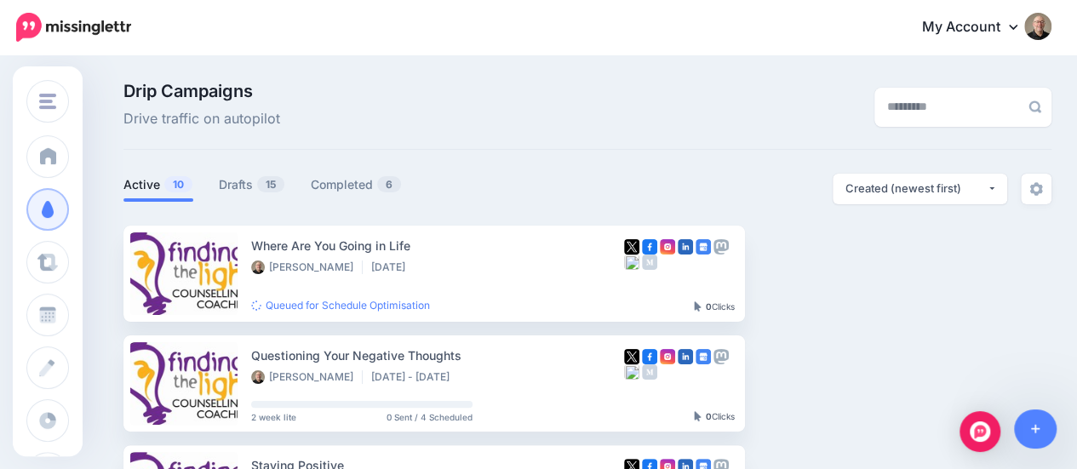
click at [1037, 27] on img at bounding box center [1037, 26] width 27 height 27
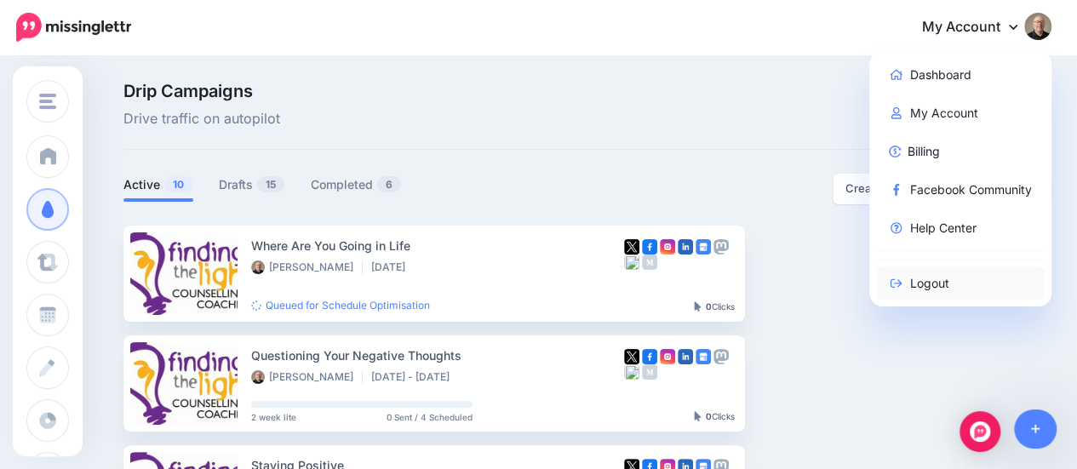
click at [923, 287] on link "Logout" at bounding box center [960, 282] width 169 height 33
